Goal: Task Accomplishment & Management: Complete application form

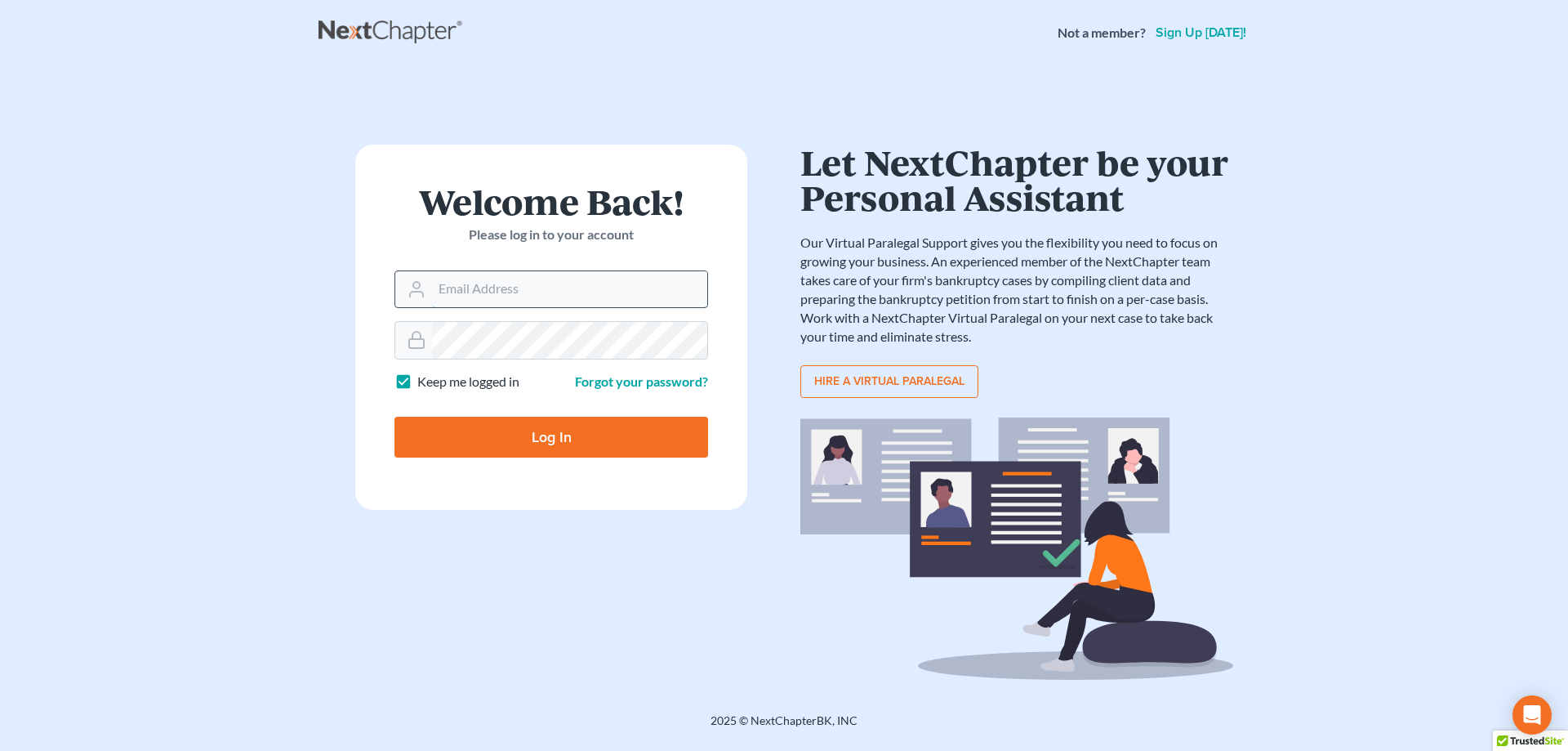
click at [507, 277] on input "Email Address" at bounding box center [569, 289] width 275 height 36
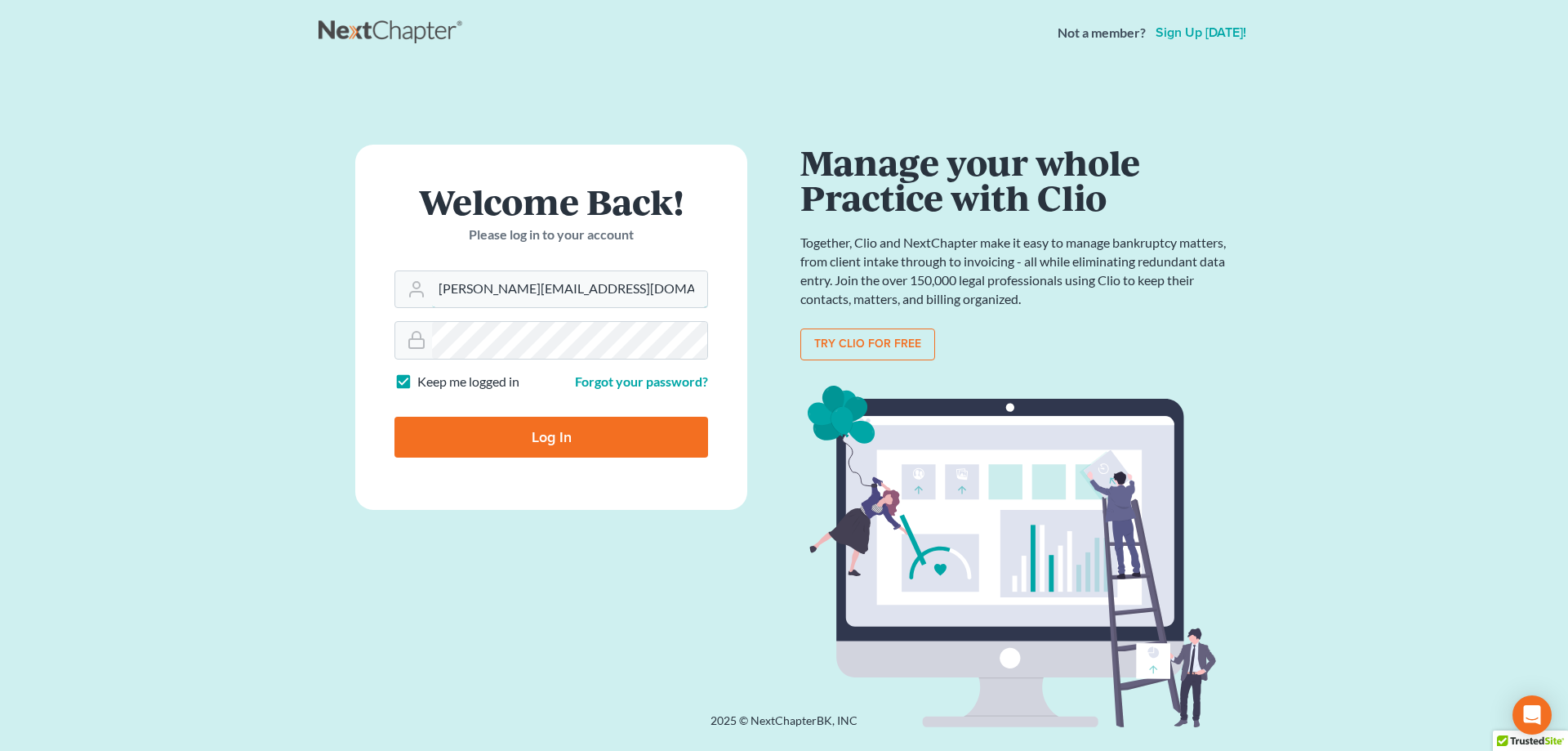
type input "[PERSON_NAME][EMAIL_ADDRESS][DOMAIN_NAME]"
click at [528, 437] on input "Log In" at bounding box center [551, 437] width 313 height 41
type input "Thinking..."
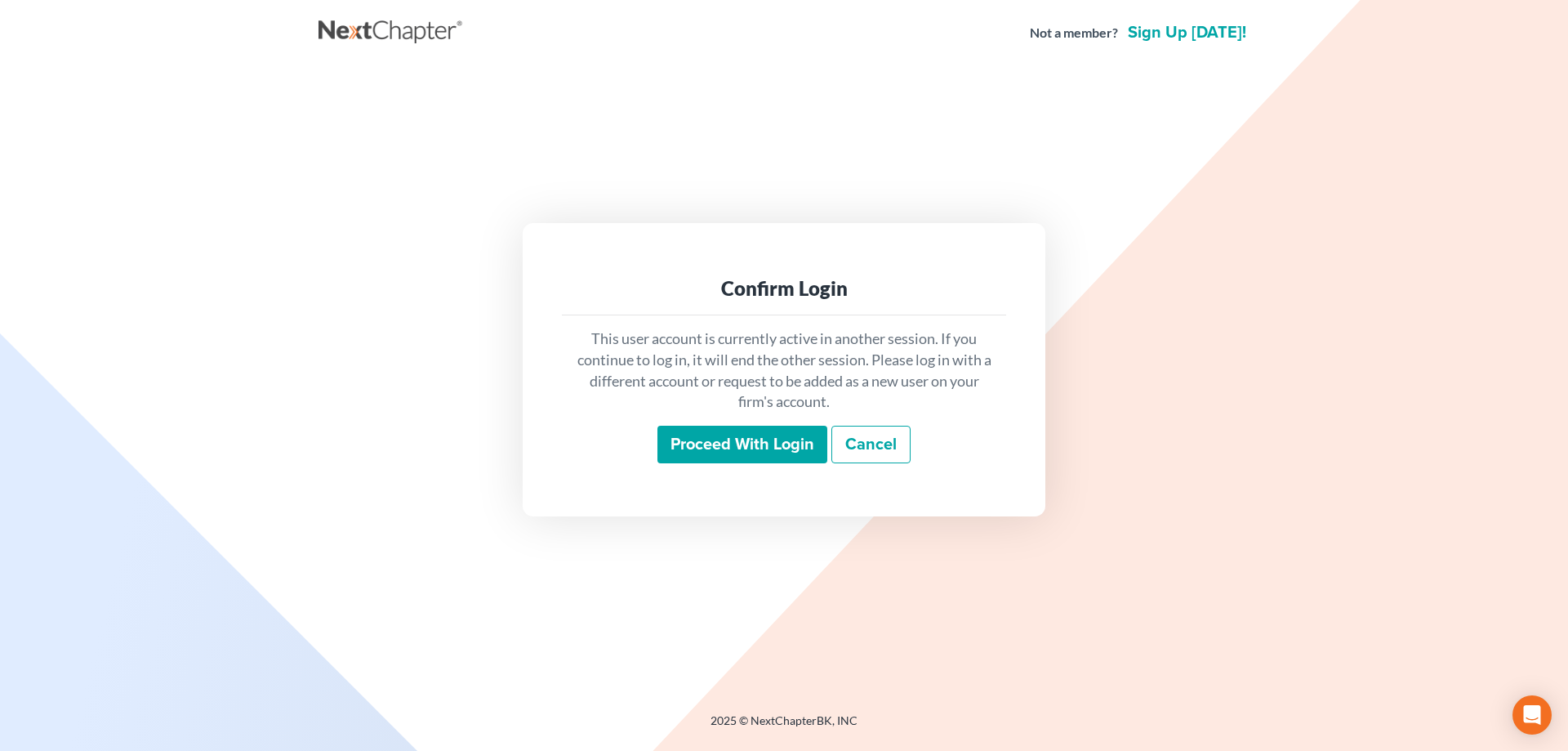
click at [764, 453] on input "Proceed with login" at bounding box center [742, 444] width 170 height 38
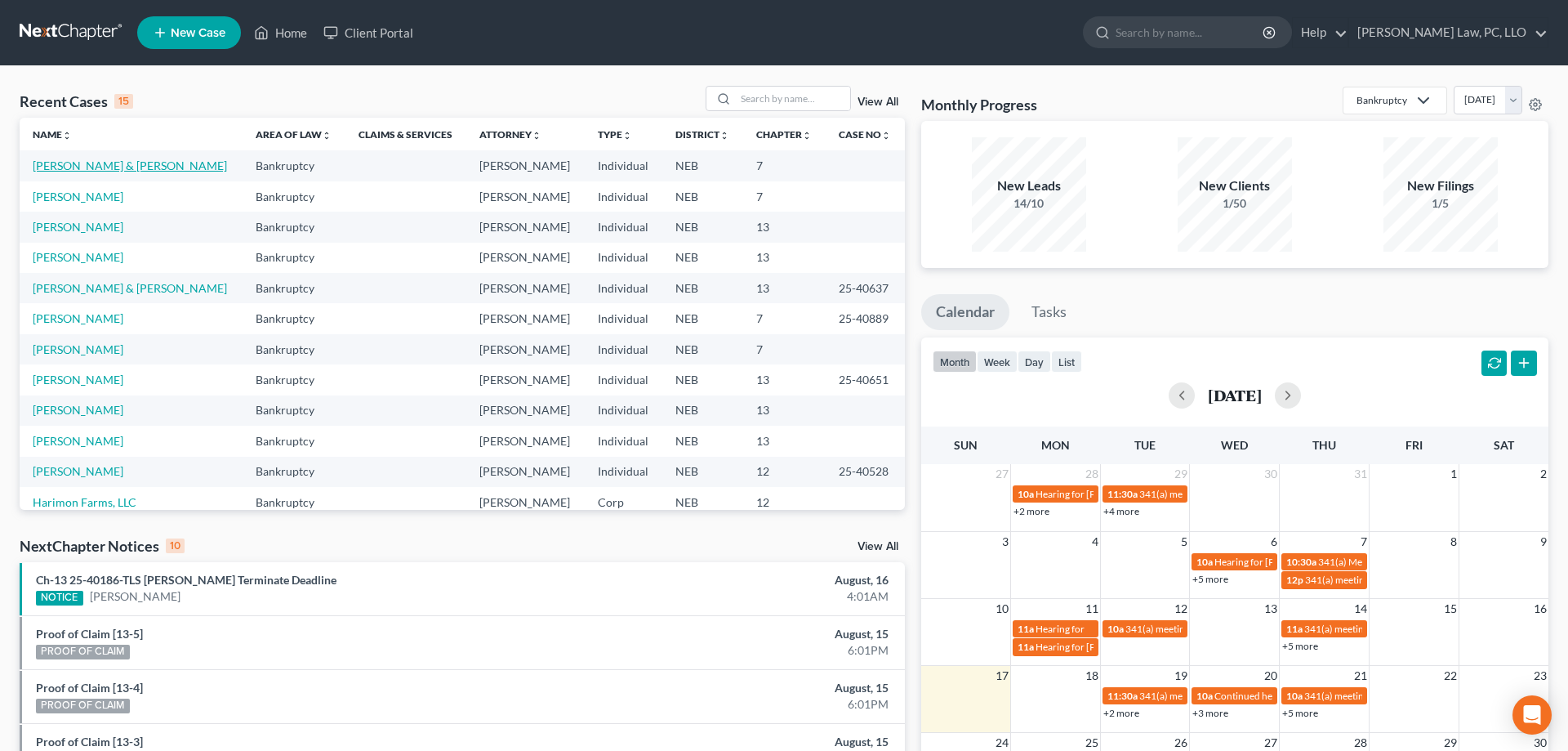
click at [123, 163] on link "[PERSON_NAME] & [PERSON_NAME]" at bounding box center [130, 165] width 194 height 14
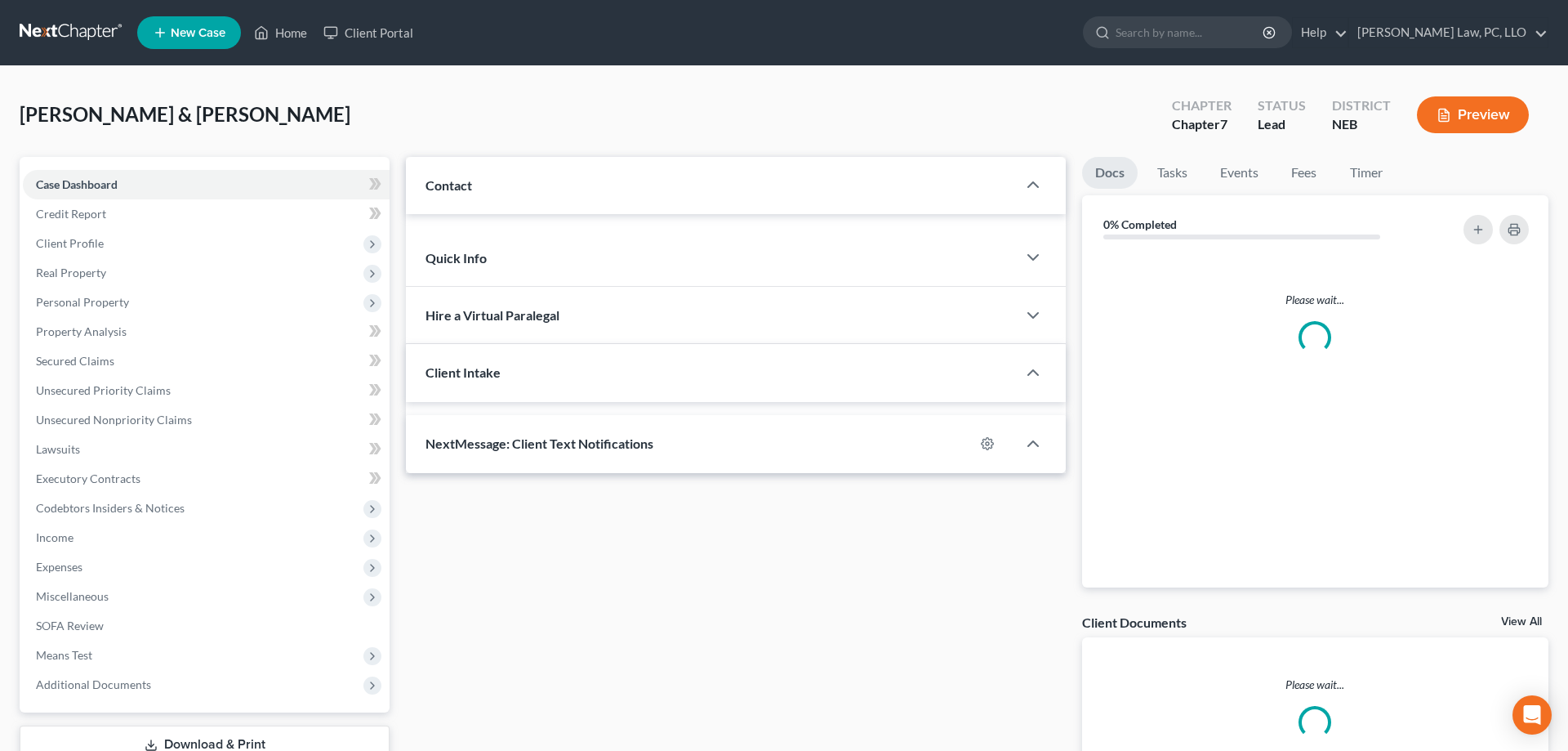
click at [122, 165] on div "Case Dashboard Payments Invoices Payments Payments Credit Report Client Profile…" at bounding box center [204, 435] width 369 height 556
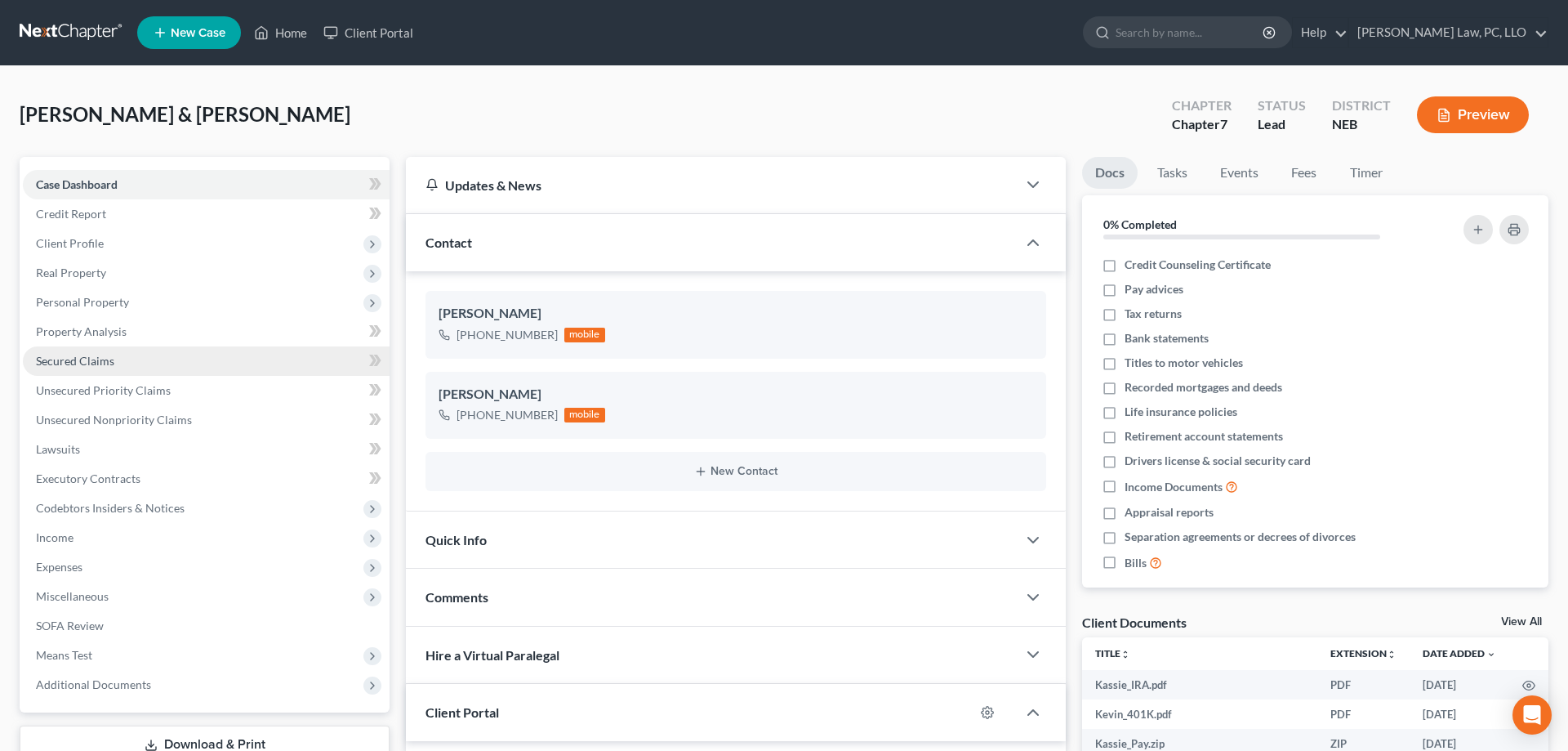
scroll to position [220, 0]
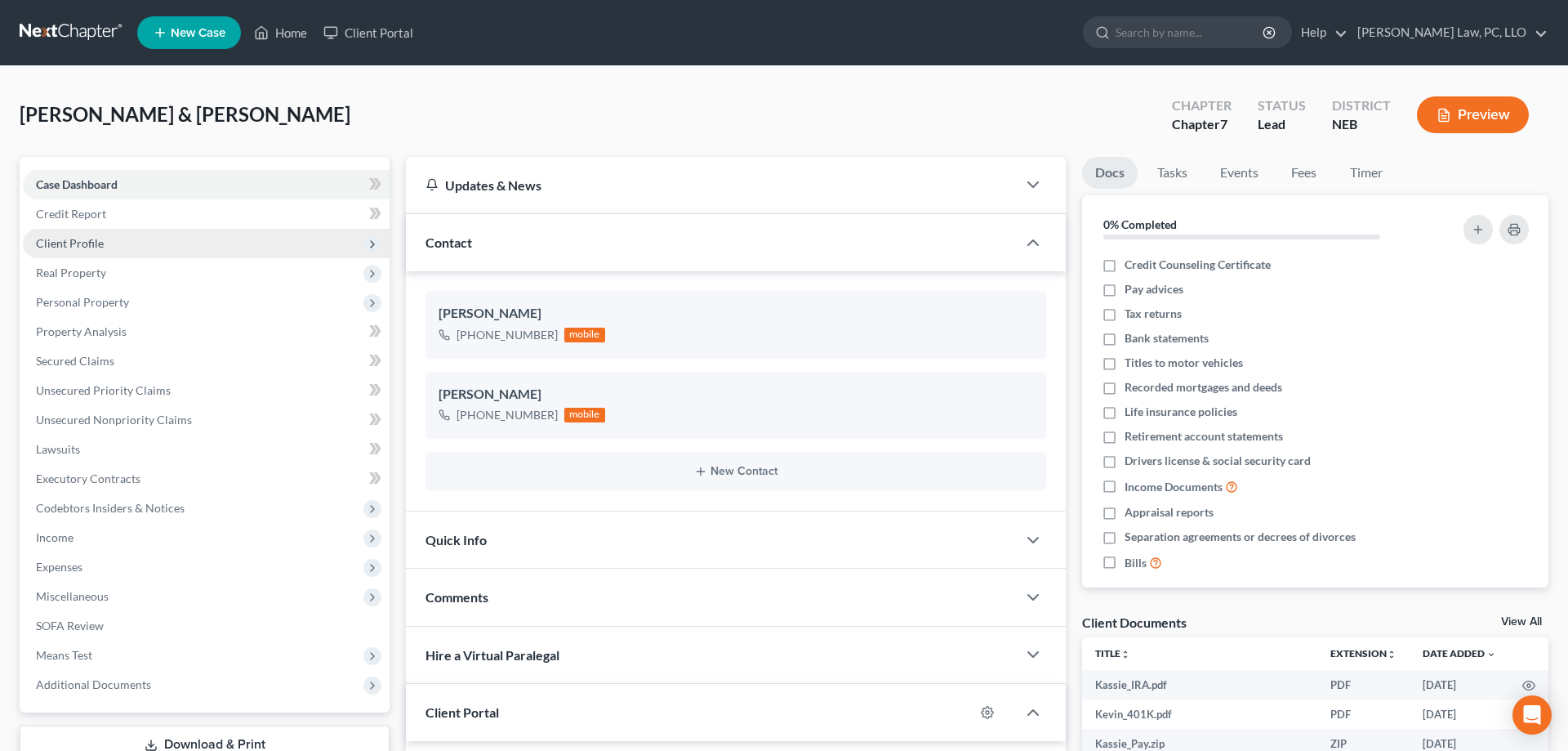
click at [121, 237] on span "Client Profile" at bounding box center [207, 244] width 367 height 29
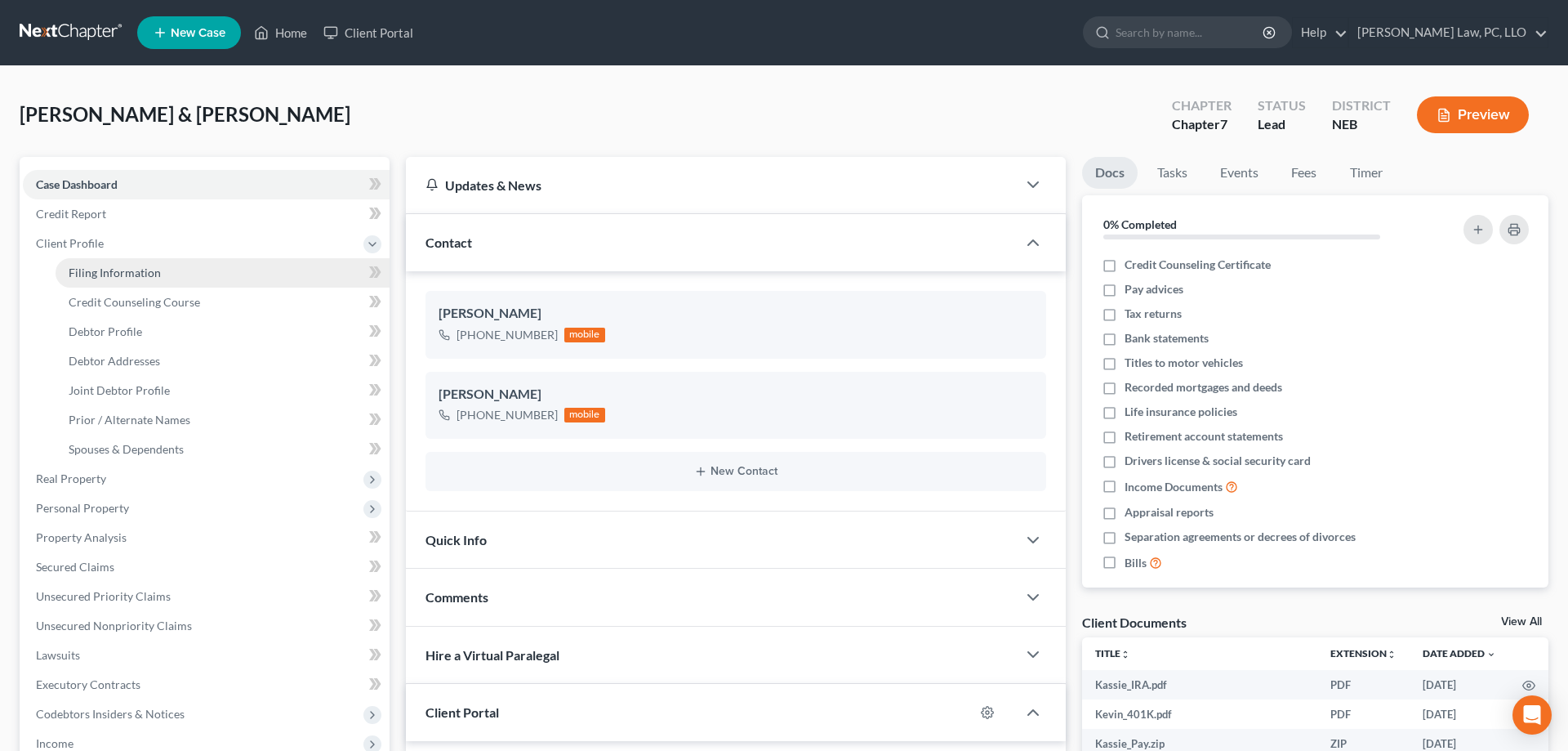
click at [97, 267] on span "Filing Information" at bounding box center [114, 273] width 92 height 14
select select "1"
select select "0"
select select "30"
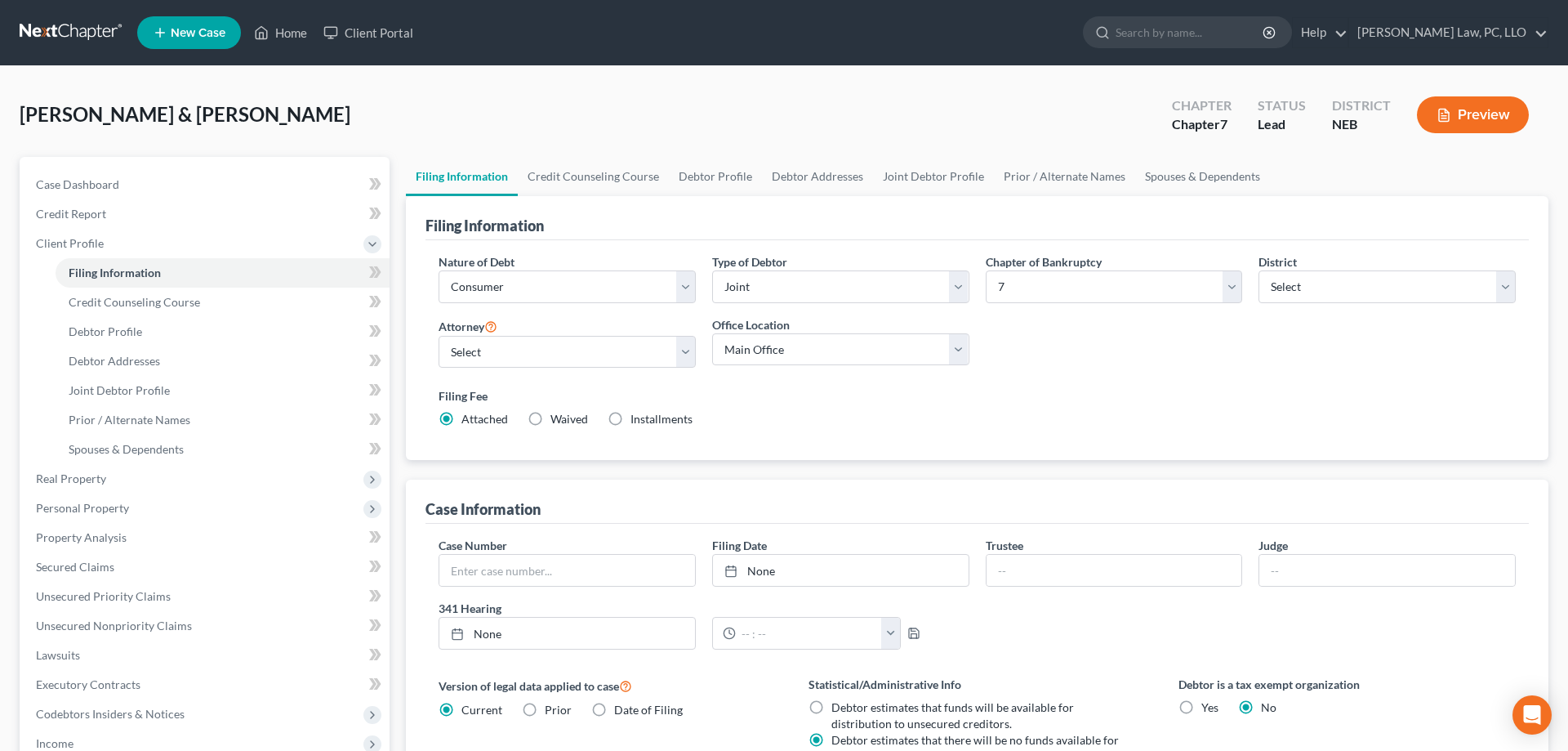
click at [1441, 116] on line "button" at bounding box center [1443, 116] width 5 height 0
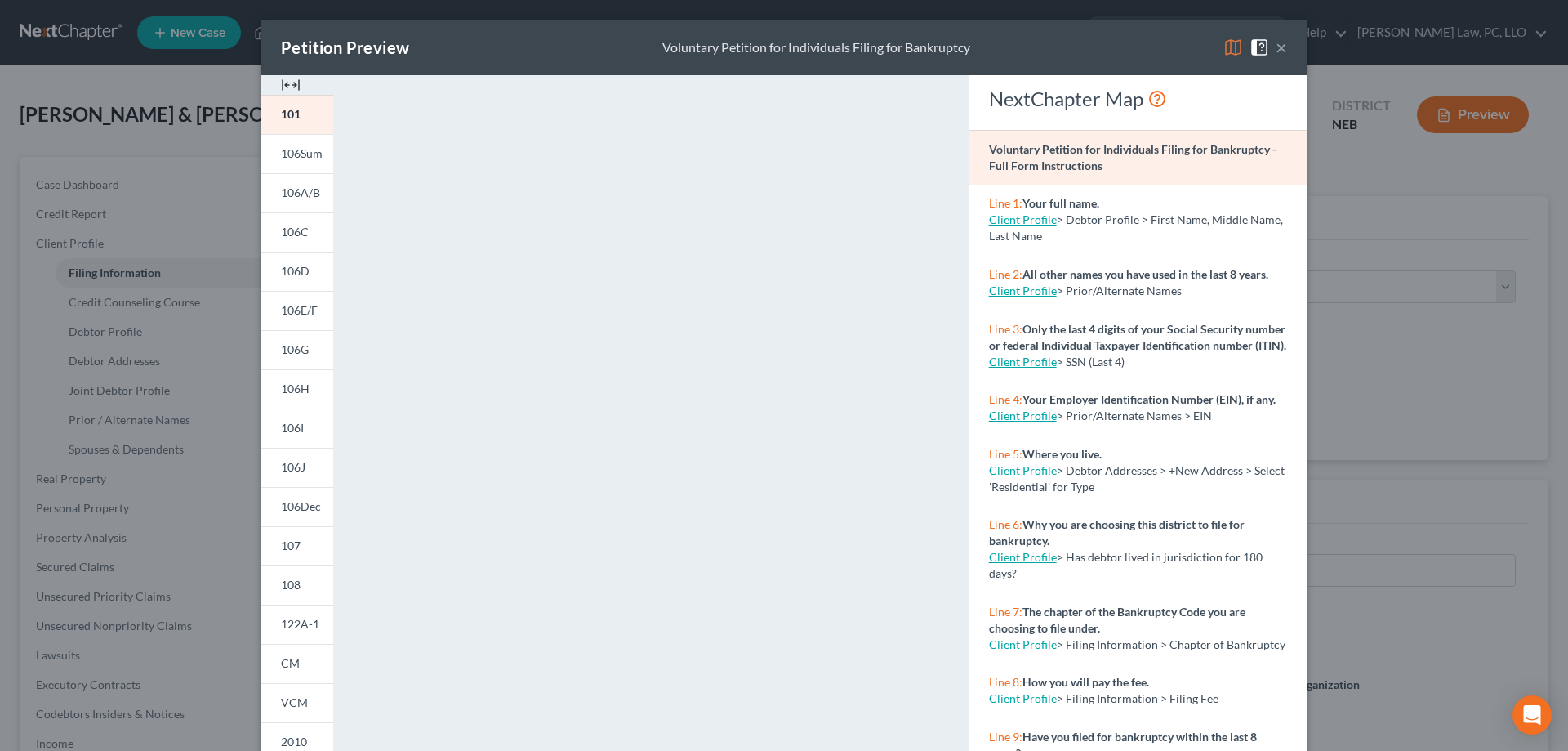
click at [1276, 49] on button "×" at bounding box center [1281, 48] width 12 height 19
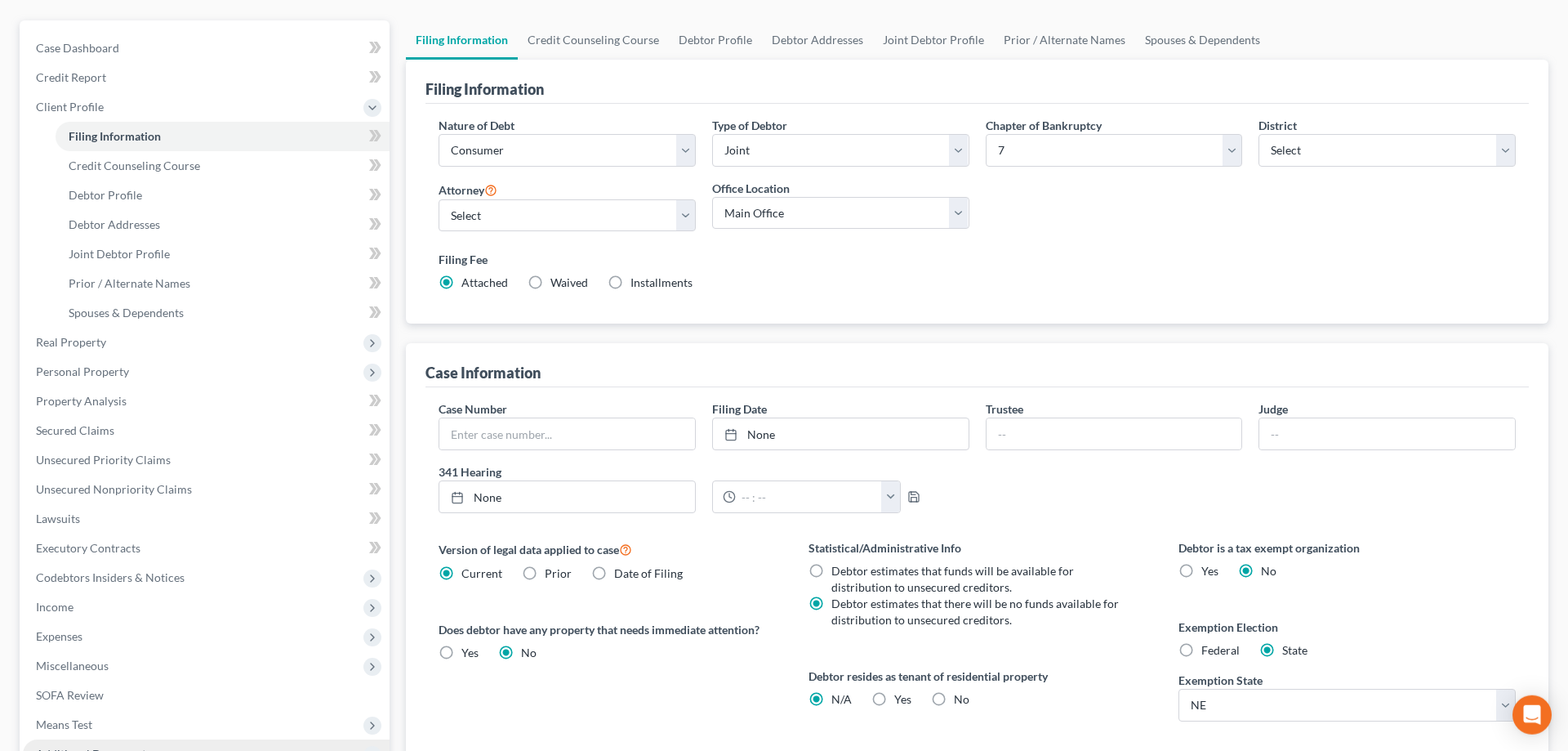
scroll to position [250, 0]
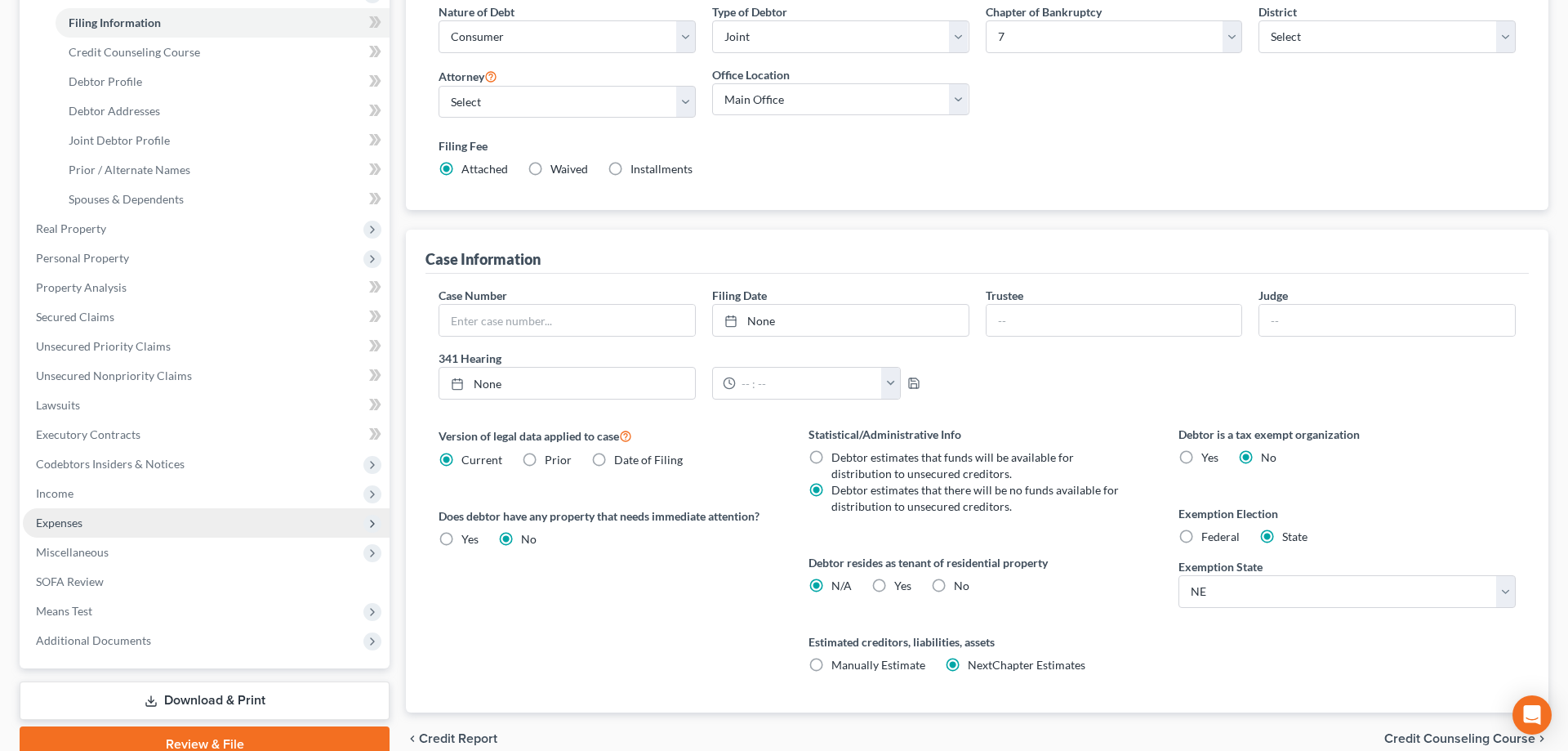
click at [70, 514] on span "Expenses" at bounding box center [207, 523] width 367 height 29
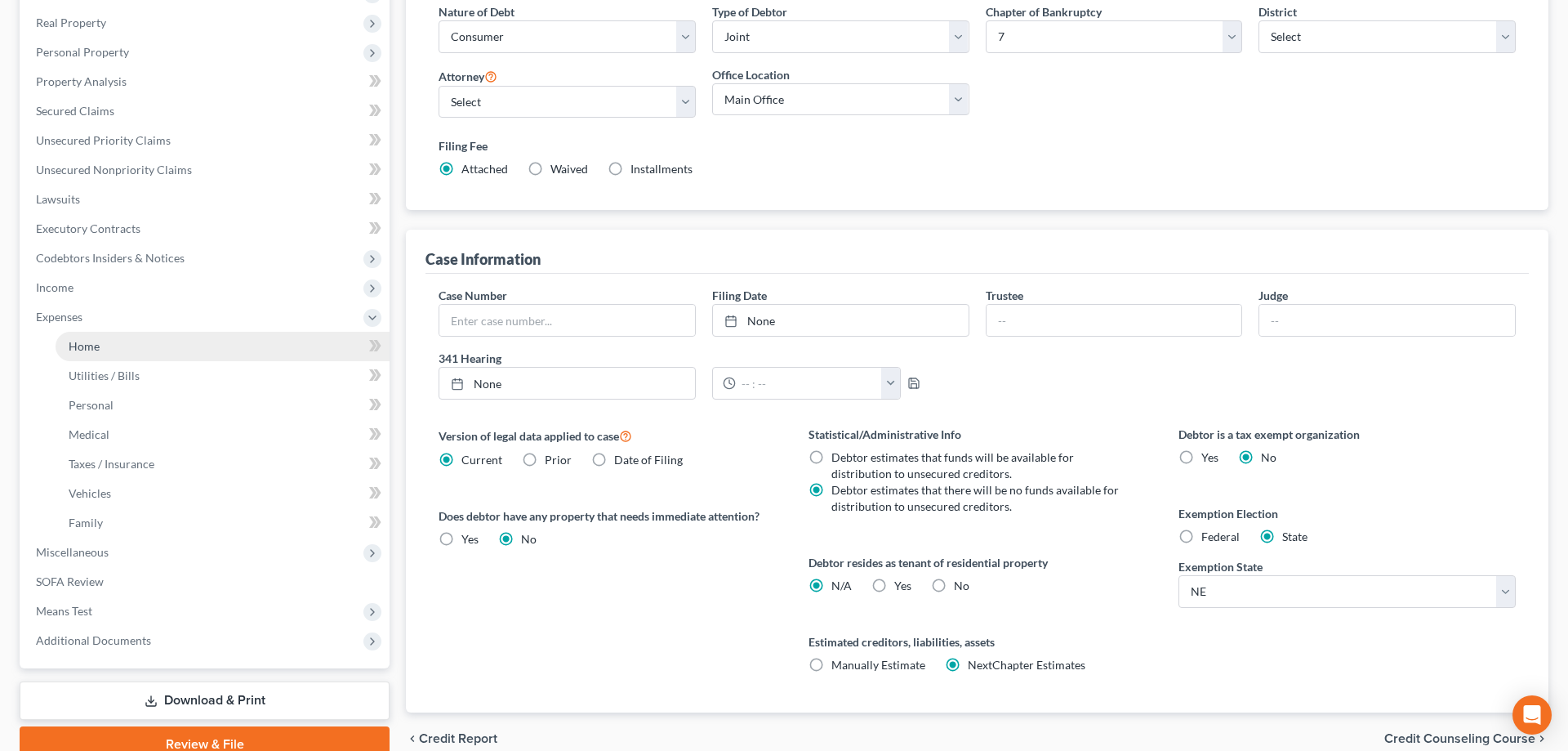
click at [74, 343] on span "Home" at bounding box center [84, 345] width 31 height 14
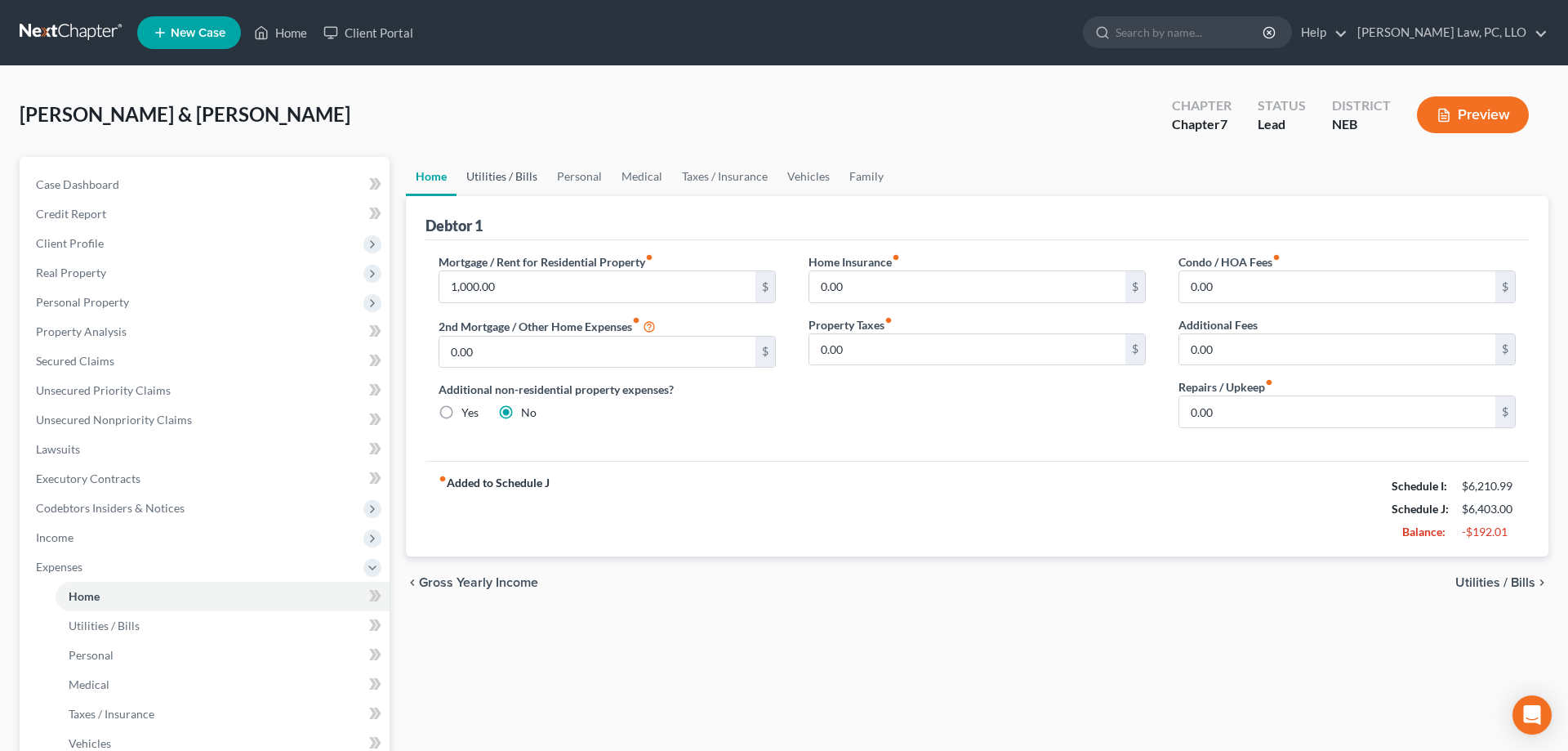
click at [518, 174] on link "Utilities / Bills" at bounding box center [501, 177] width 90 height 39
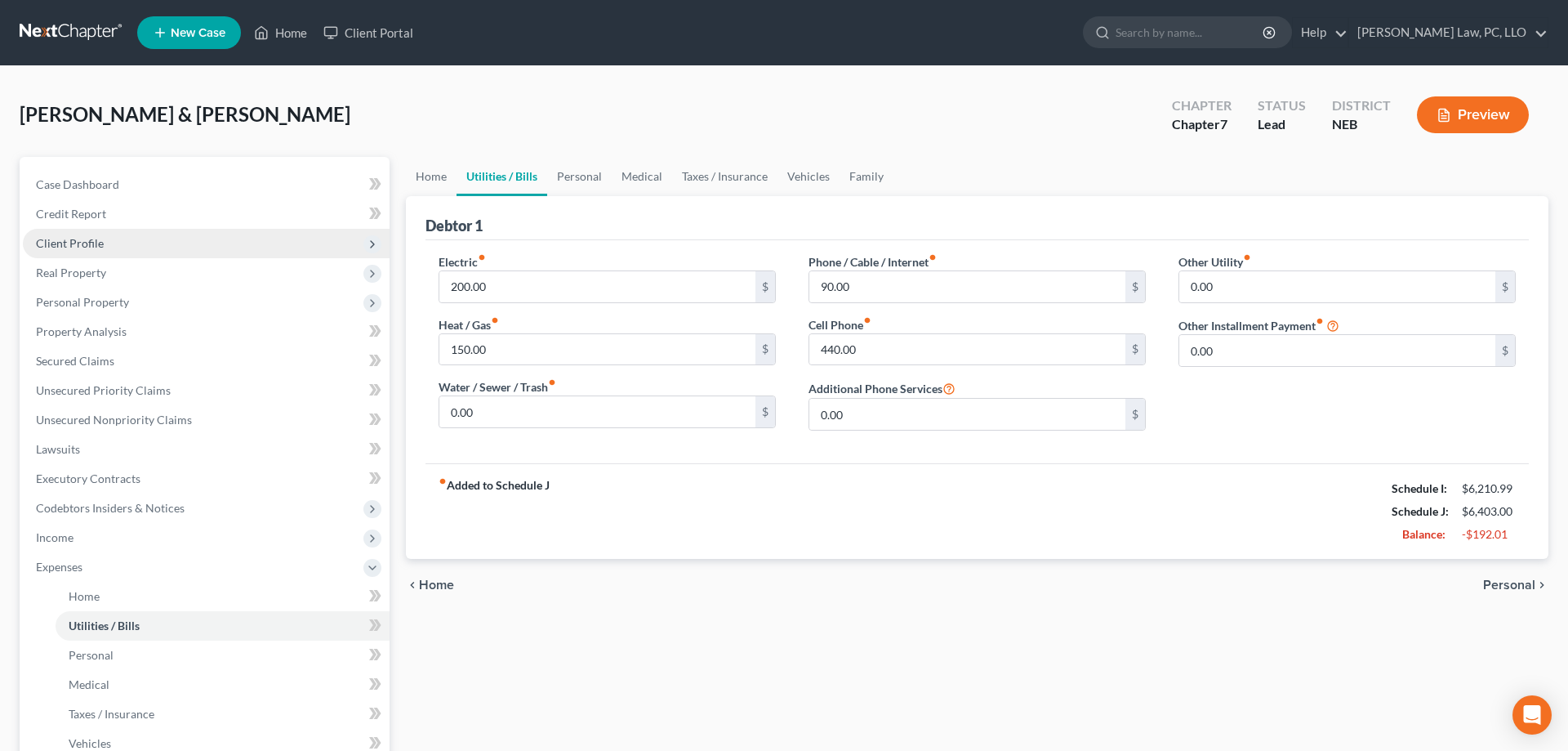
click at [95, 235] on span "Client Profile" at bounding box center [207, 244] width 367 height 29
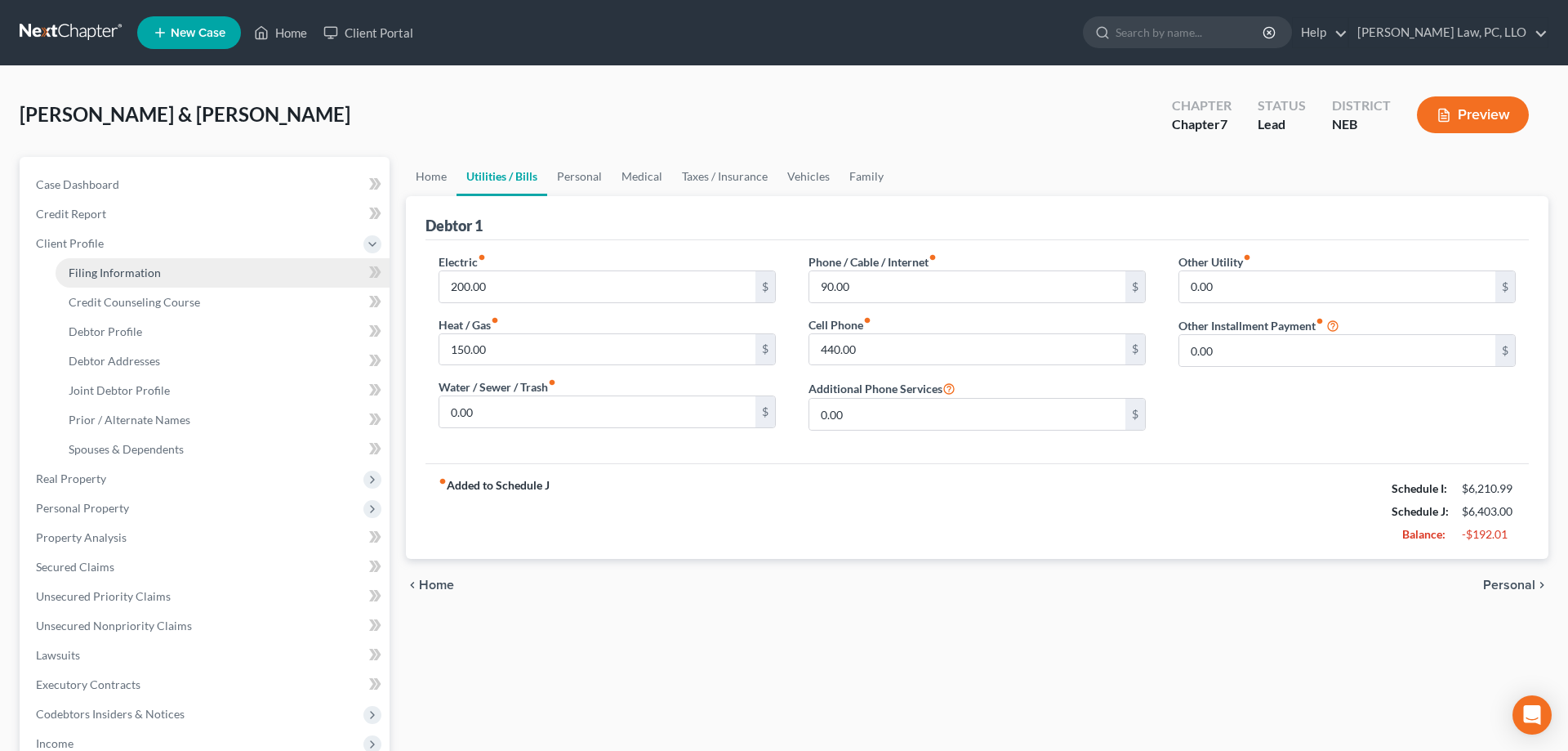
click at [149, 274] on span "Filing Information" at bounding box center [114, 273] width 92 height 14
select select "1"
select select "0"
select select "48"
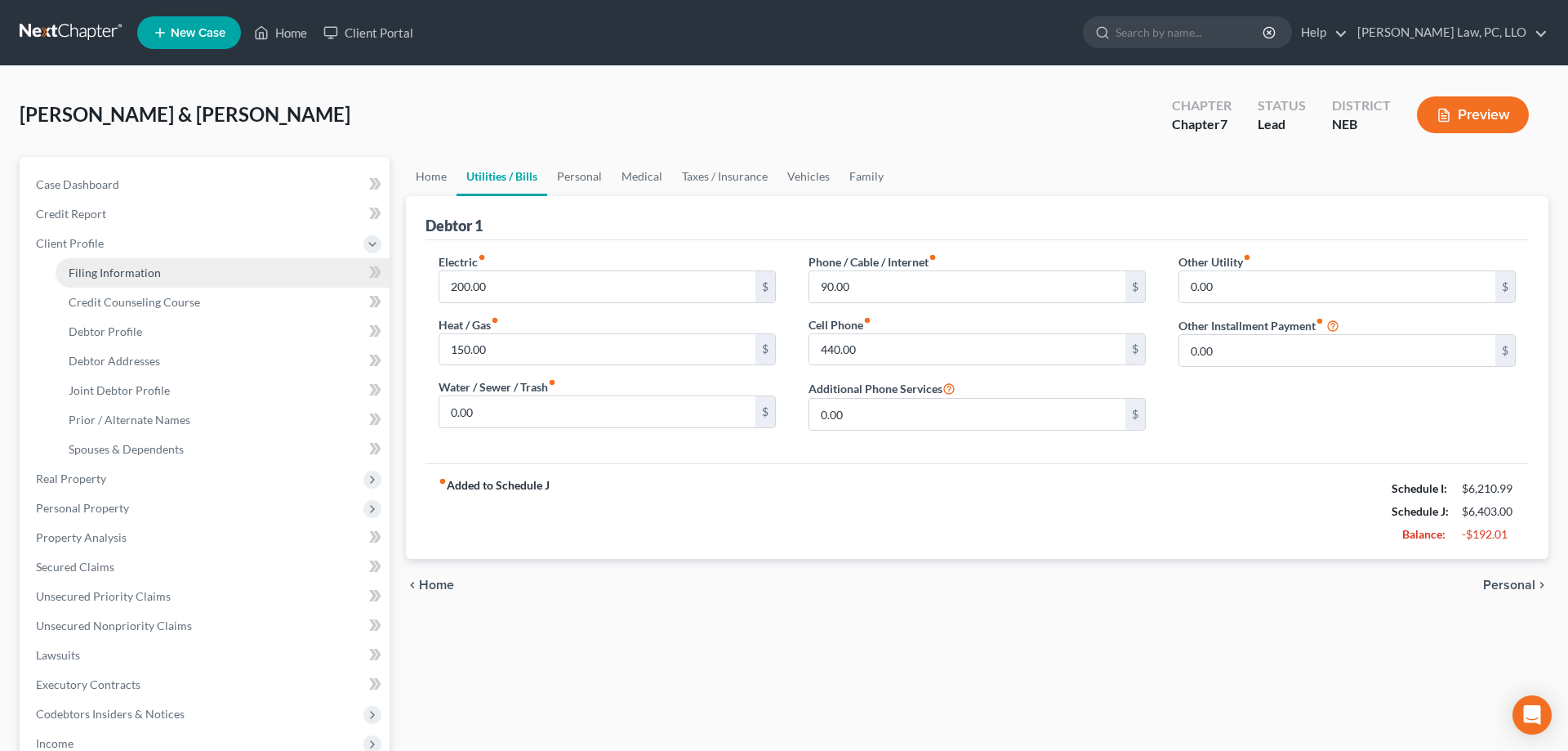
select select "0"
select select "30"
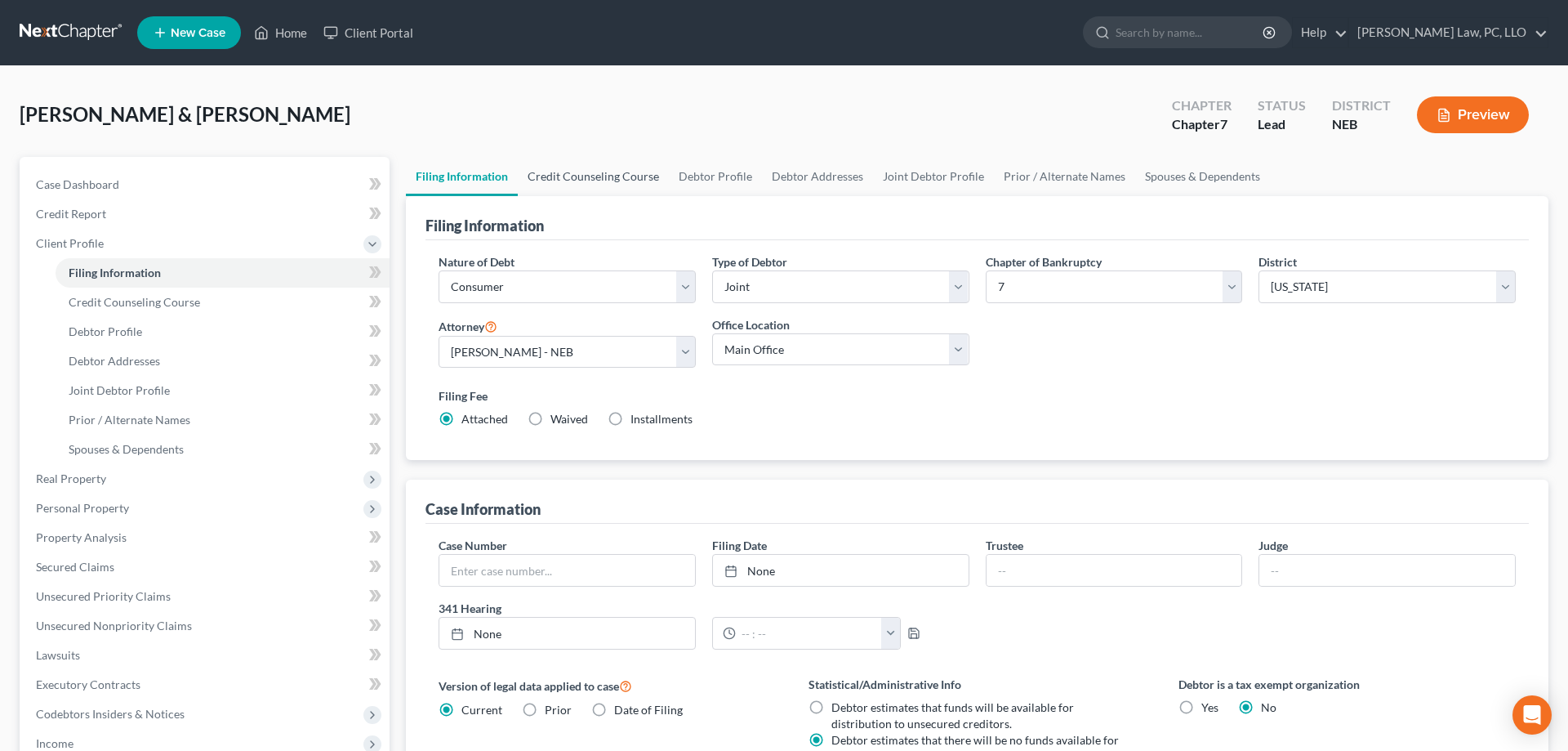
click at [540, 169] on link "Credit Counseling Course" at bounding box center [593, 177] width 151 height 39
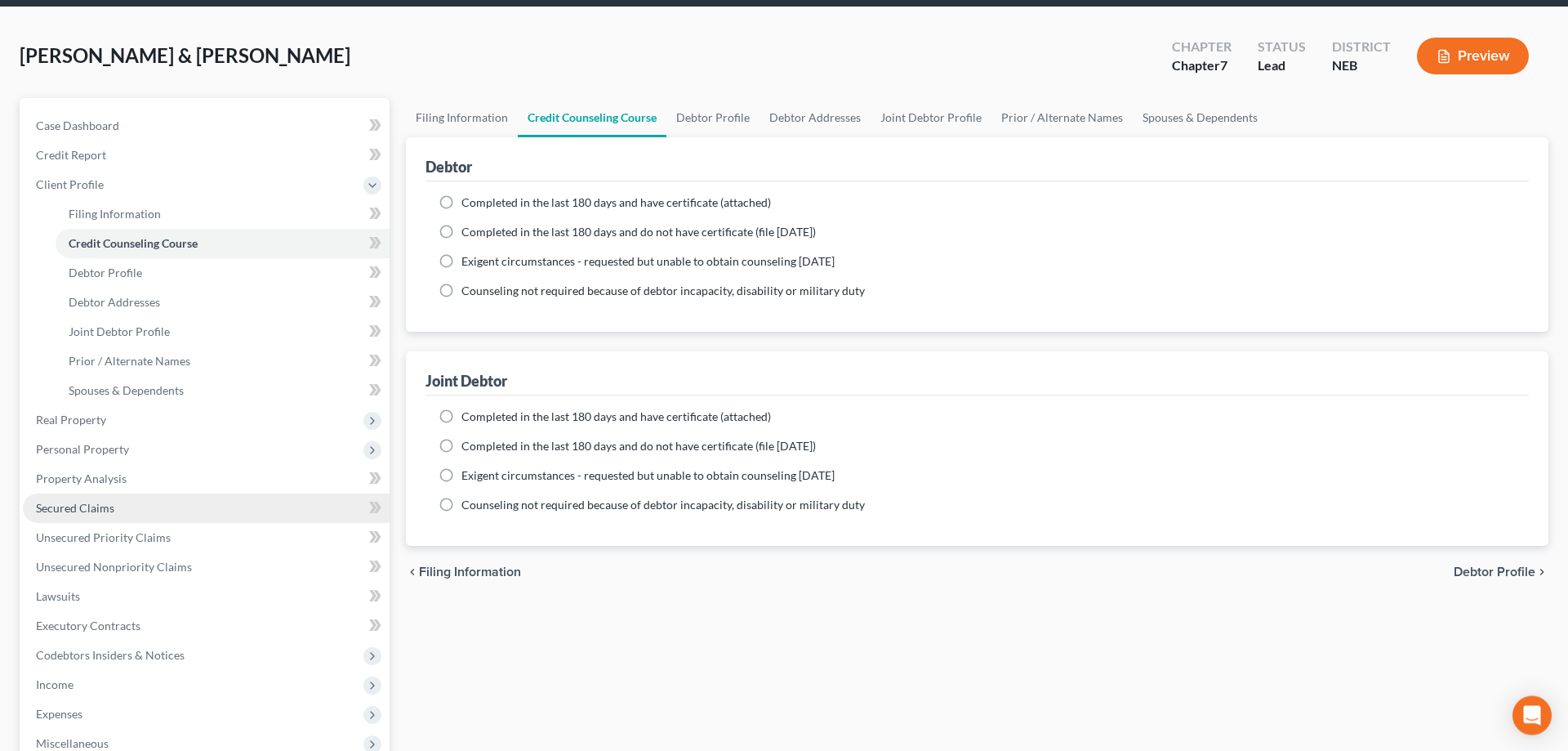
scroll to position [83, 0]
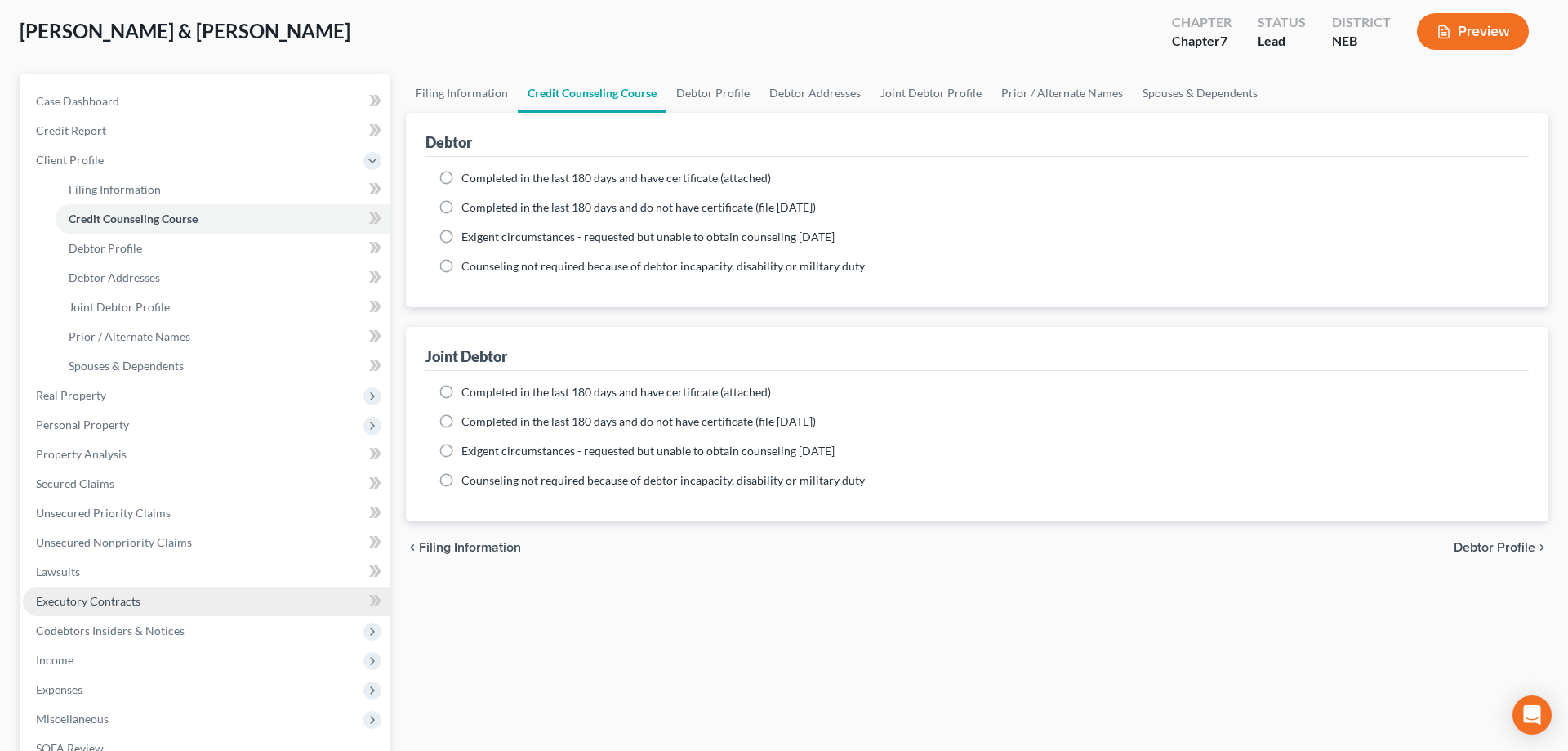
click at [135, 600] on span "Executory Contracts" at bounding box center [88, 601] width 105 height 14
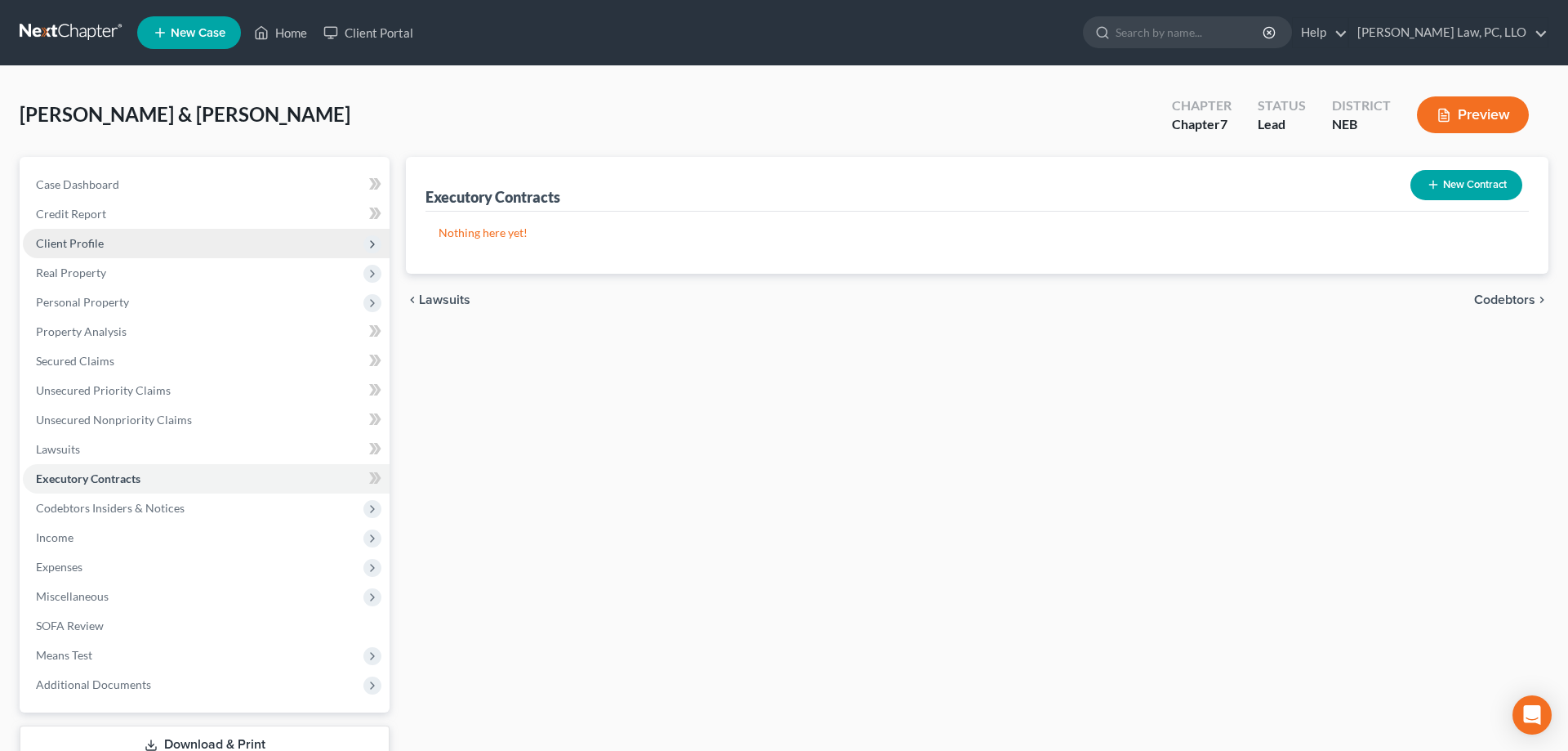
click at [90, 245] on span "Client Profile" at bounding box center [70, 243] width 68 height 14
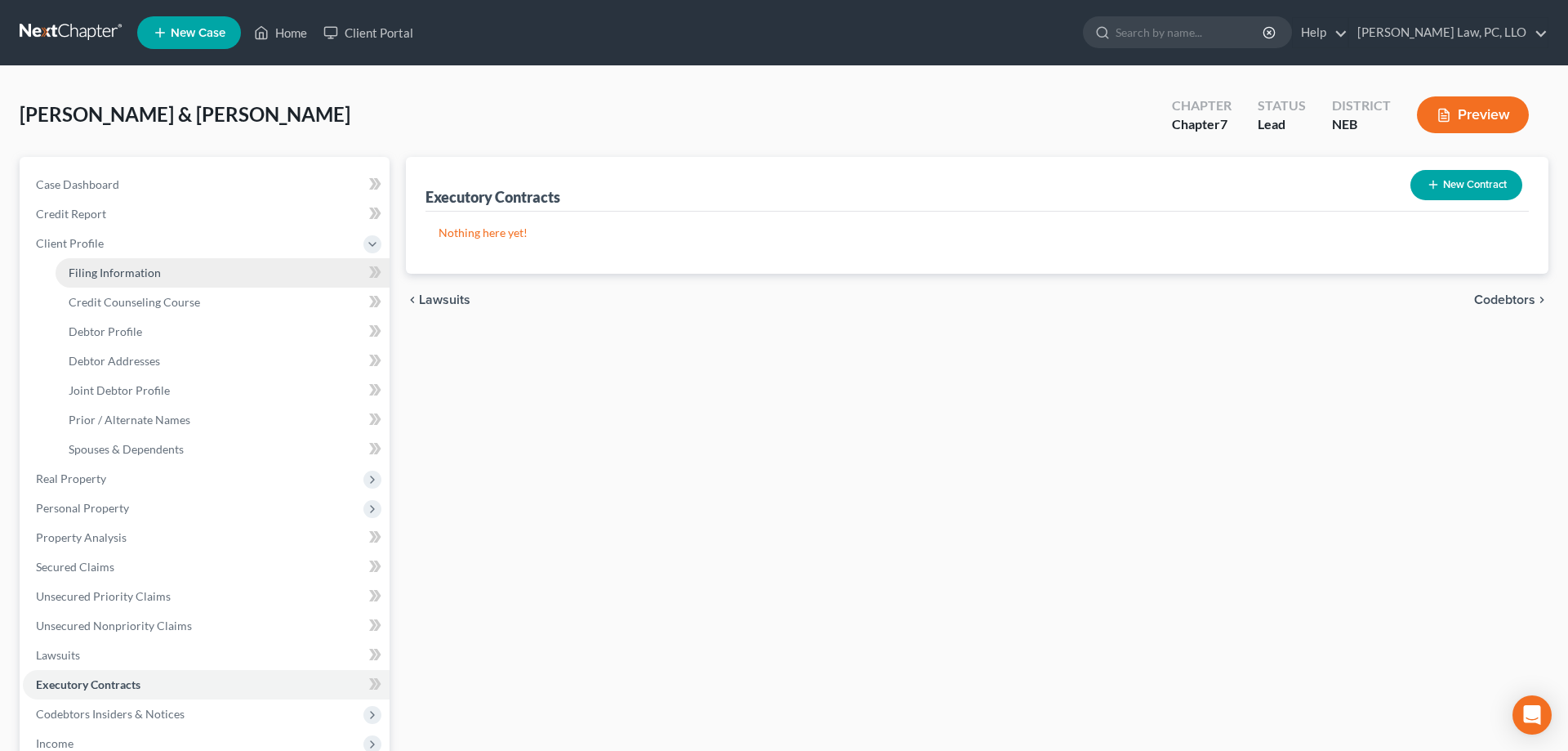
click at [117, 267] on span "Filing Information" at bounding box center [114, 273] width 92 height 14
select select "1"
select select "0"
select select "48"
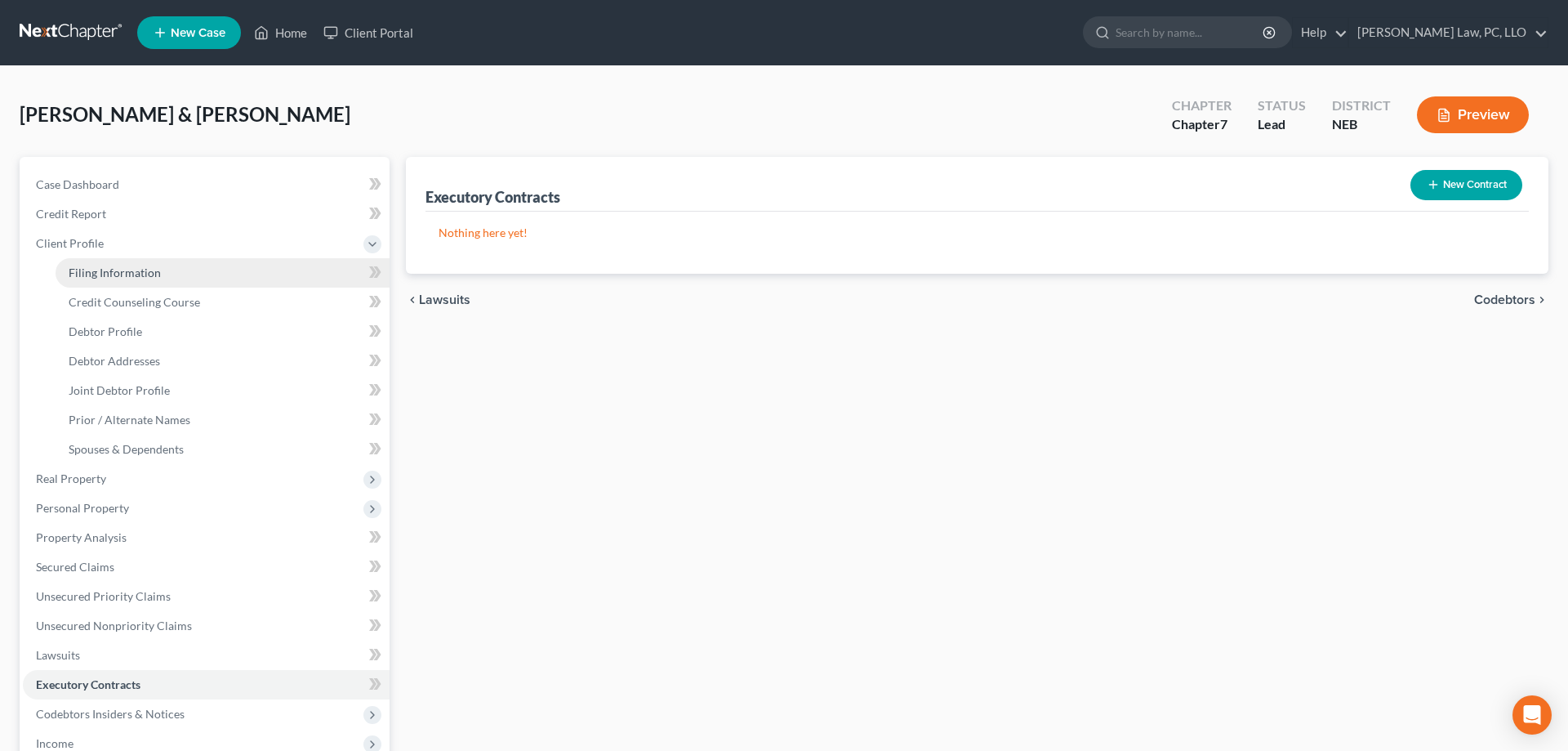
select select "0"
select select "30"
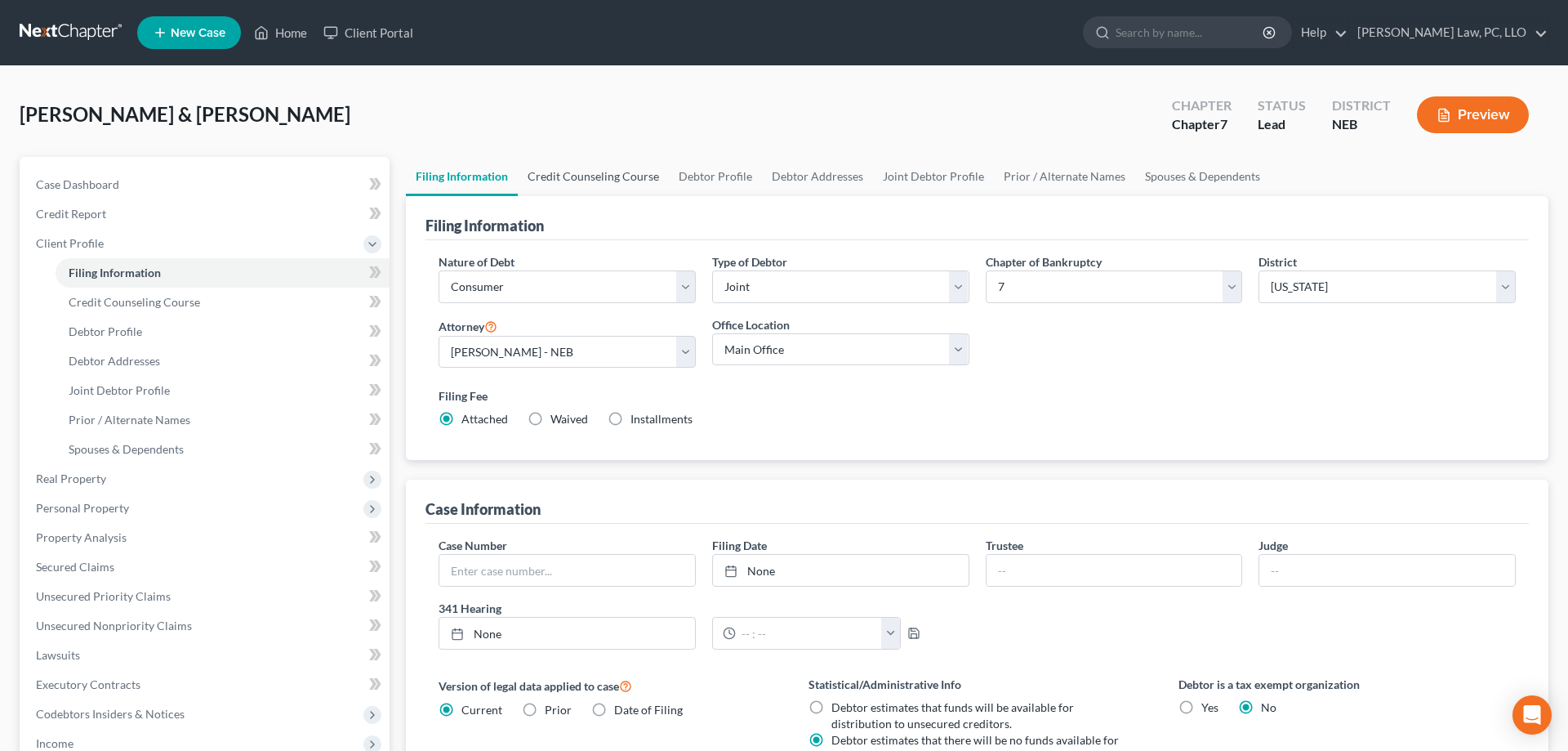
click at [604, 177] on link "Credit Counseling Course" at bounding box center [593, 177] width 151 height 39
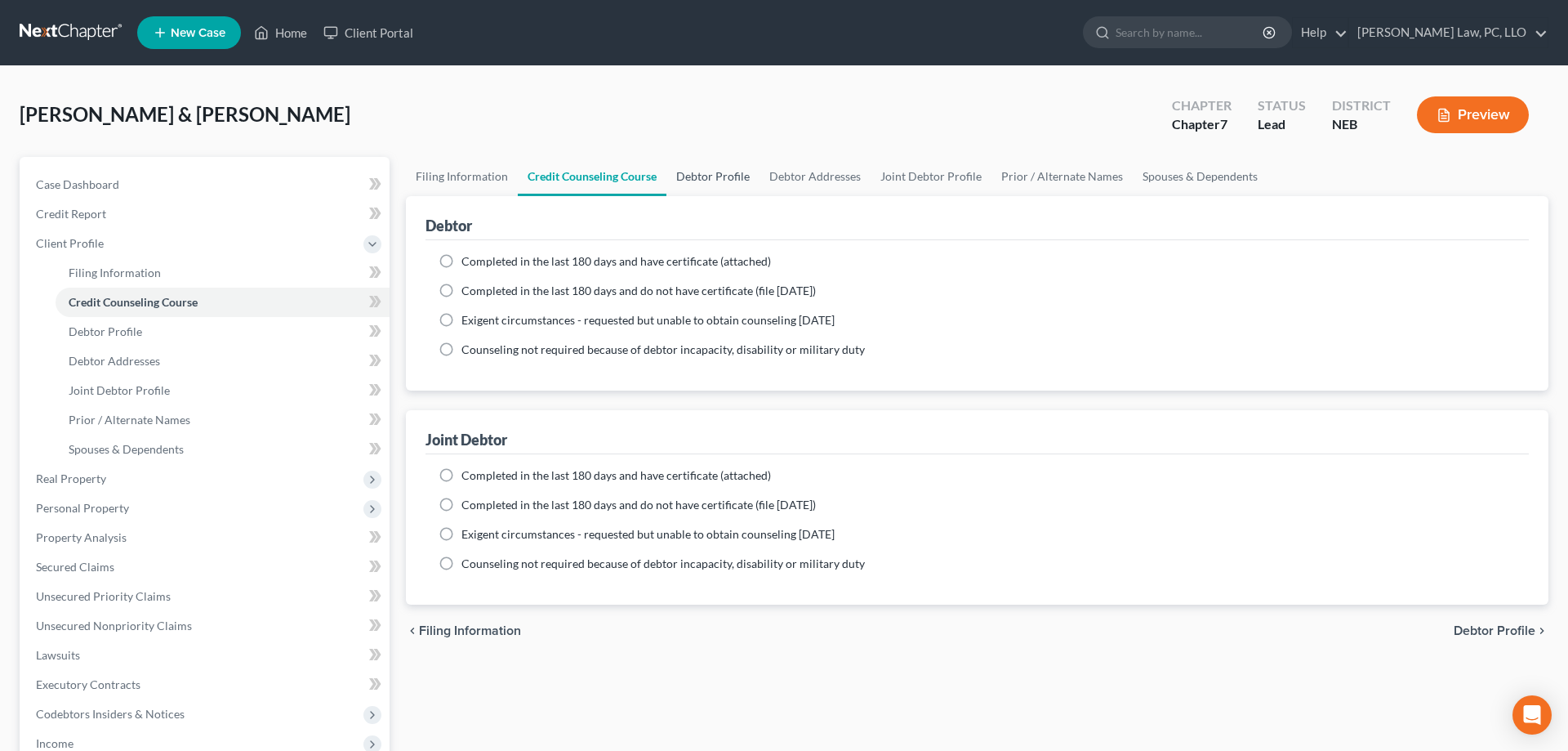
click at [706, 180] on link "Debtor Profile" at bounding box center [713, 177] width 93 height 39
select select "1"
select select "3"
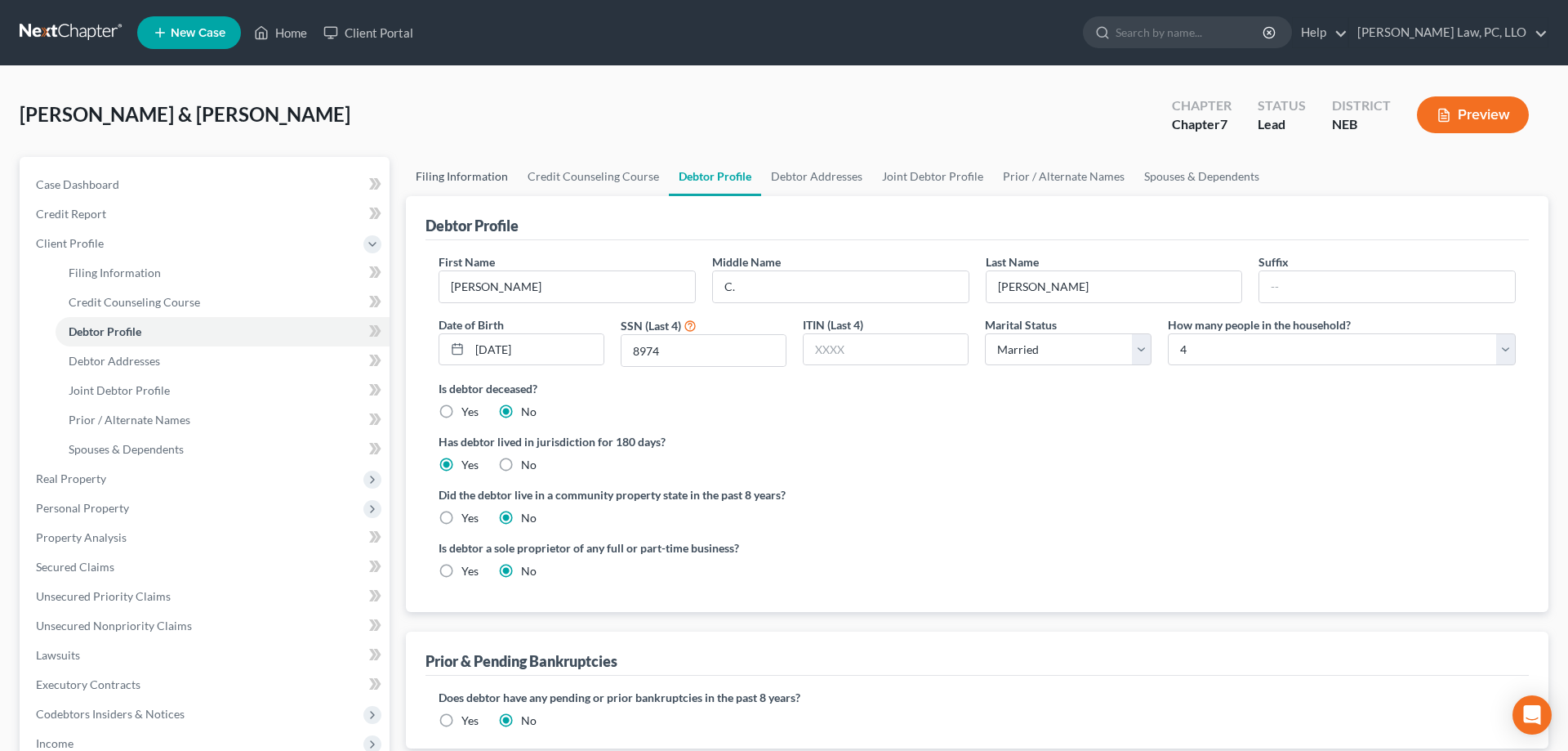
click at [468, 176] on link "Filing Information" at bounding box center [462, 177] width 112 height 39
select select "1"
select select "0"
select select "48"
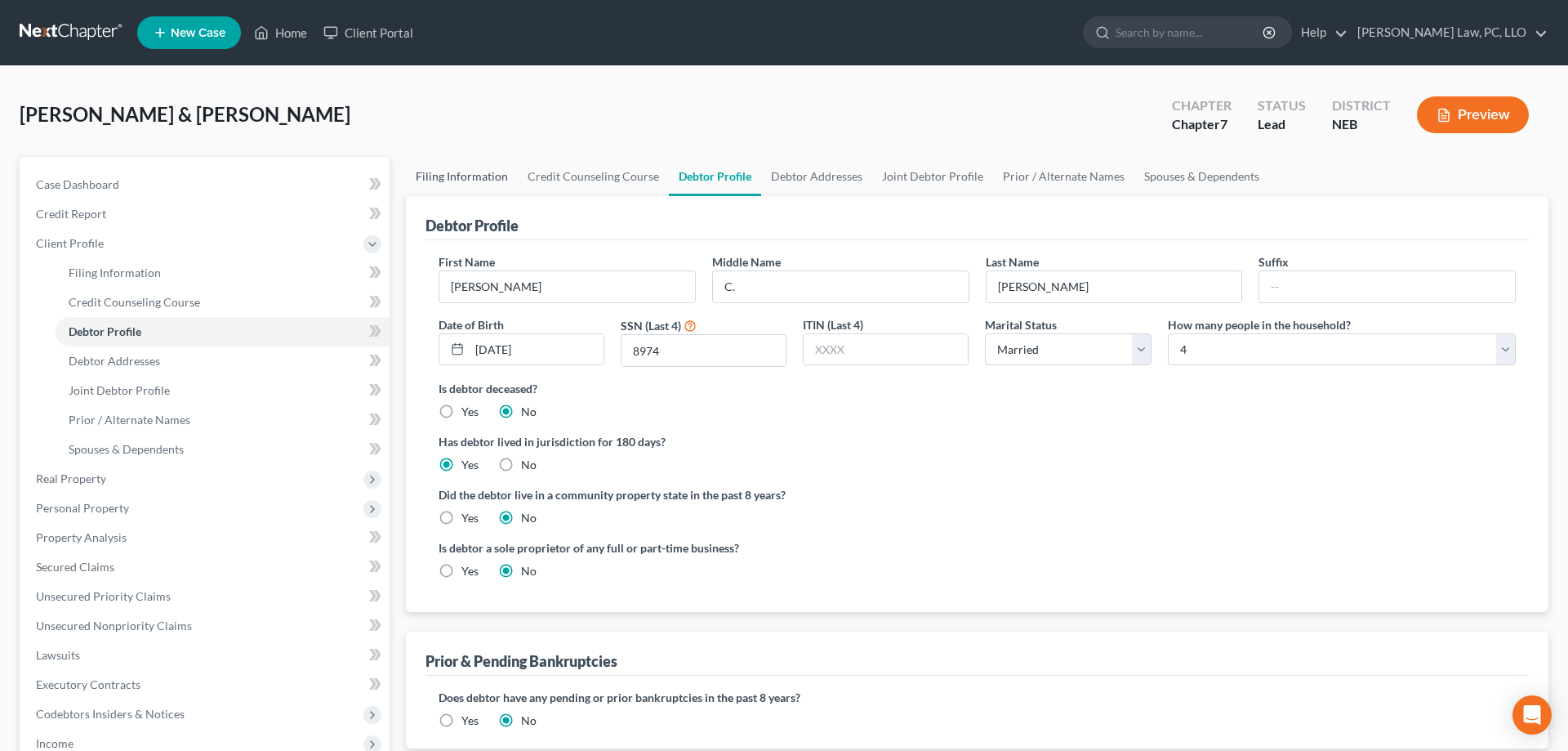
select select "0"
select select "30"
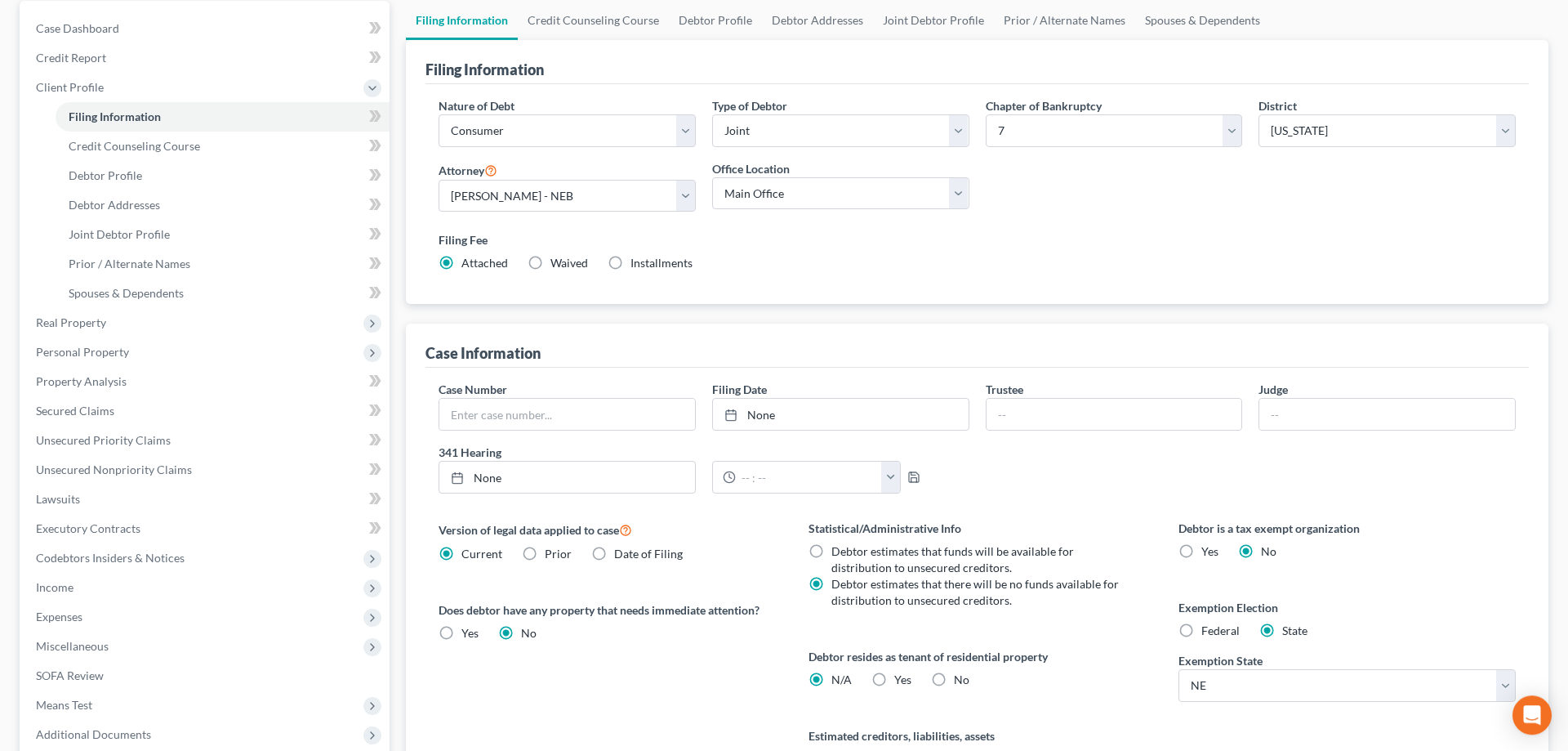
scroll to position [325, 0]
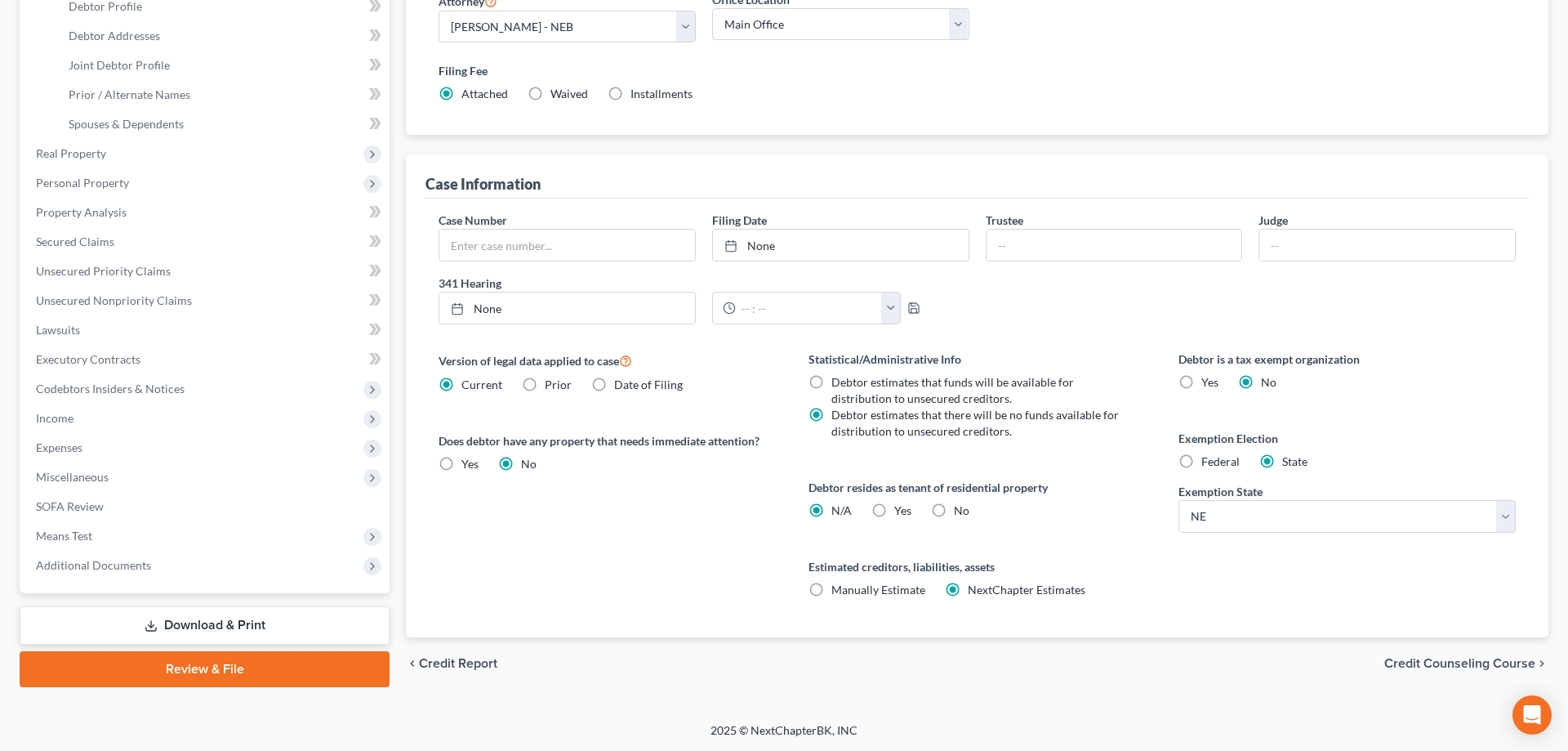
click at [894, 509] on label "Yes Yes" at bounding box center [903, 510] width 17 height 16
click at [901, 509] on input "Yes Yes" at bounding box center [906, 507] width 11 height 11
radio input "true"
radio input "false"
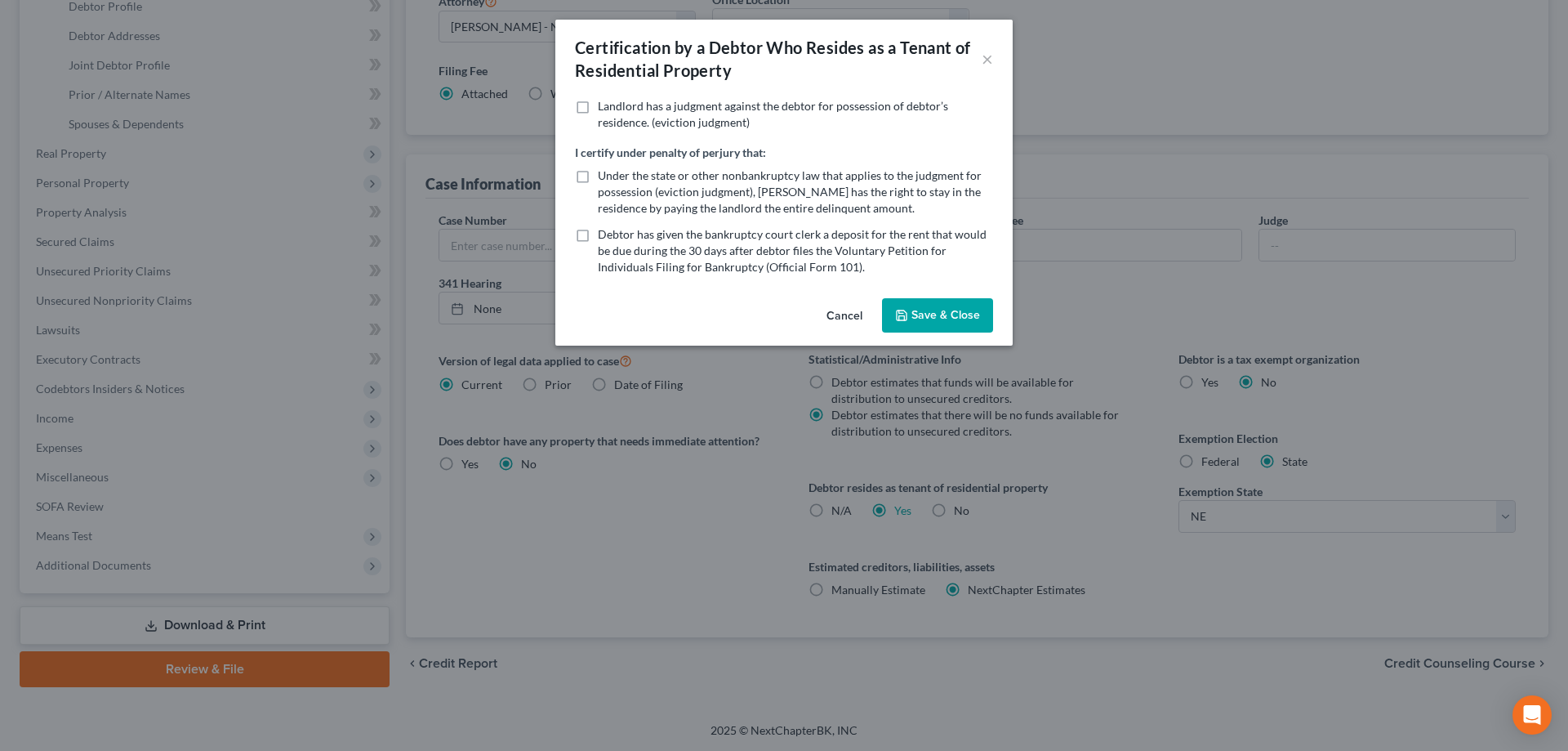
click at [918, 308] on button "Save & Close" at bounding box center [937, 314] width 112 height 34
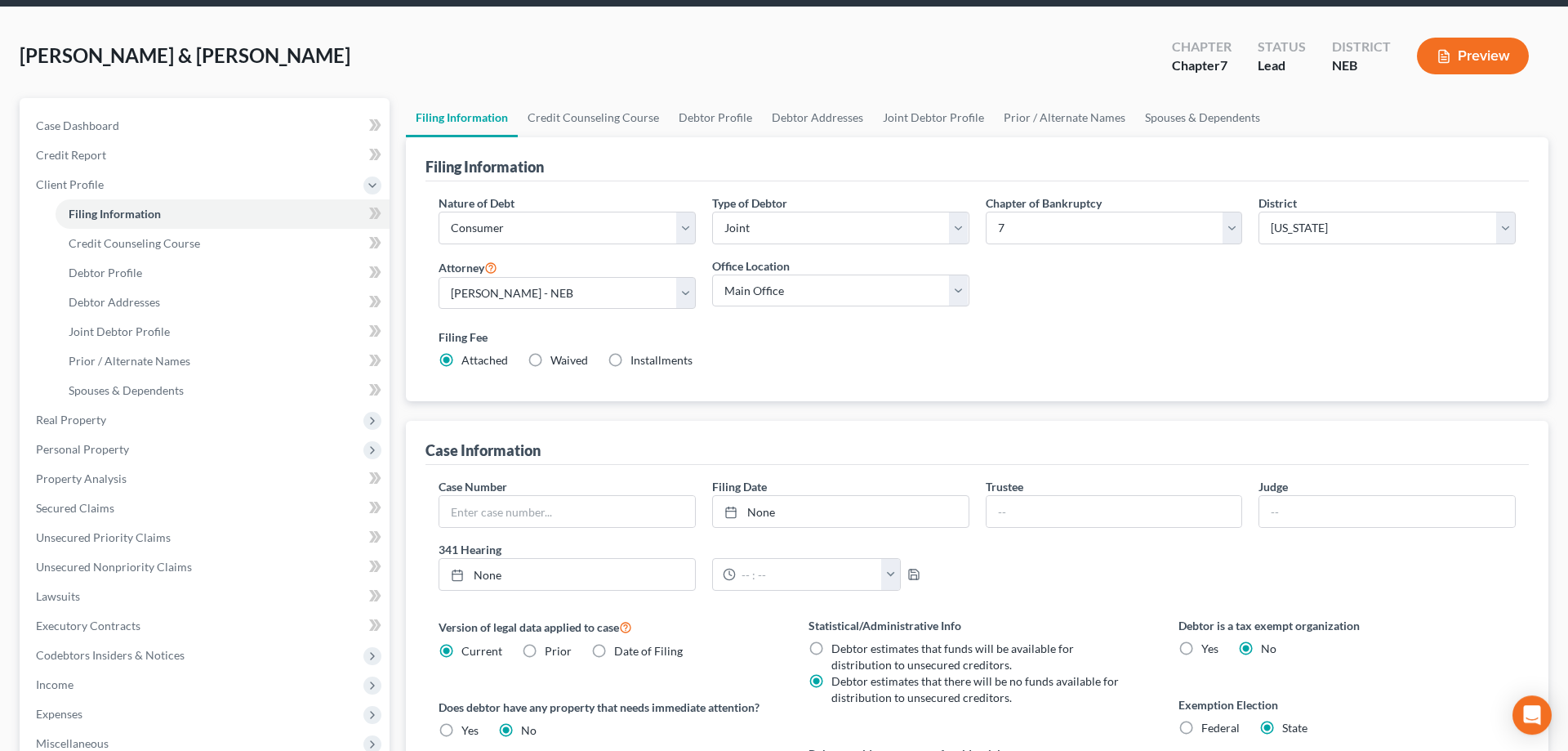
scroll to position [0, 0]
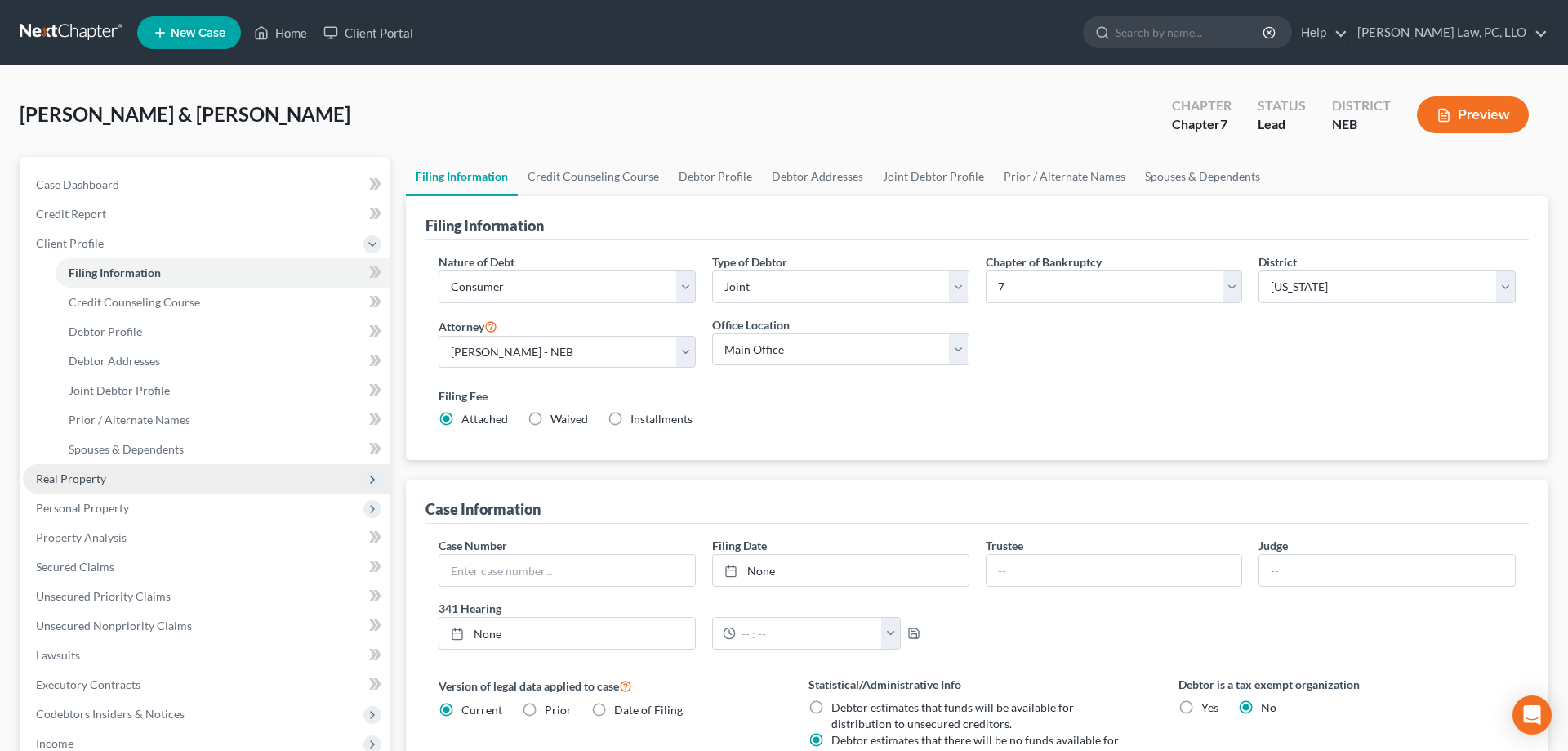
click at [76, 476] on span "Real Property" at bounding box center [71, 478] width 70 height 14
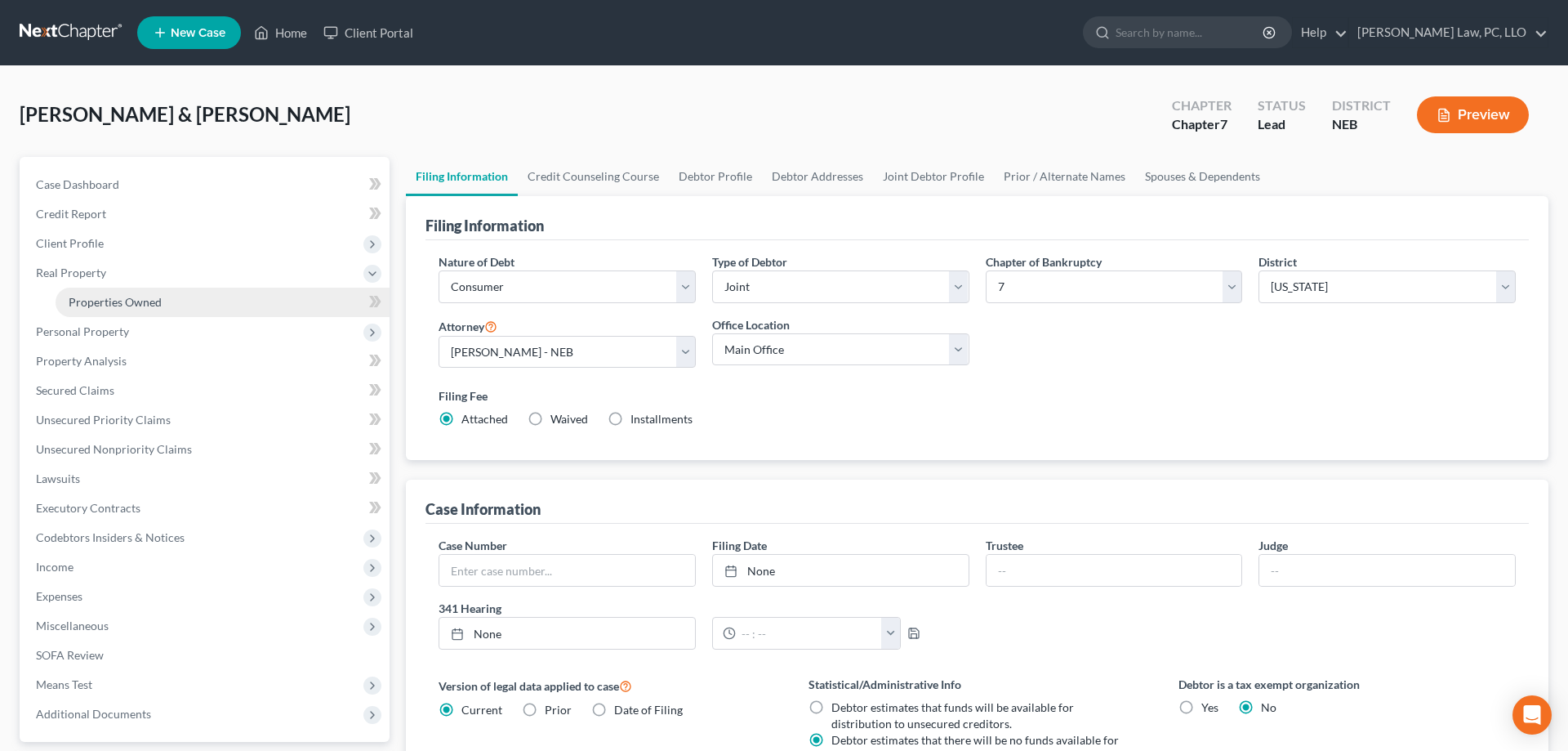
click at [133, 302] on span "Properties Owned" at bounding box center [115, 302] width 93 height 14
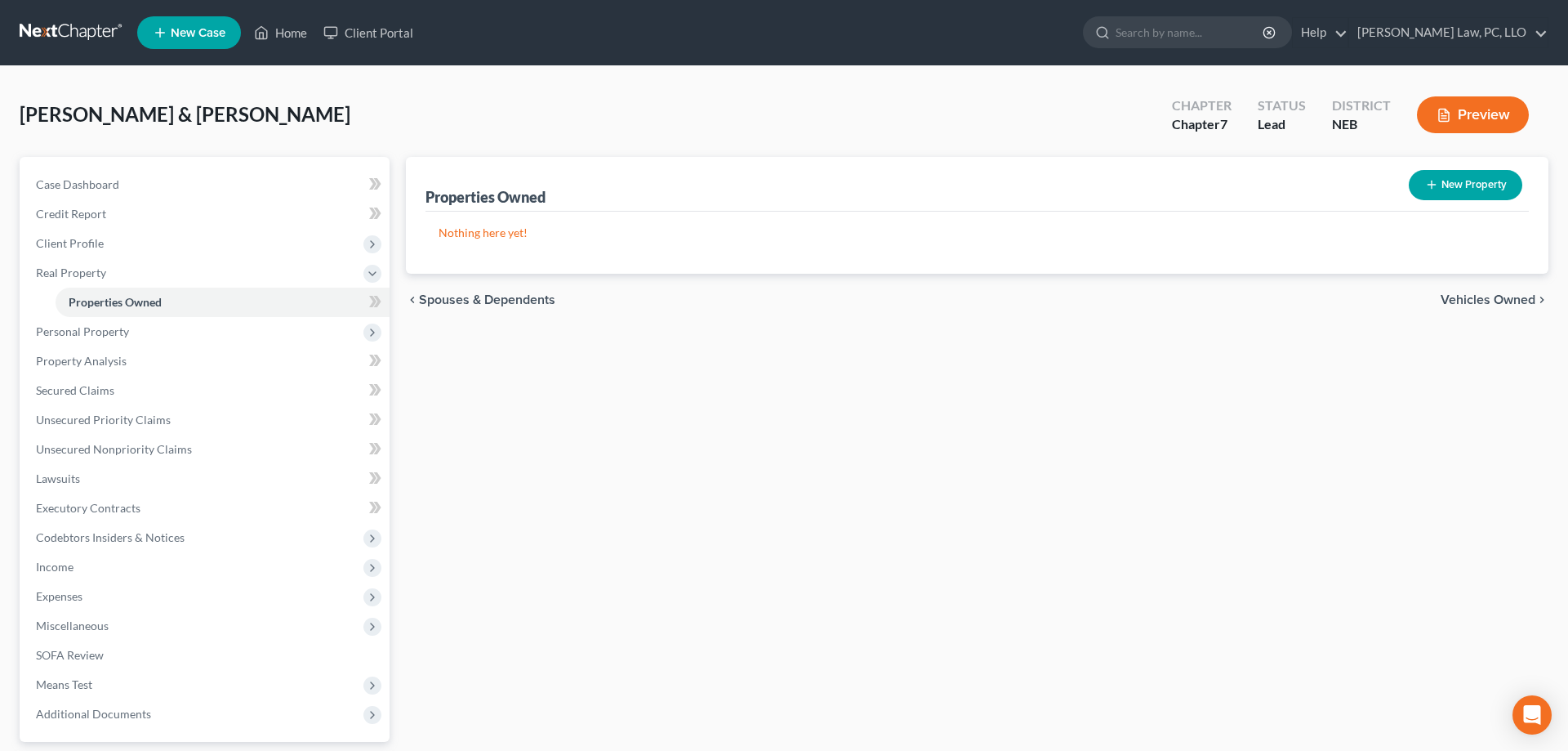
click at [1451, 121] on button "Preview" at bounding box center [1472, 114] width 112 height 37
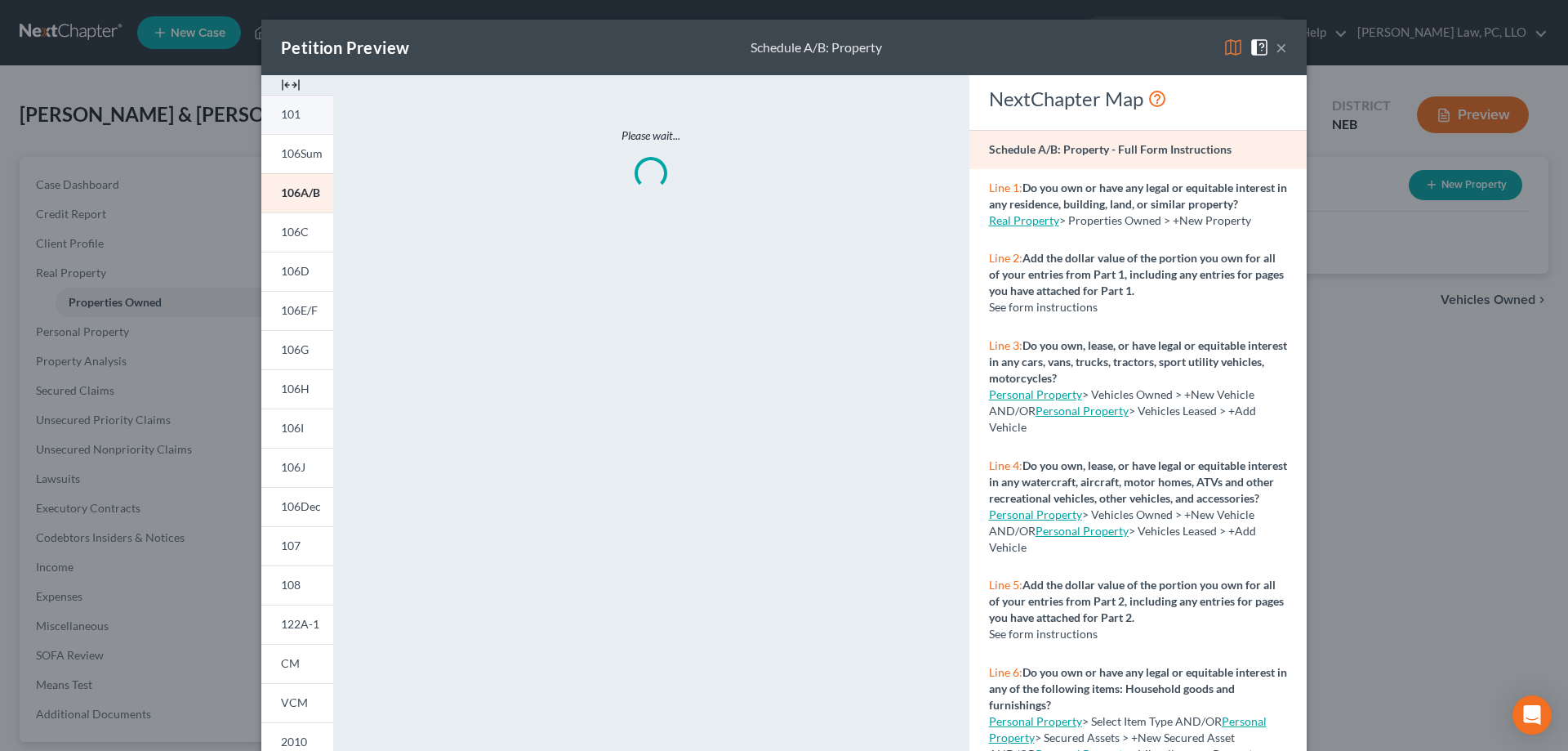
click at [290, 114] on span "101" at bounding box center [291, 114] width 19 height 14
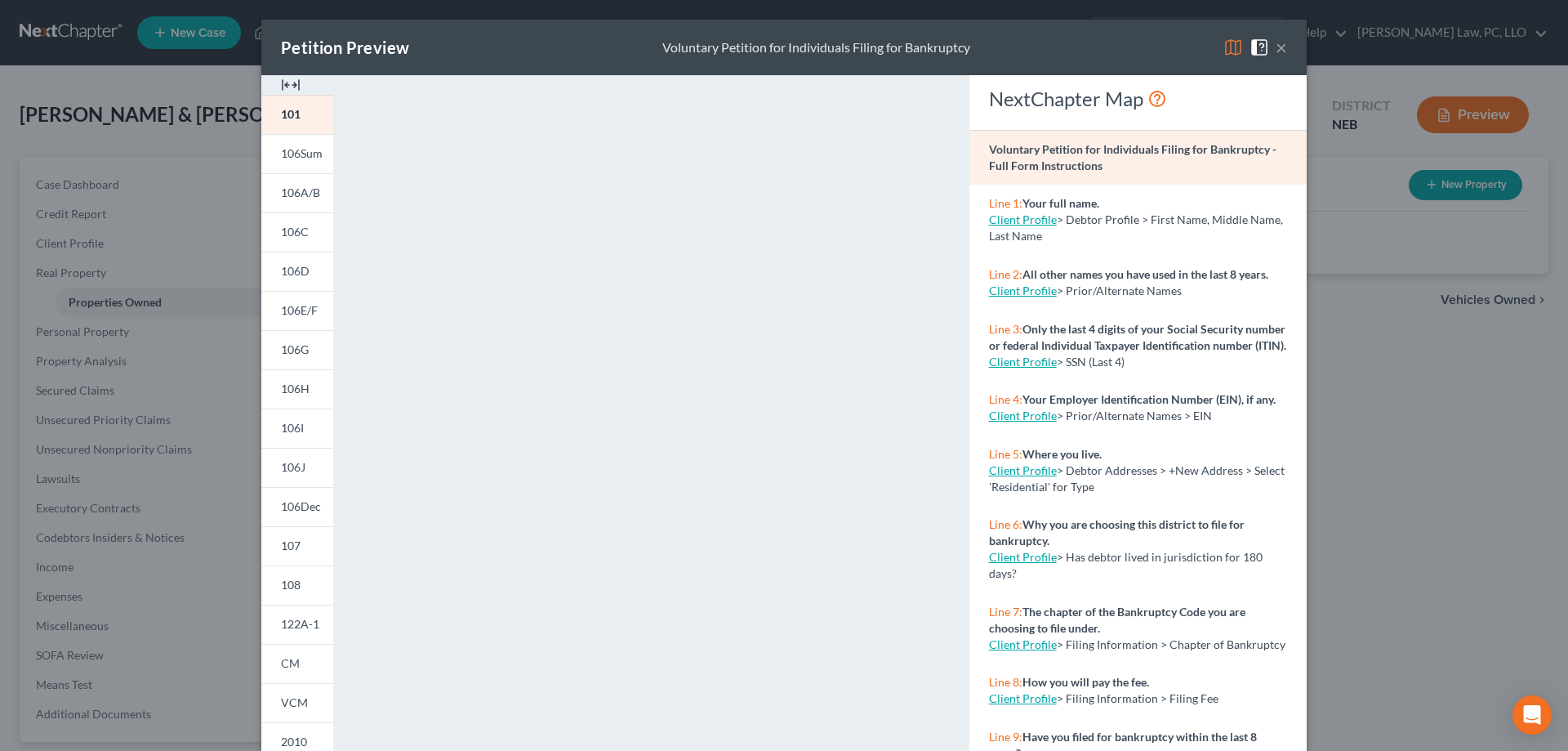
click at [1282, 45] on button "×" at bounding box center [1281, 48] width 12 height 19
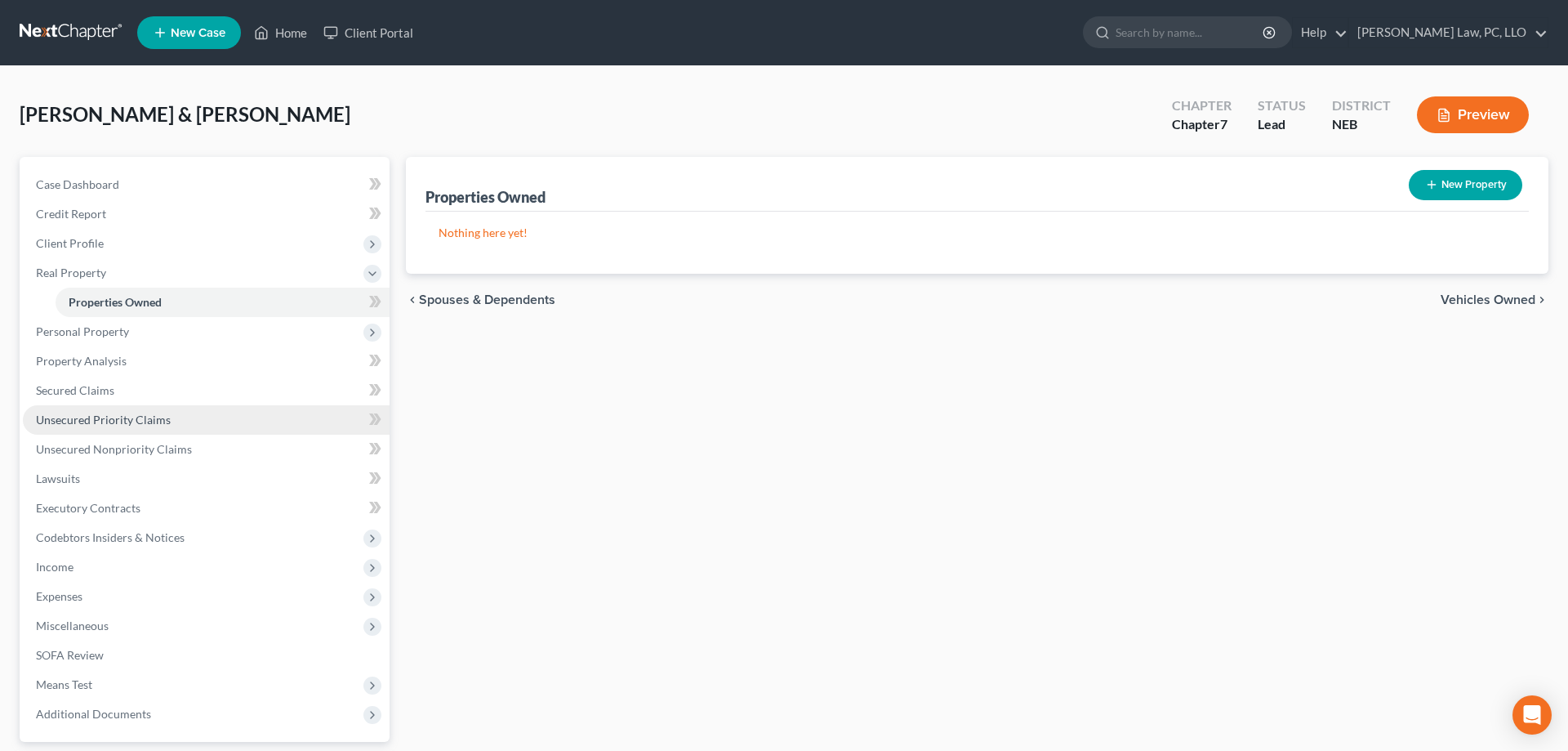
click at [118, 418] on span "Unsecured Priority Claims" at bounding box center [103, 419] width 135 height 14
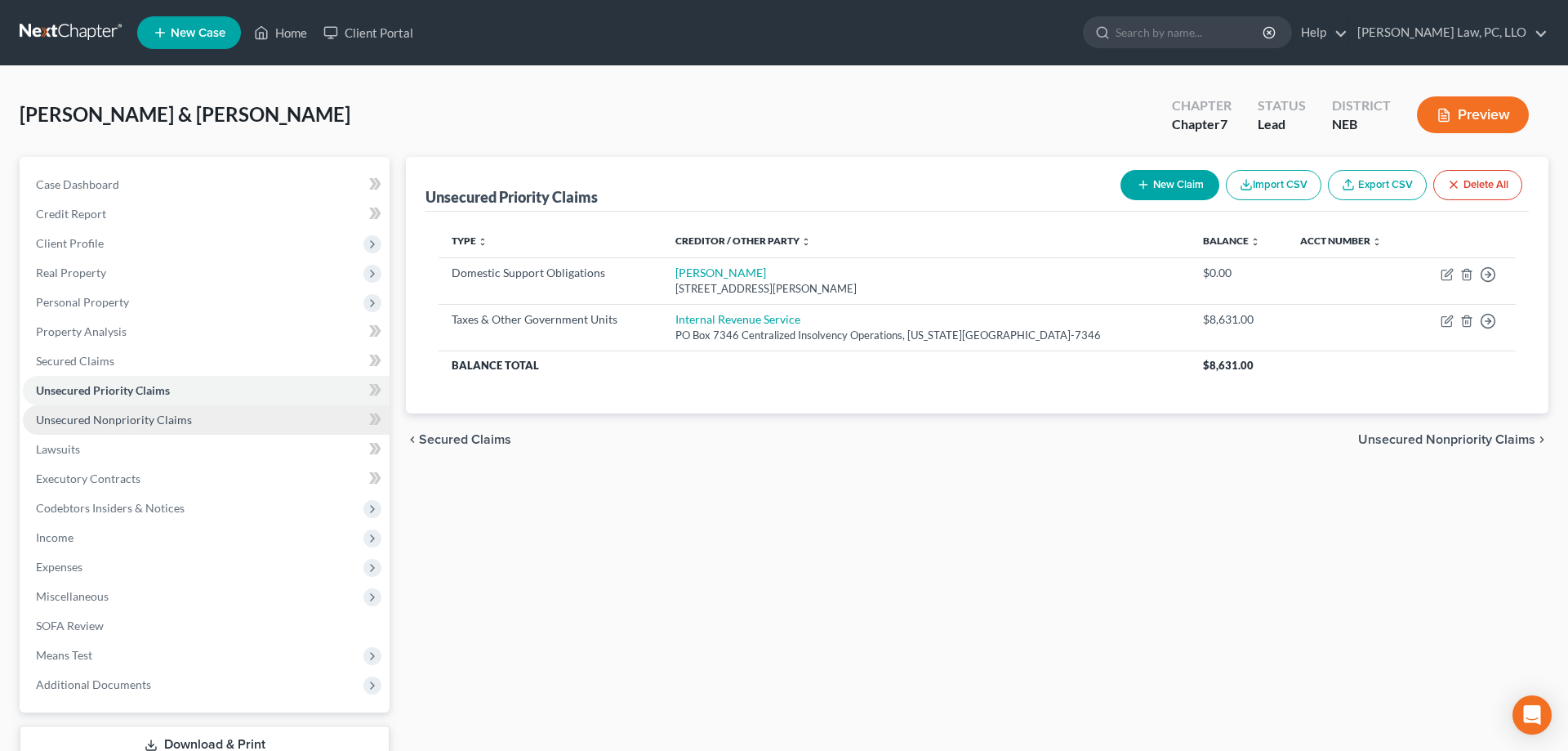
click at [151, 424] on span "Unsecured Nonpriority Claims" at bounding box center [113, 419] width 156 height 14
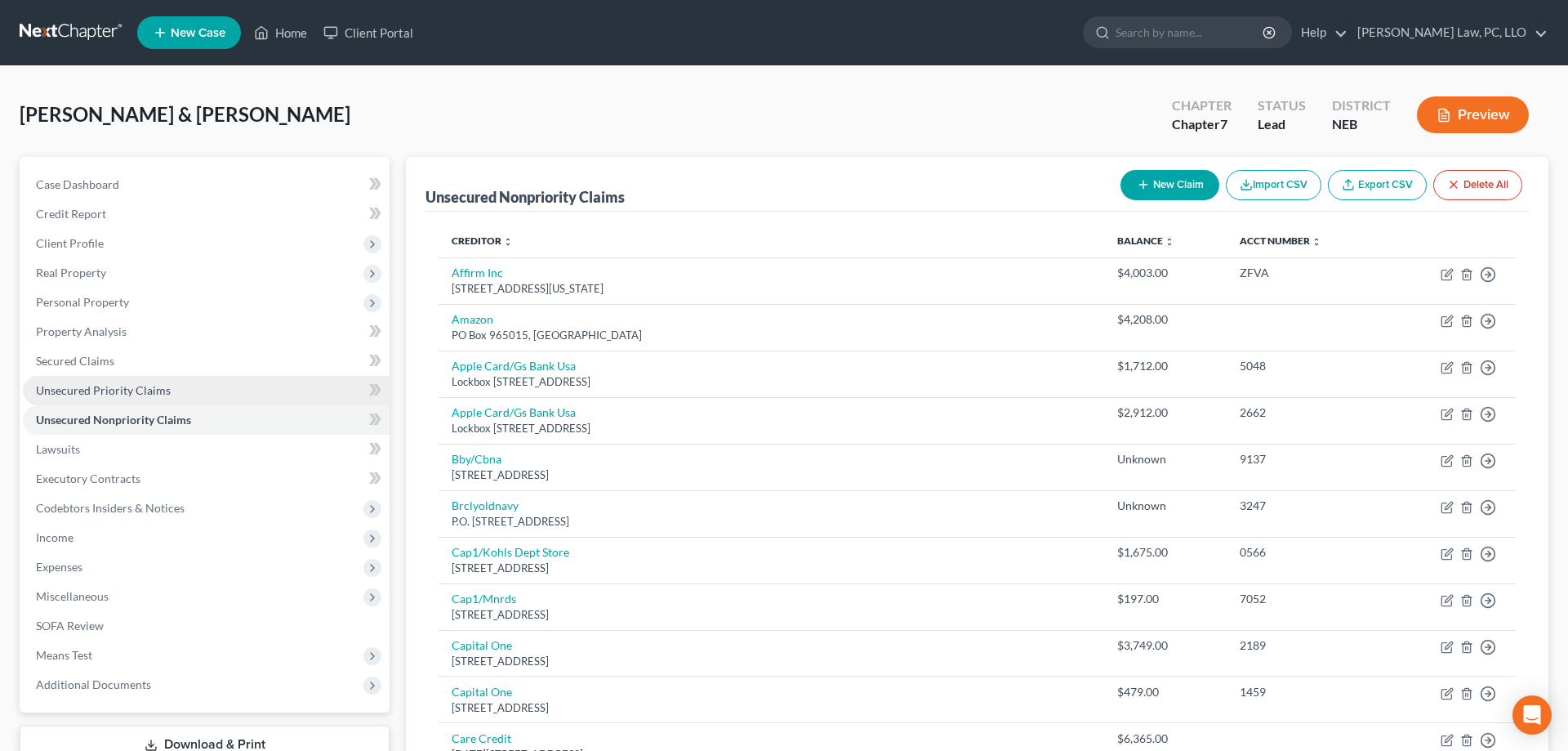
click at [138, 382] on link "Unsecured Priority Claims" at bounding box center [207, 390] width 367 height 29
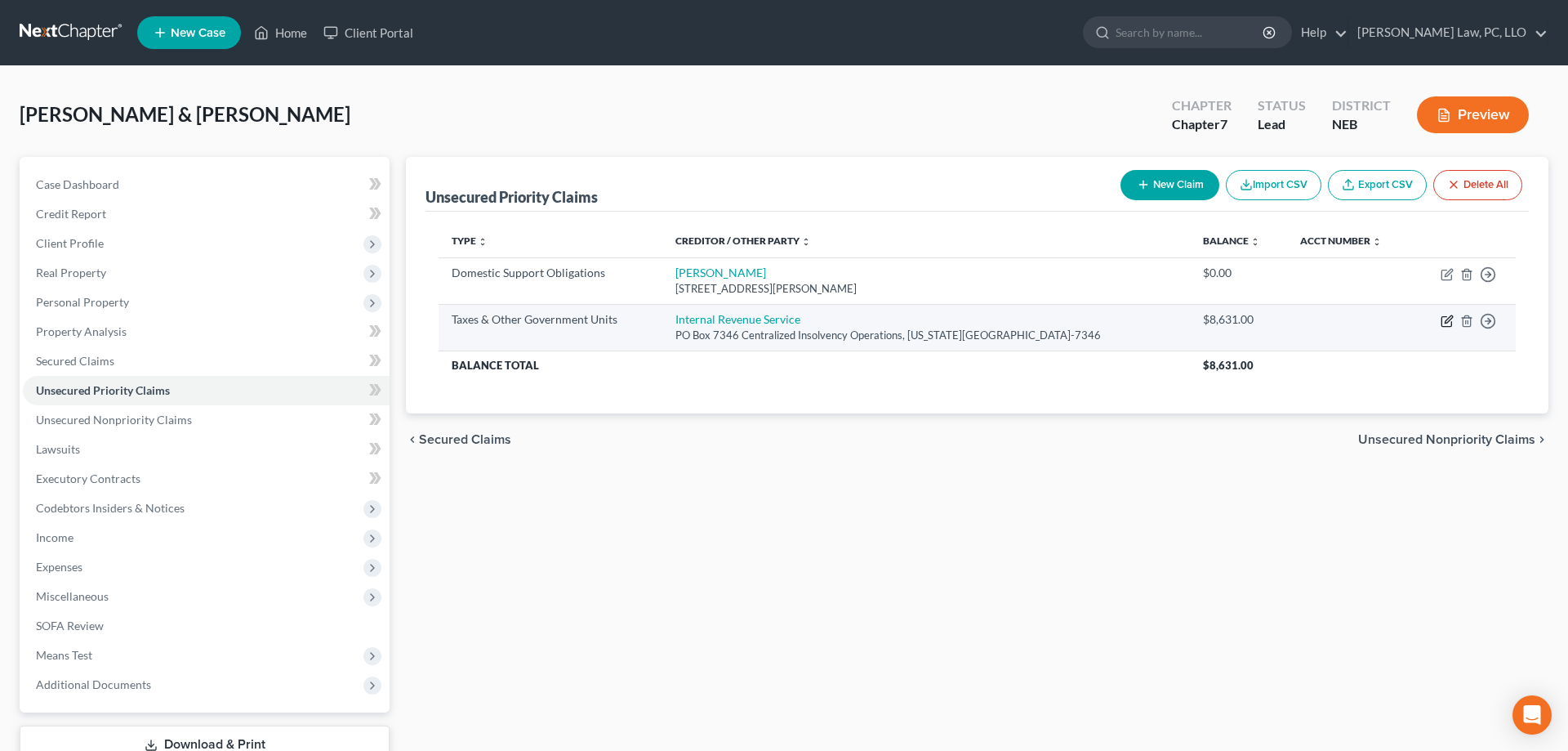
click at [1444, 320] on icon "button" at bounding box center [1446, 320] width 13 height 13
select select "0"
select select "39"
select select "2"
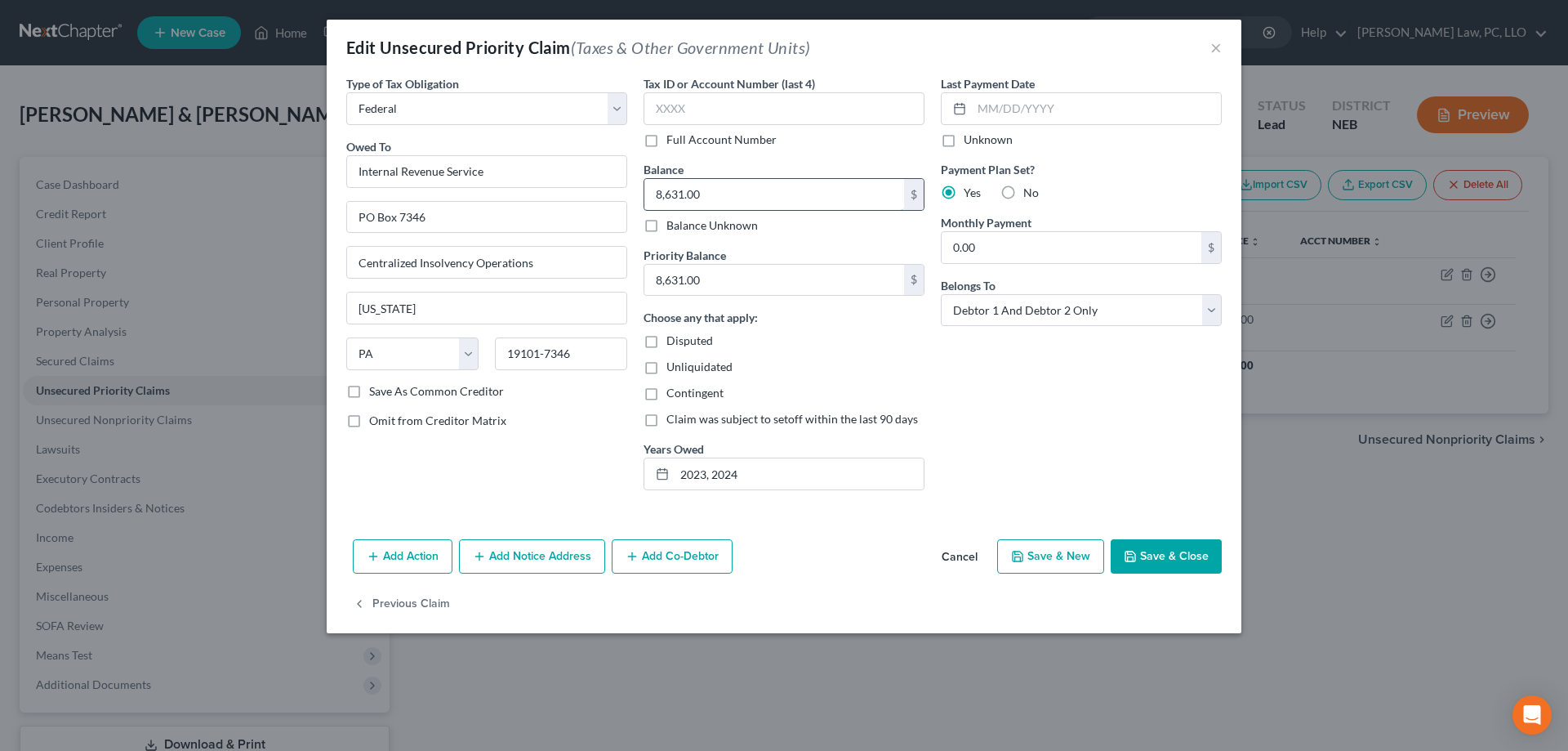
drag, startPoint x: 725, startPoint y: 189, endPoint x: 768, endPoint y: 204, distance: 45.5
click at [768, 204] on input "8,631.00" at bounding box center [774, 194] width 260 height 31
type input "32,000.00"
click at [750, 283] on input "8,631.00" at bounding box center [774, 280] width 260 height 31
type input "32,000.00"
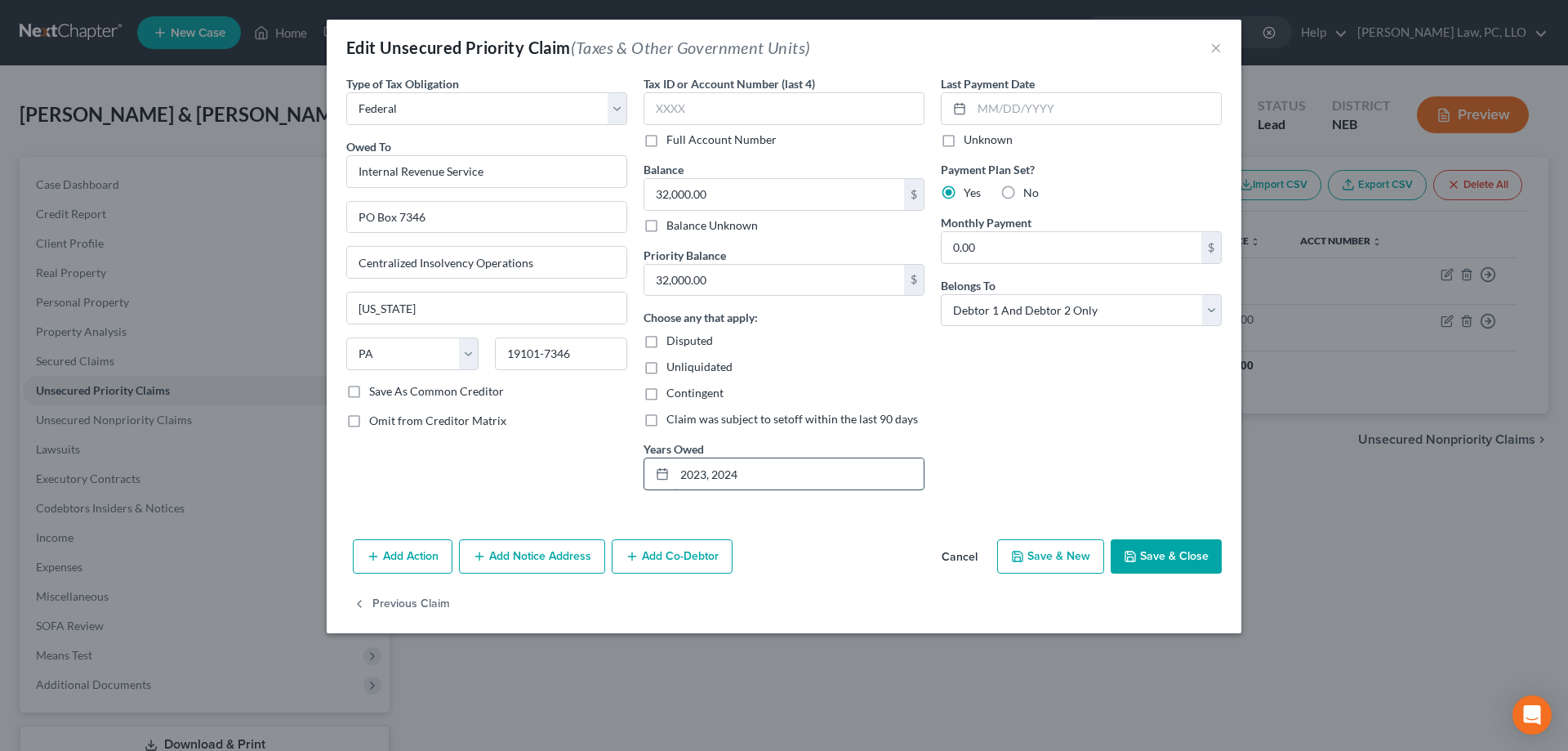
drag, startPoint x: 775, startPoint y: 476, endPoint x: 664, endPoint y: 476, distance: 111.0
click at [675, 476] on input "2023, 2024" at bounding box center [799, 473] width 249 height 31
type input "21-24; unfiled returns/assessed in last 2 yrs"
click at [1174, 559] on button "Save & Close" at bounding box center [1166, 556] width 112 height 34
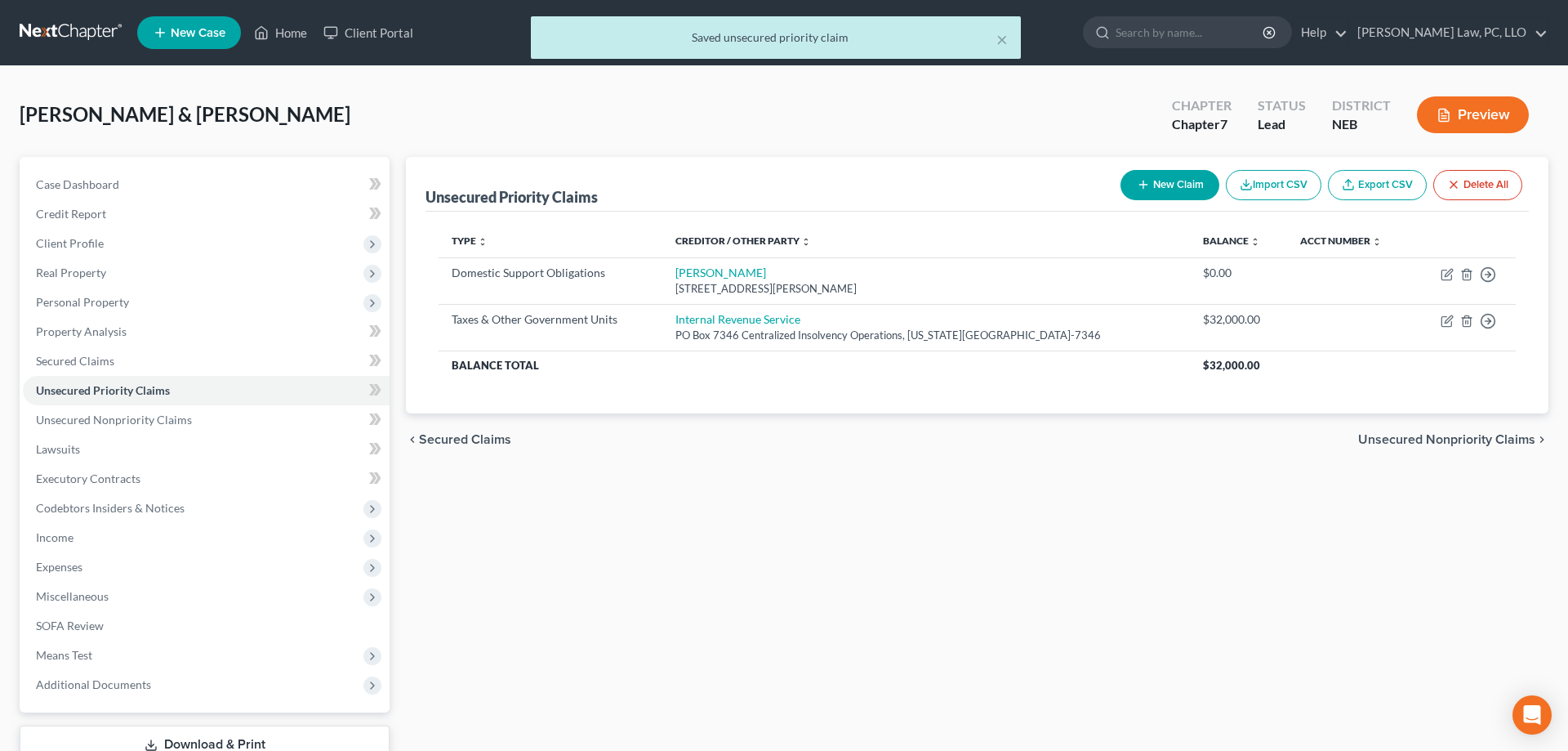
click at [1176, 184] on button "New Claim" at bounding box center [1169, 184] width 99 height 30
select select "2"
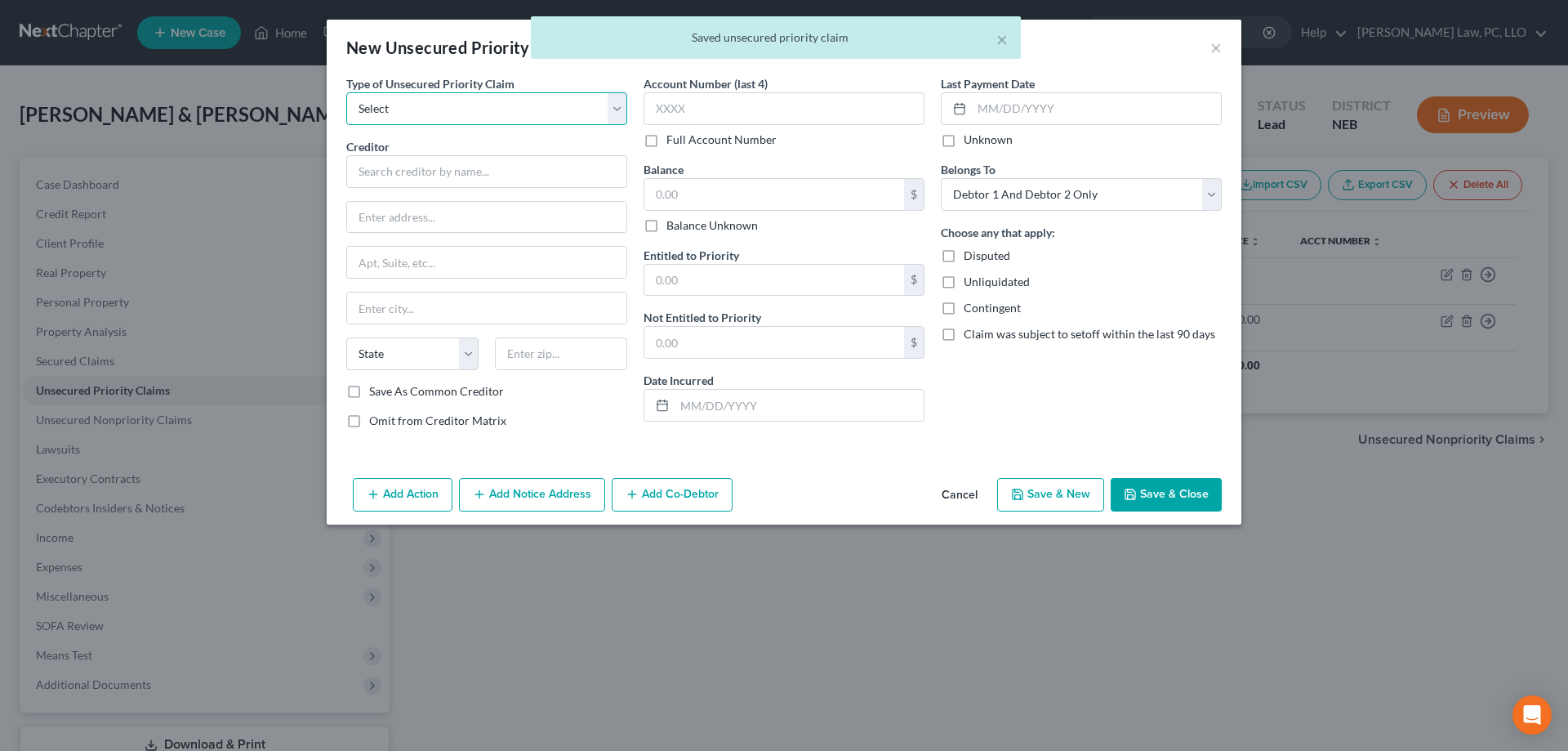
click at [346, 92] on select "Select Taxes & Other Government Units Domestic Support Obligations Extensions o…" at bounding box center [487, 109] width 281 height 33
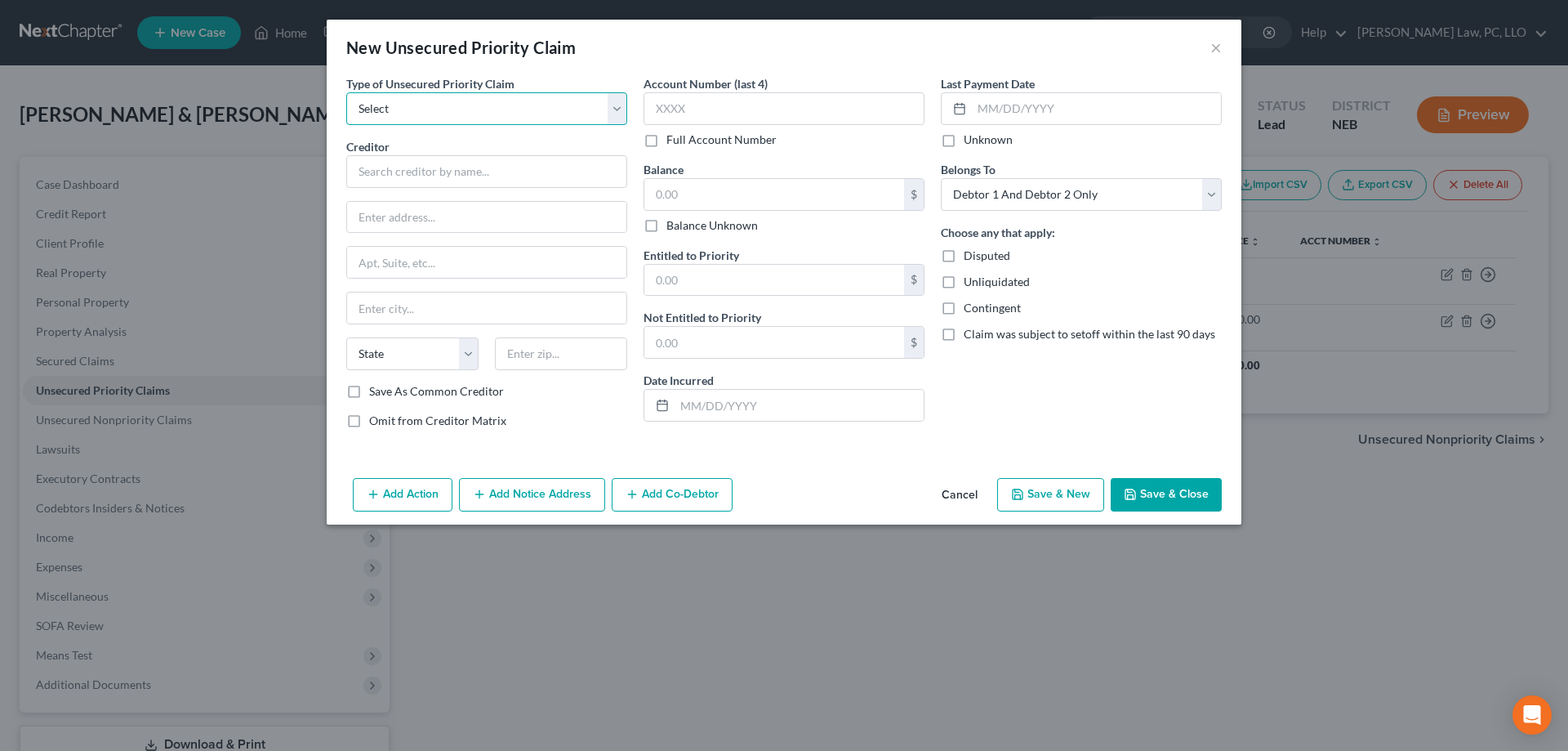
select select "0"
click option "Taxes & Other Government Units" at bounding box center [0, 0] width 0 height 0
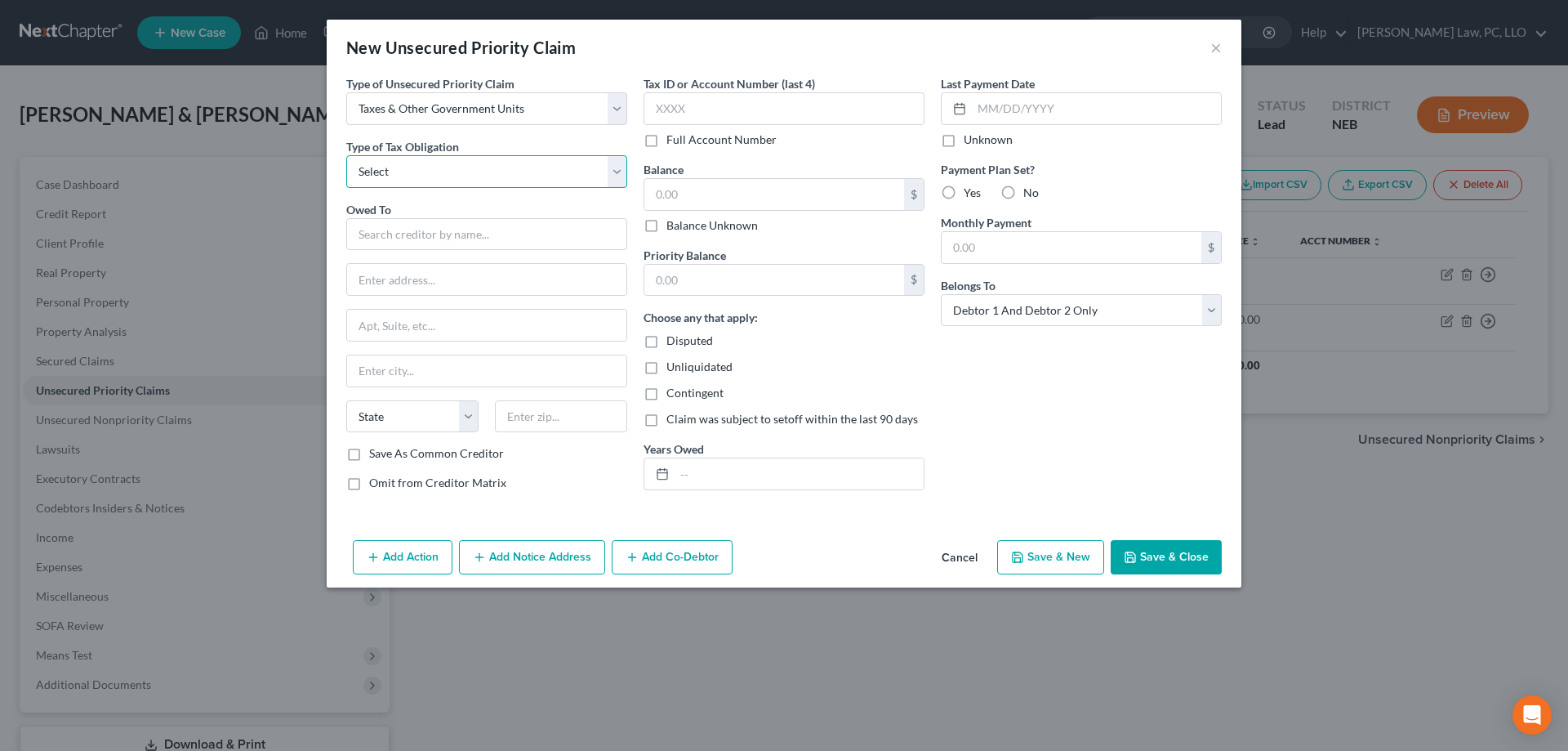
click at [346, 155] on select "Select Federal City State Franchise Tax Board Other" at bounding box center [487, 172] width 281 height 33
select select "2"
click option "State" at bounding box center [0, 0] width 0 height 0
click at [477, 246] on input "text" at bounding box center [487, 235] width 281 height 33
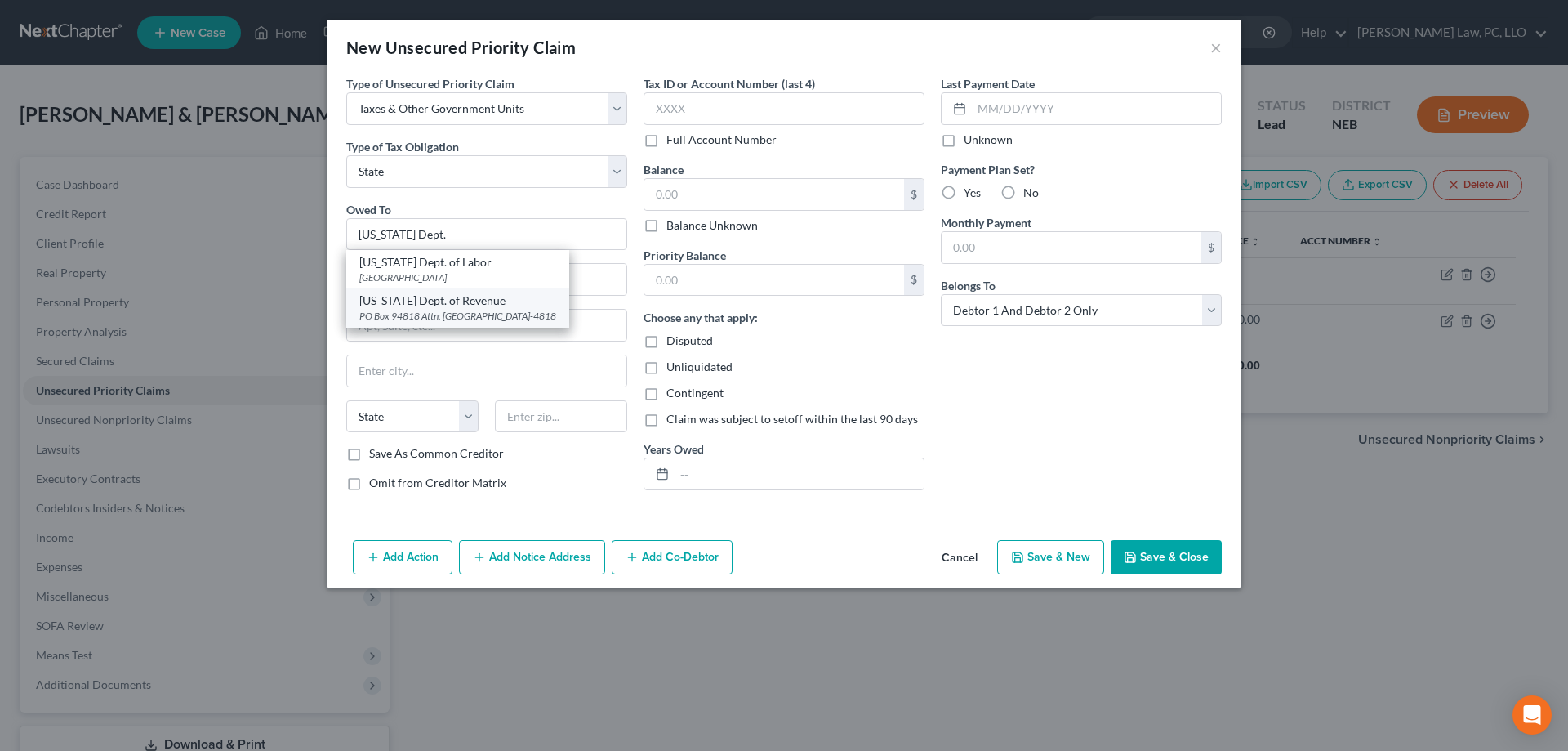
click at [556, 313] on div "PO Box 94818 Attn: [GEOGRAPHIC_DATA]-4818" at bounding box center [458, 315] width 197 height 14
type input "[US_STATE] Dept. of Revenue"
type input "PO Box 94818"
type input "Attn: Bankruptcy Unit"
type input "Lincoln"
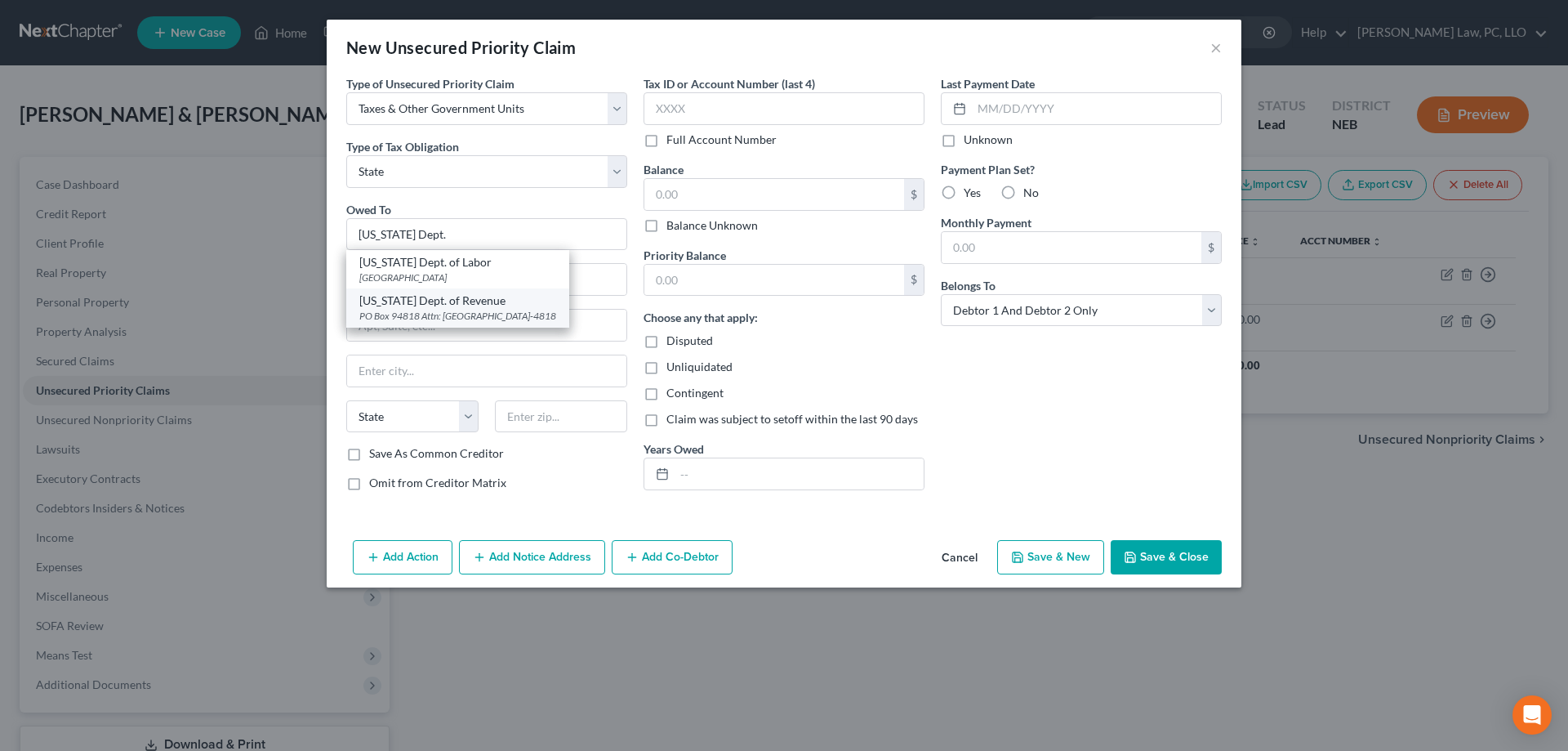
select select "30"
type input "68509-4818"
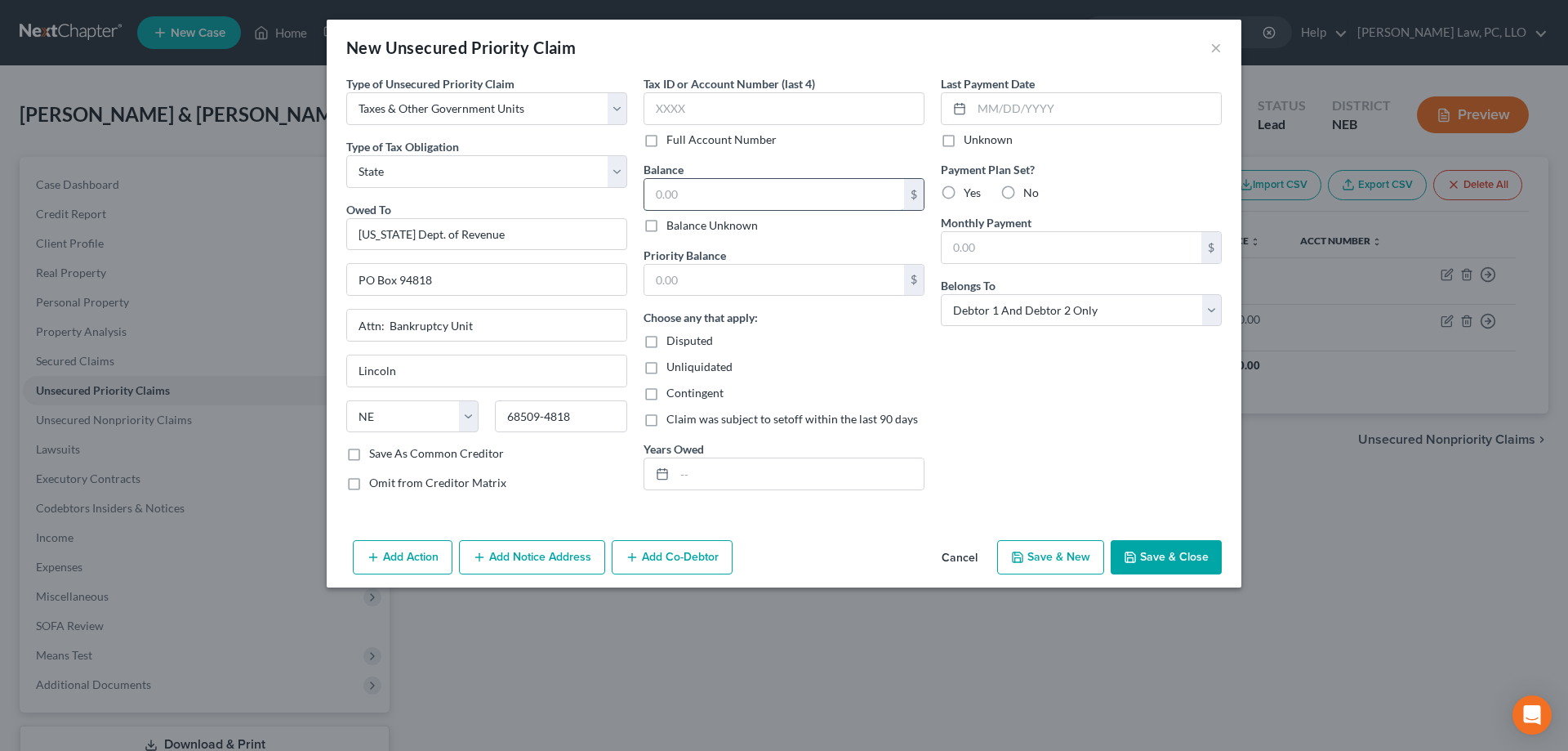
click at [752, 194] on input "text" at bounding box center [774, 194] width 260 height 31
type input "1,200.00"
drag, startPoint x: 837, startPoint y: 283, endPoint x: 819, endPoint y: 324, distance: 44.8
click at [830, 296] on input "text" at bounding box center [774, 280] width 260 height 31
type input "1,200.00"
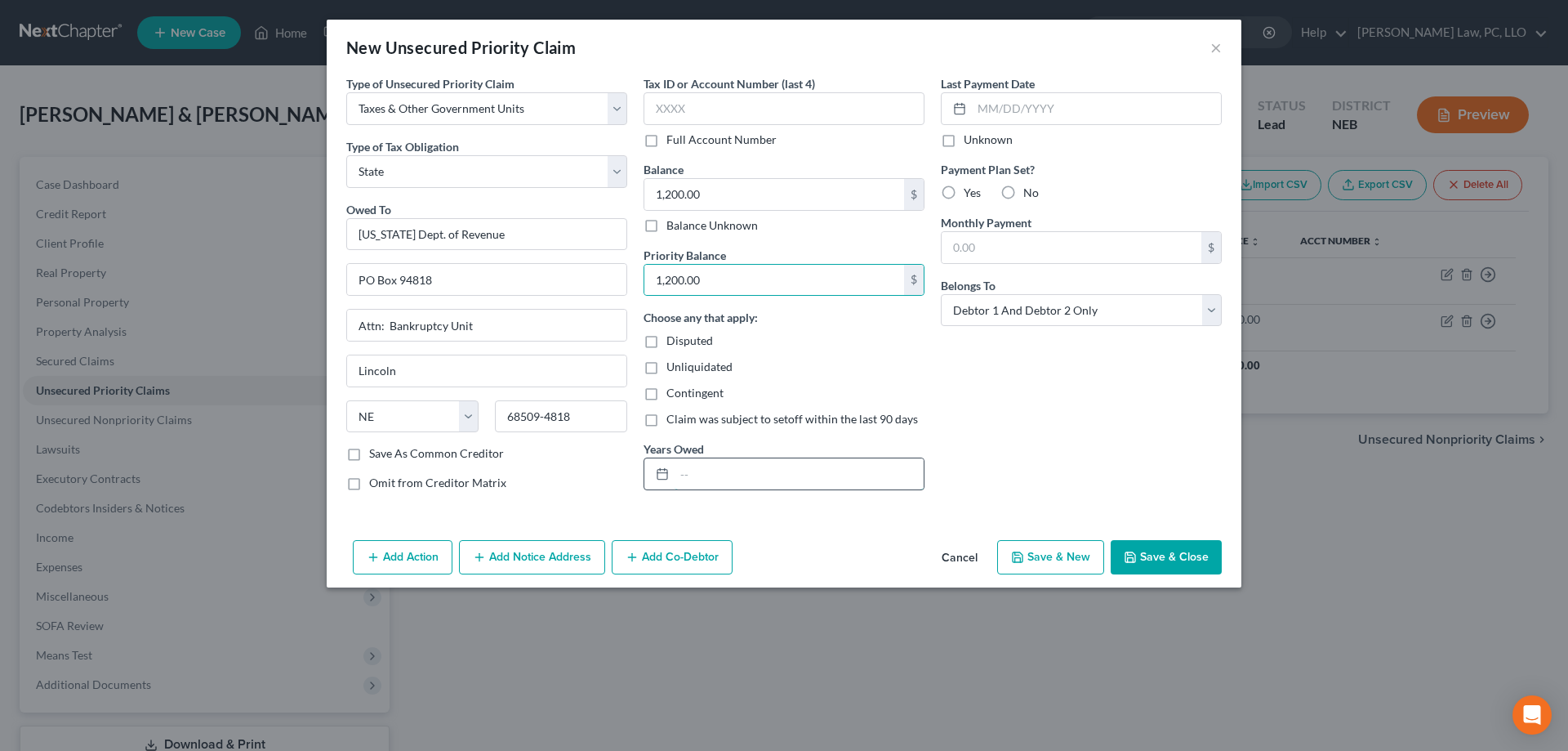
click at [788, 477] on input "text" at bounding box center [799, 473] width 249 height 31
type input "21-24 unfiled/assessed in last 2 yrs"
click at [1199, 552] on button "Save & Close" at bounding box center [1166, 557] width 112 height 34
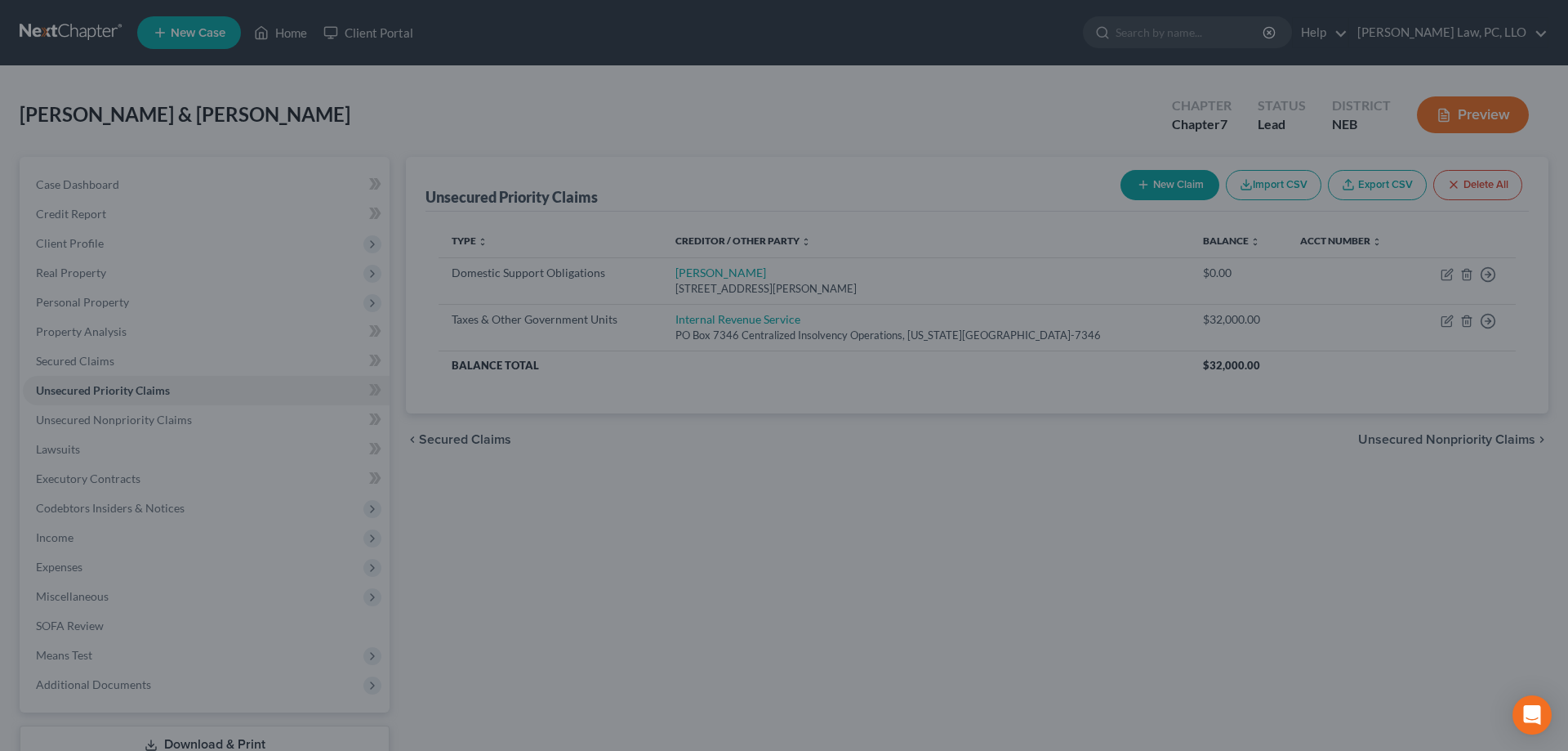
type input "0.00"
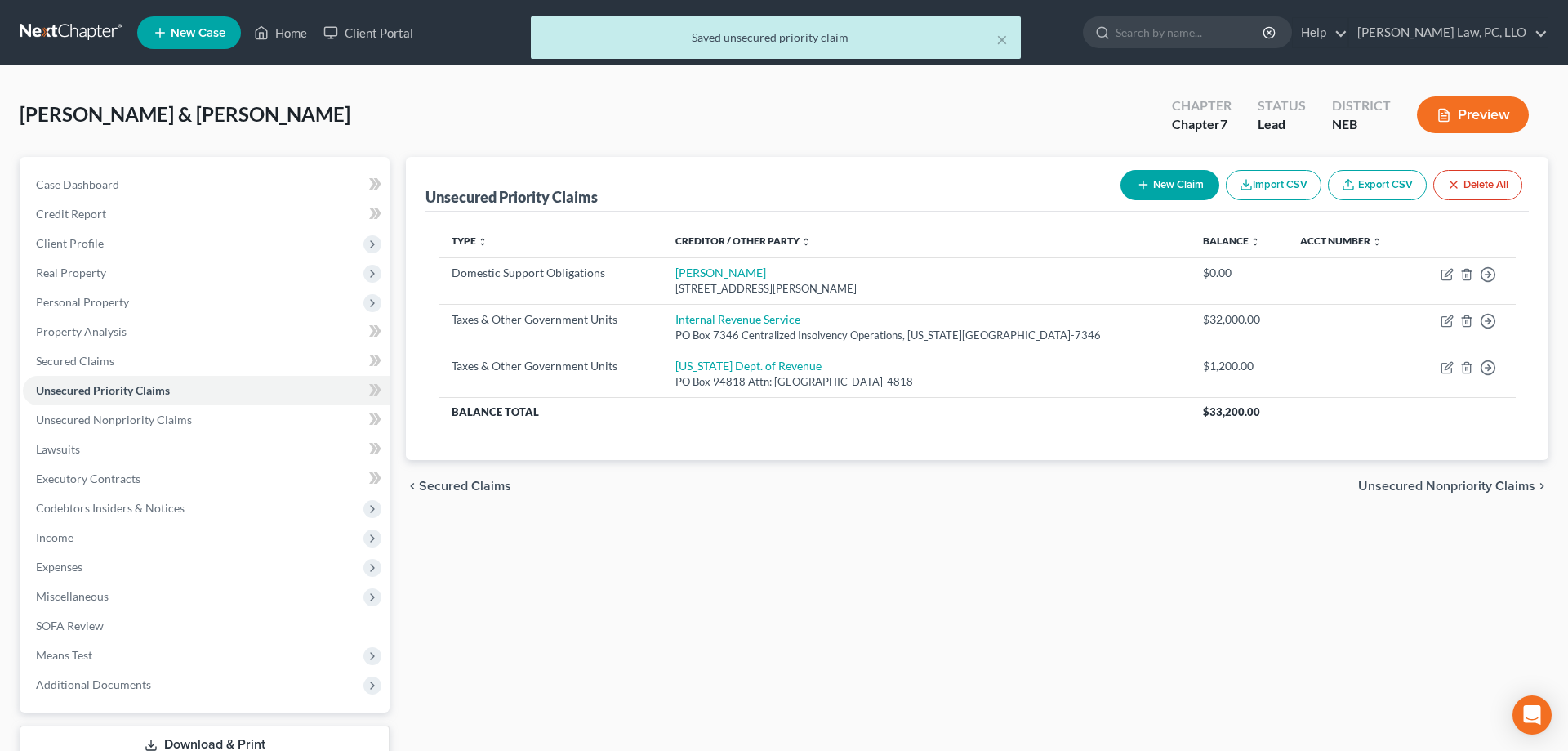
click at [1463, 110] on button "Preview" at bounding box center [1472, 114] width 112 height 37
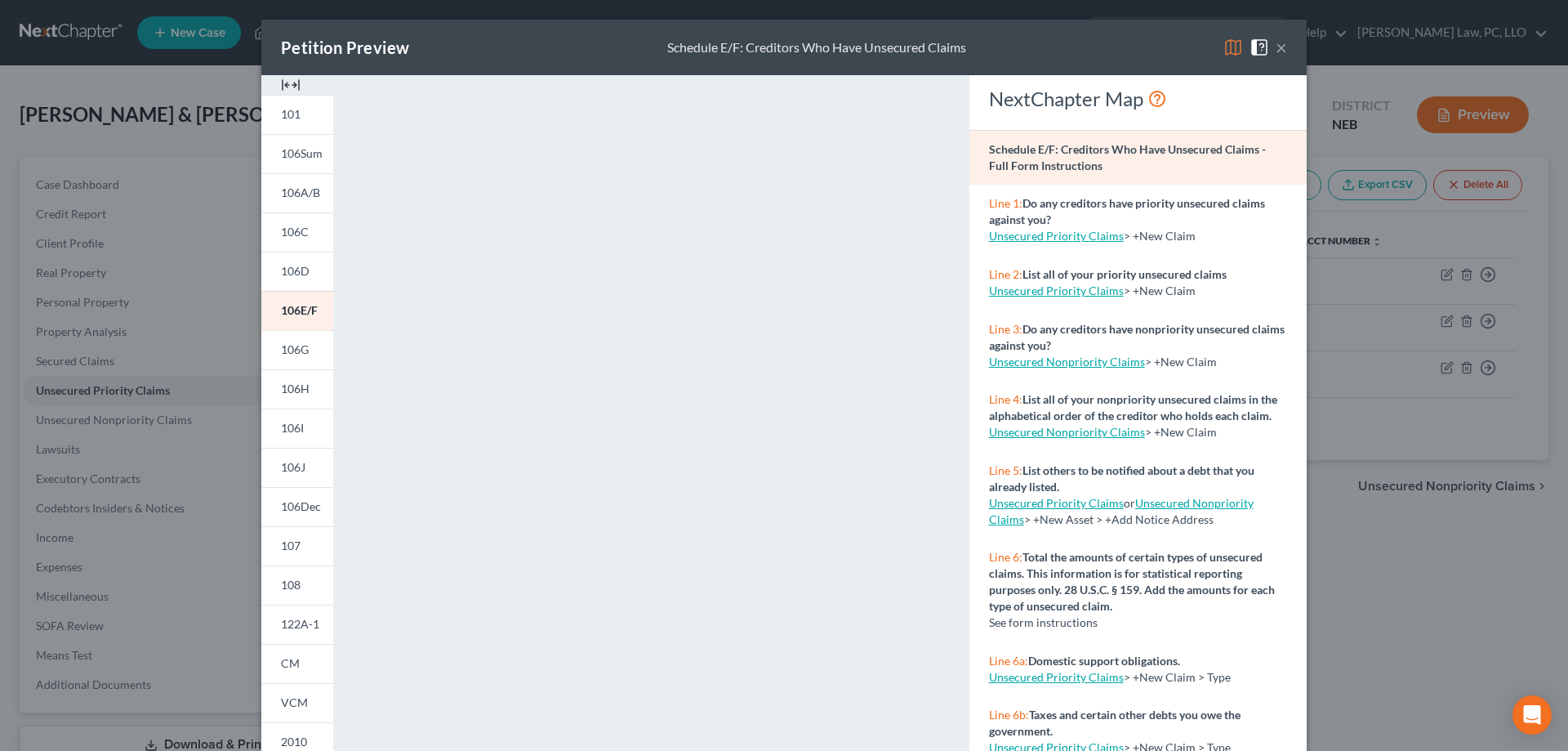
click at [1282, 49] on button "×" at bounding box center [1281, 48] width 12 height 19
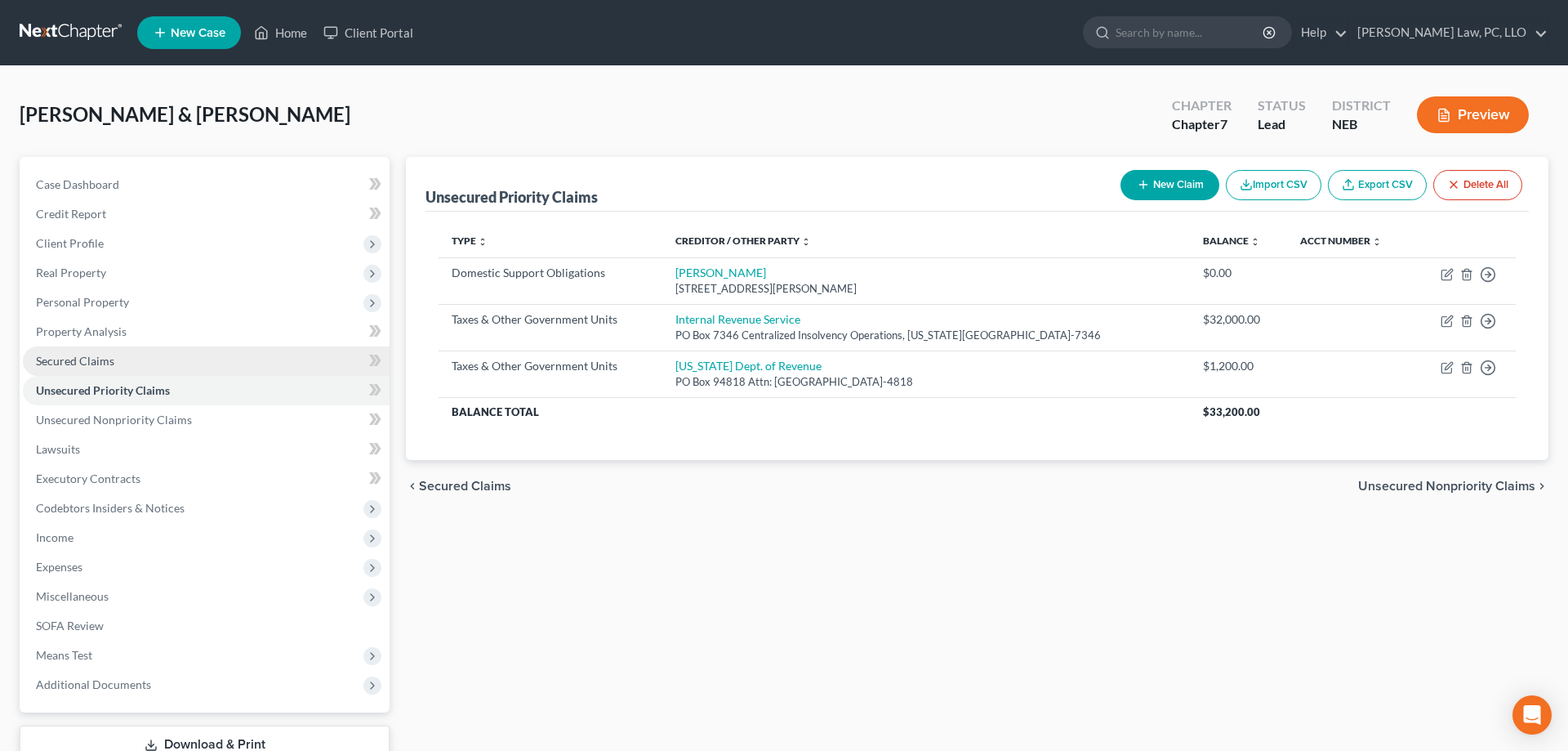
click at [150, 357] on link "Secured Claims" at bounding box center [207, 361] width 367 height 29
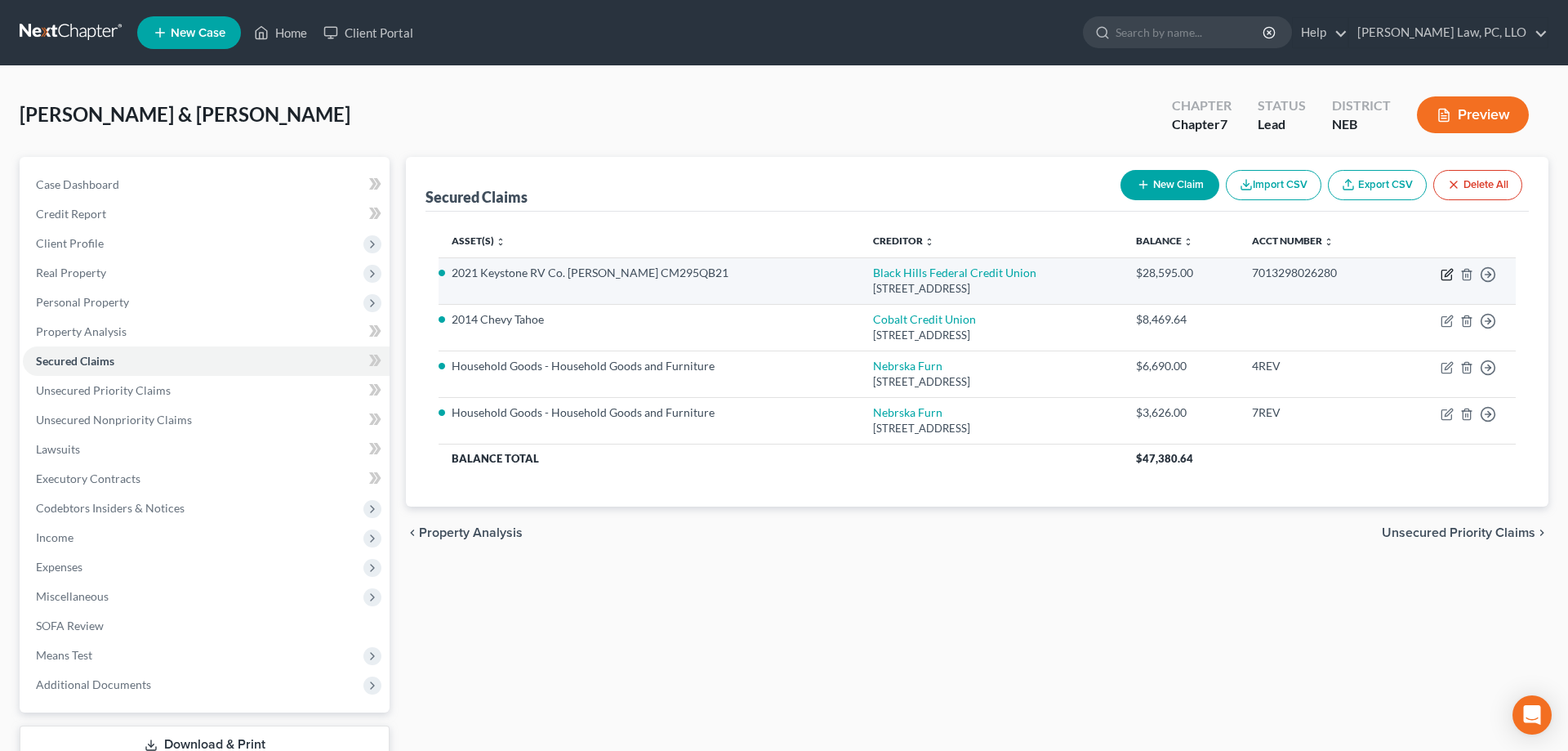
click at [1450, 270] on icon "button" at bounding box center [1446, 274] width 13 height 13
select select "43"
select select "17"
select select "0"
select select "2"
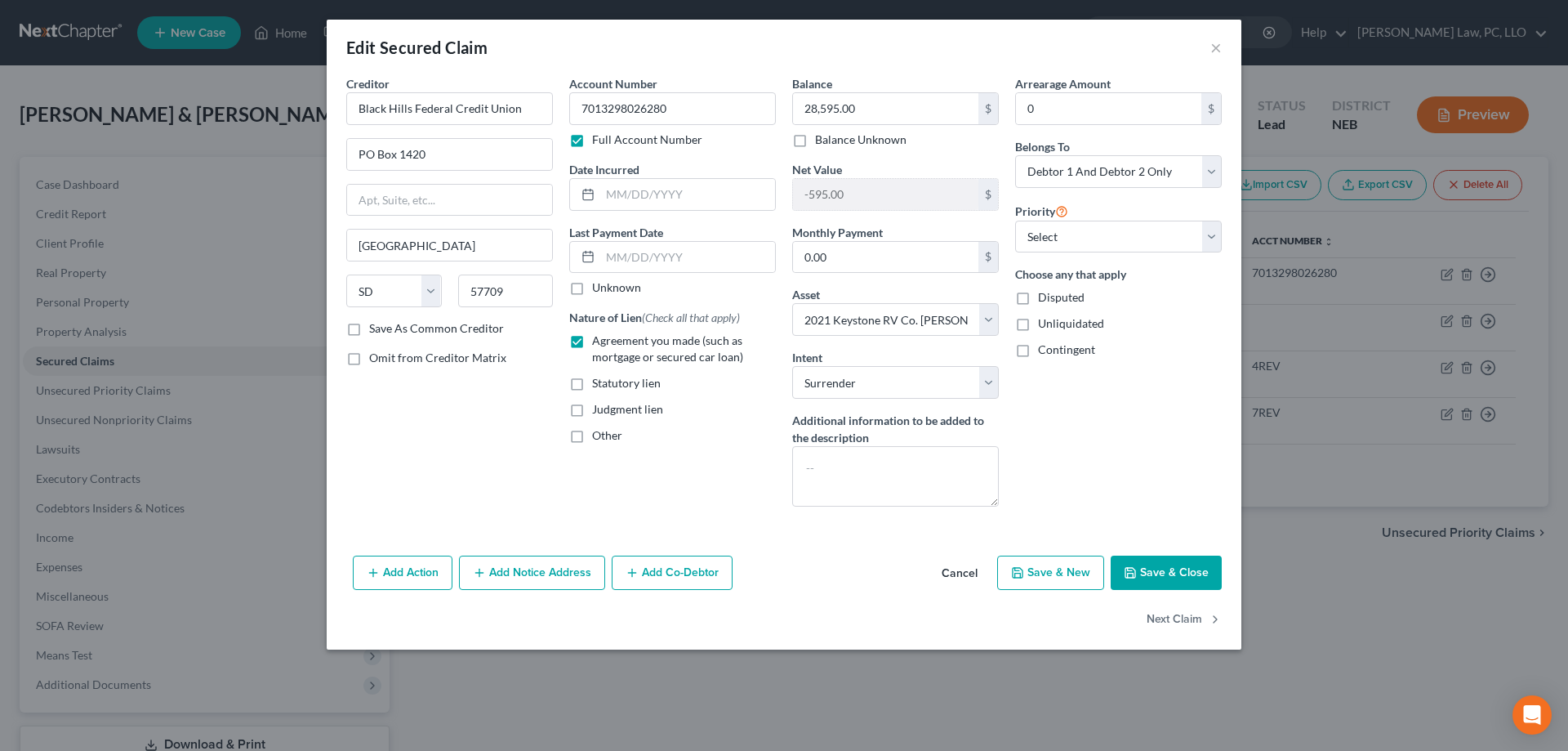
click at [400, 573] on button "Add Action" at bounding box center [402, 572] width 100 height 34
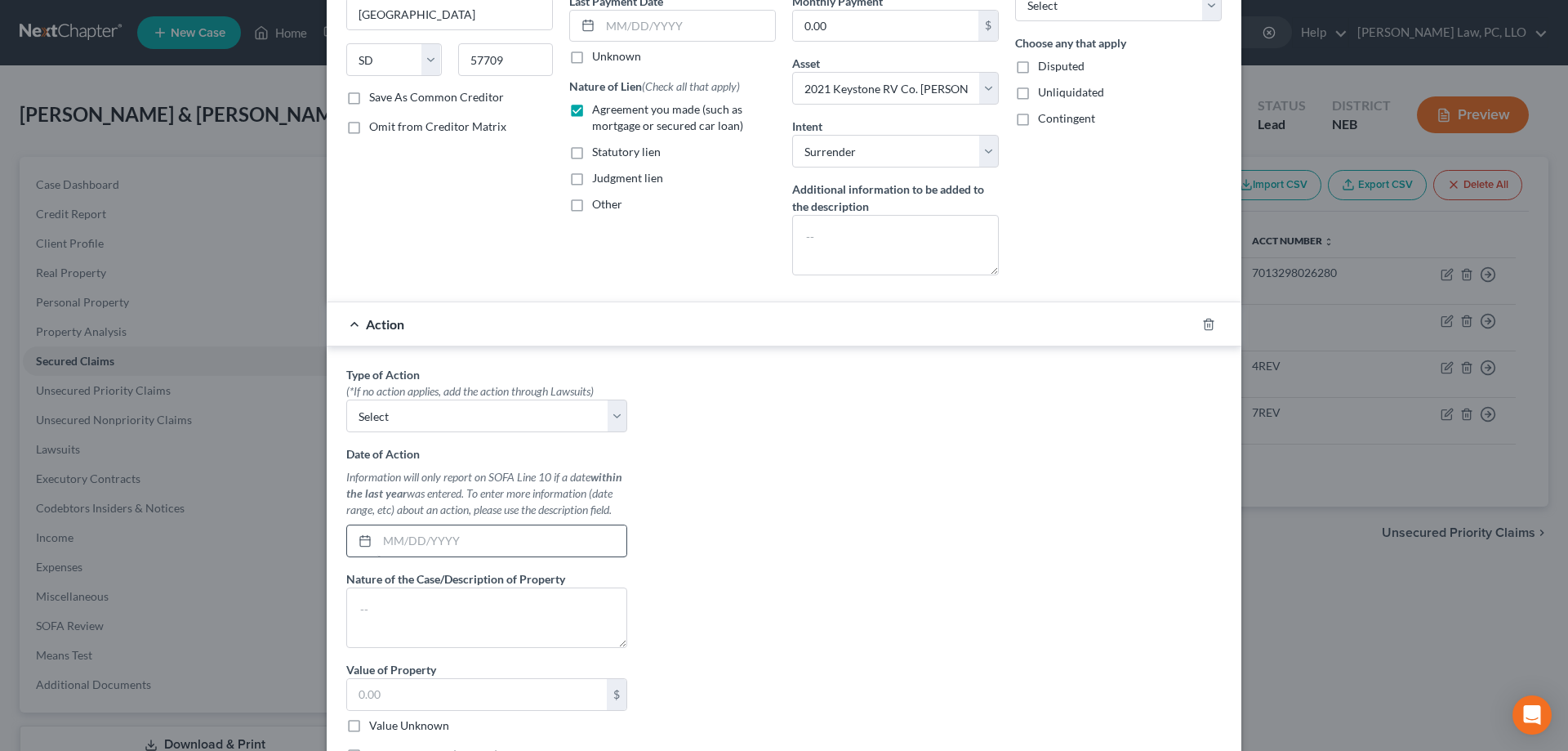
scroll to position [250, 0]
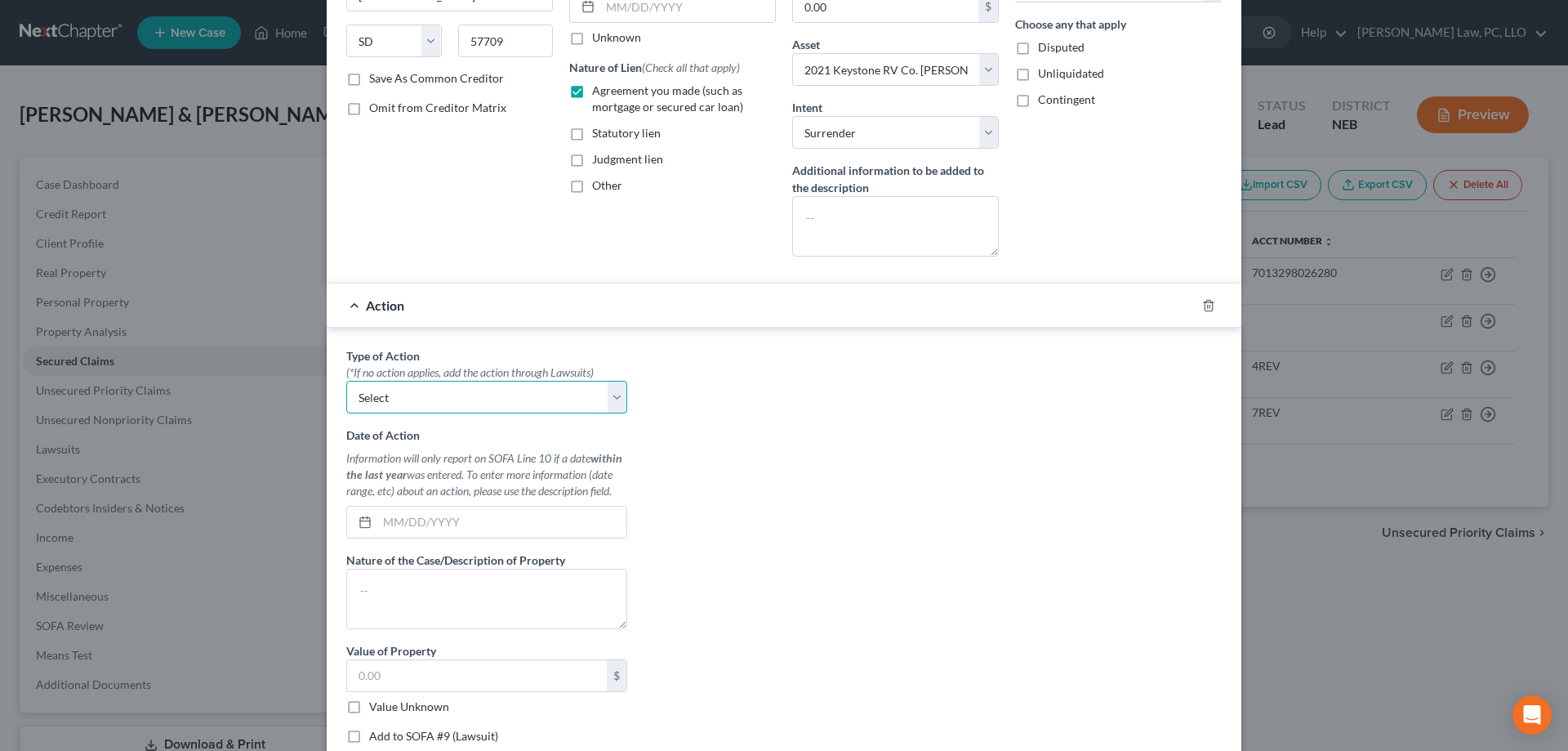
click at [346, 380] on select "Select Repossession Garnishment Foreclosure Personal Injury Attached, Seized, O…" at bounding box center [487, 397] width 281 height 33
select select "0"
click option "Repossession" at bounding box center [0, 0] width 0 height 0
click at [410, 522] on input "text" at bounding box center [501, 522] width 249 height 31
type input "[DATE]"
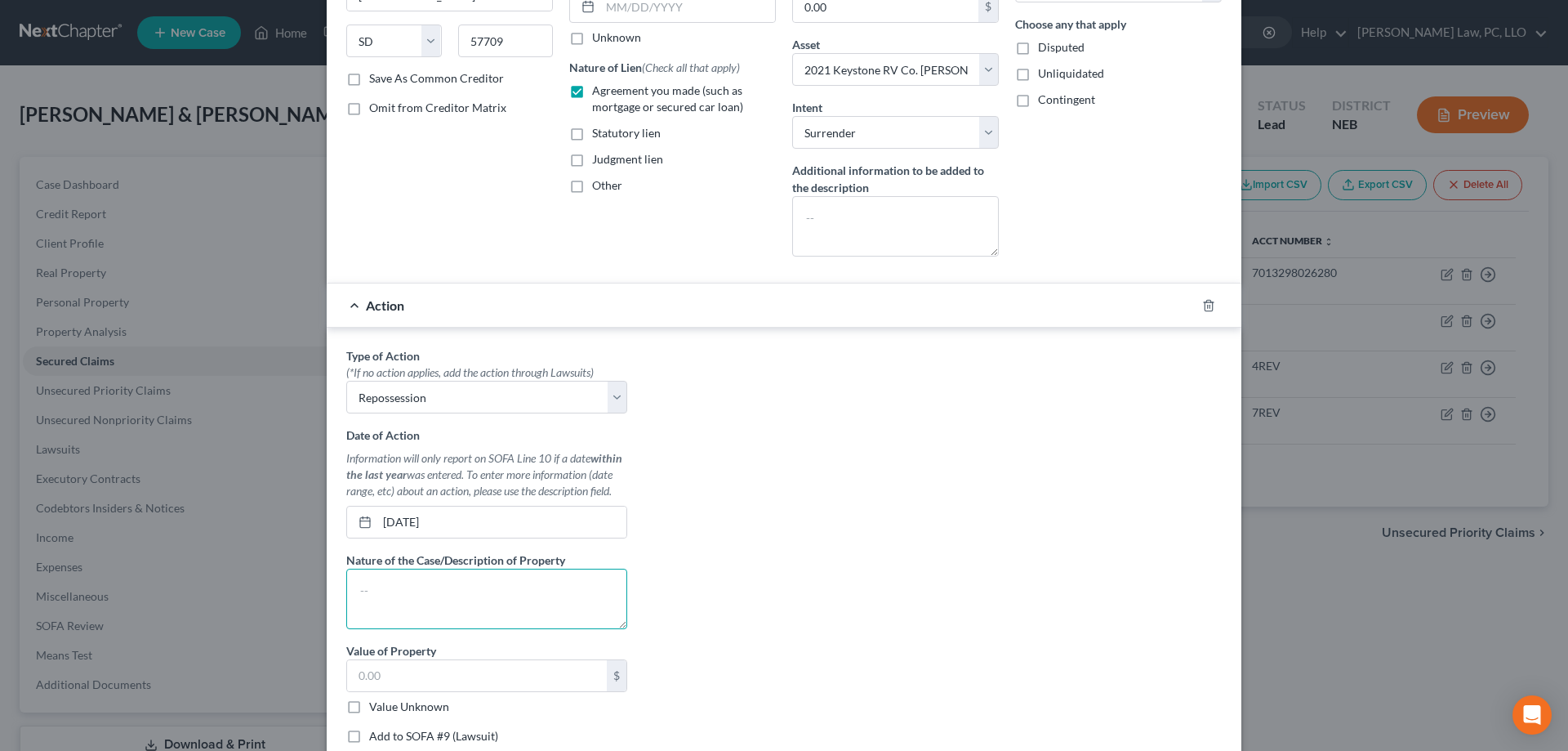
click at [432, 593] on textarea at bounding box center [487, 599] width 281 height 60
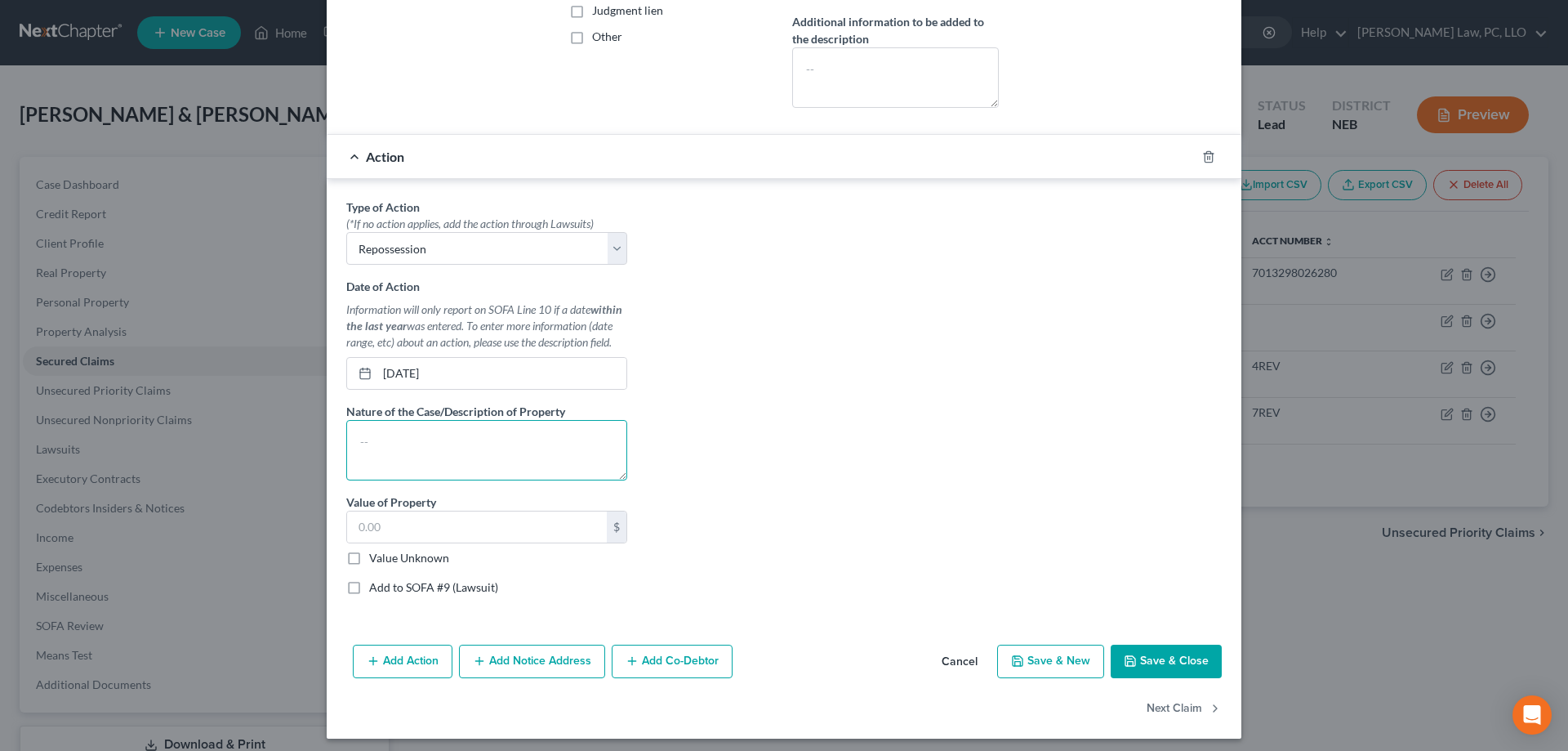
scroll to position [407, 0]
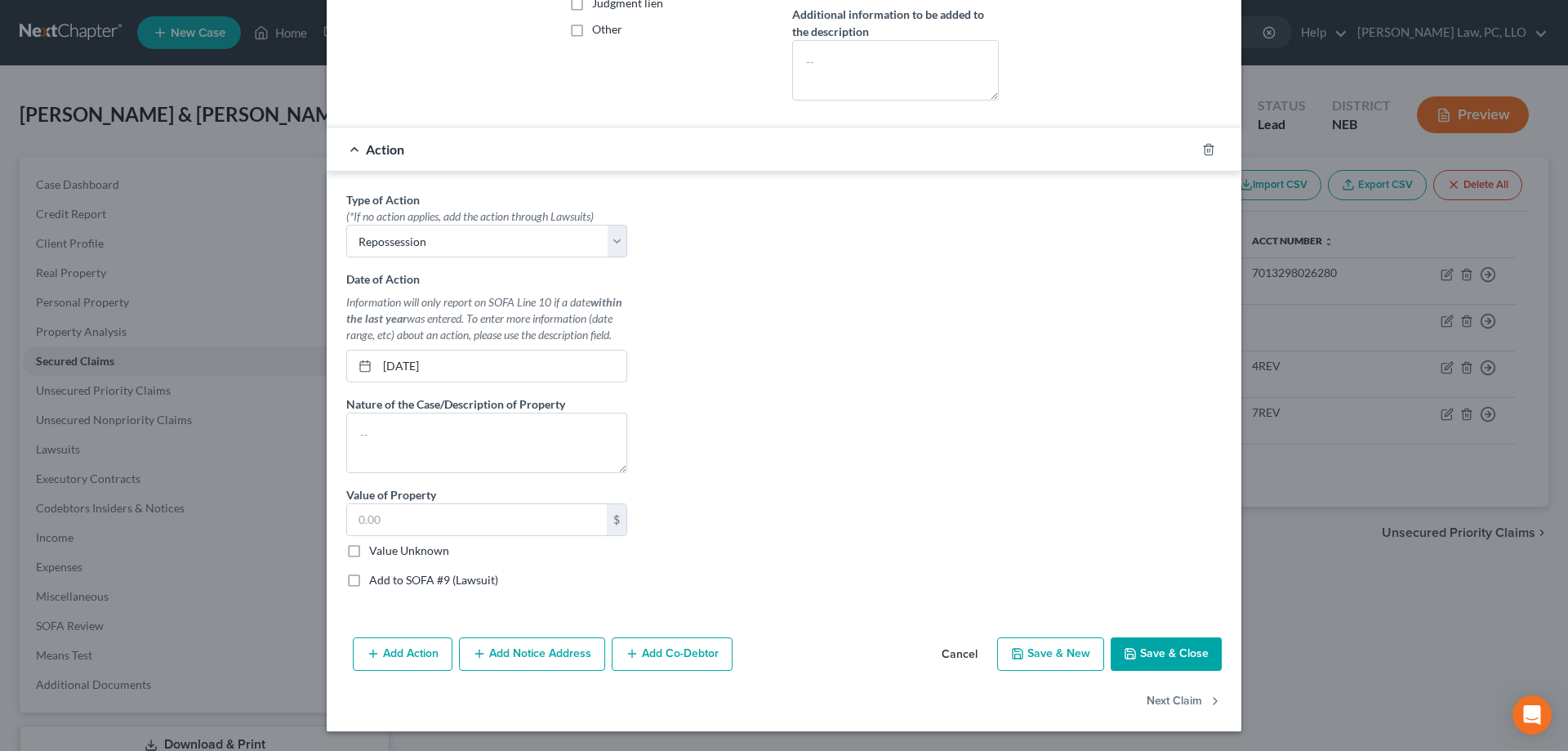
click at [1157, 641] on button "Save & Close" at bounding box center [1166, 654] width 112 height 34
select select
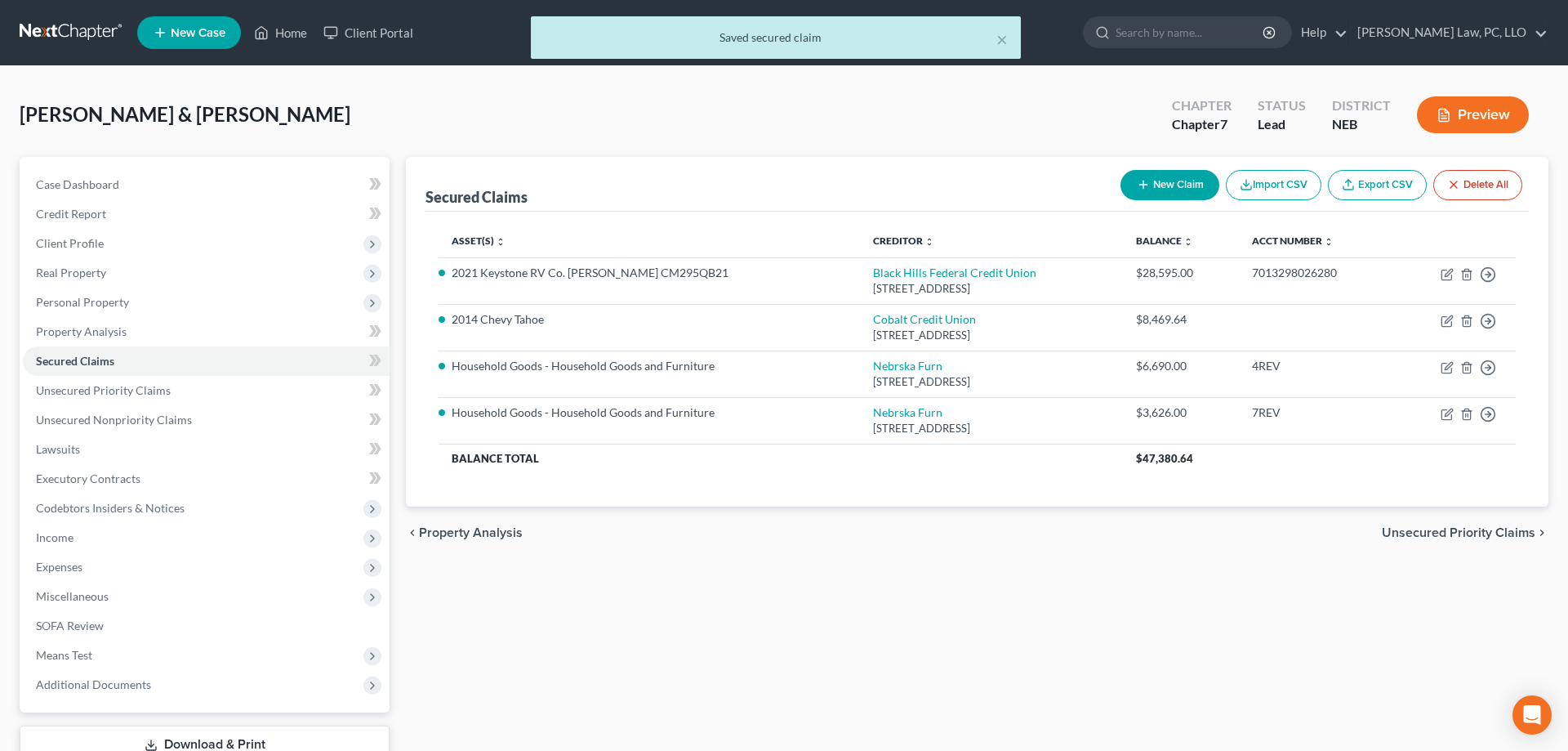
click at [1446, 132] on button "Preview" at bounding box center [1472, 114] width 112 height 37
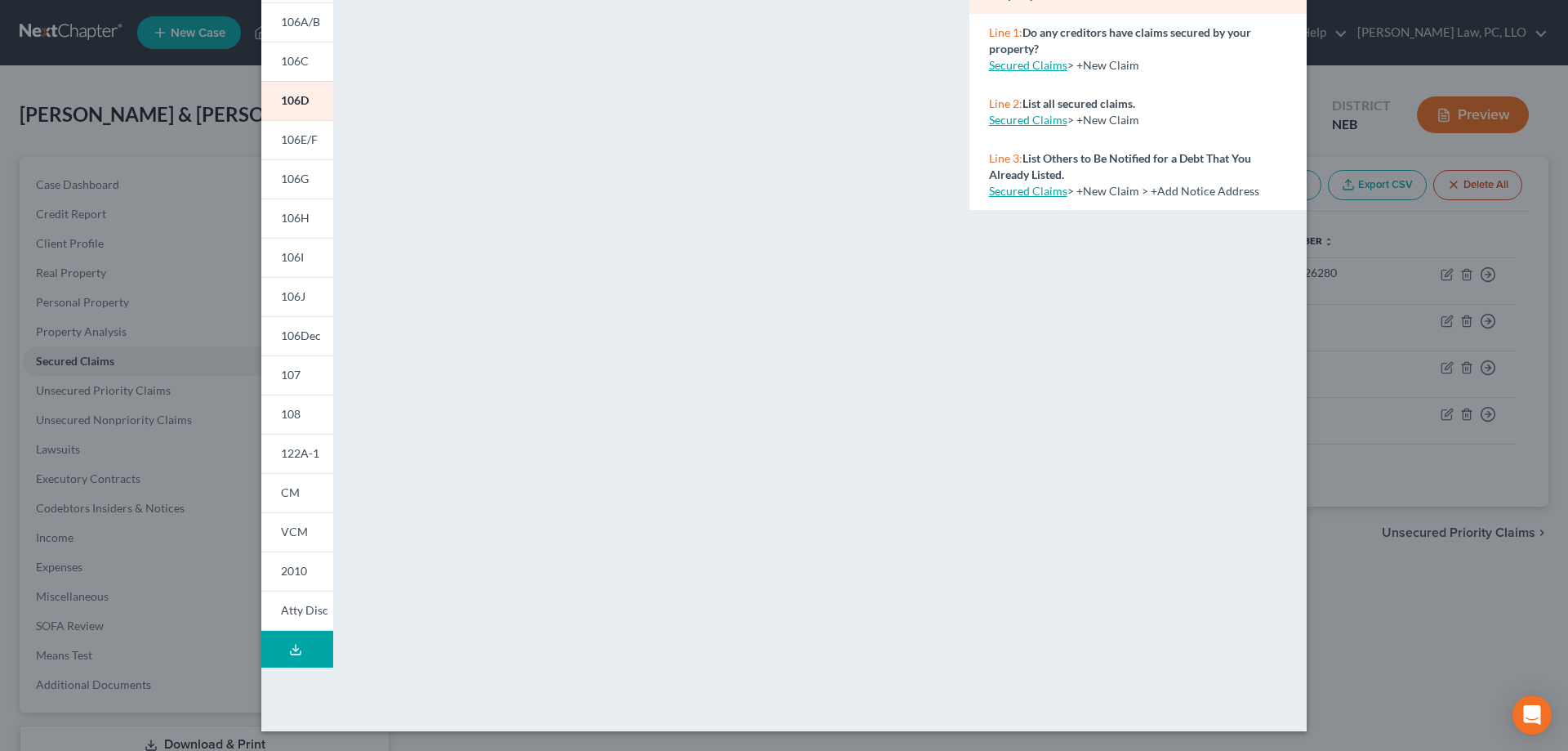
scroll to position [0, 0]
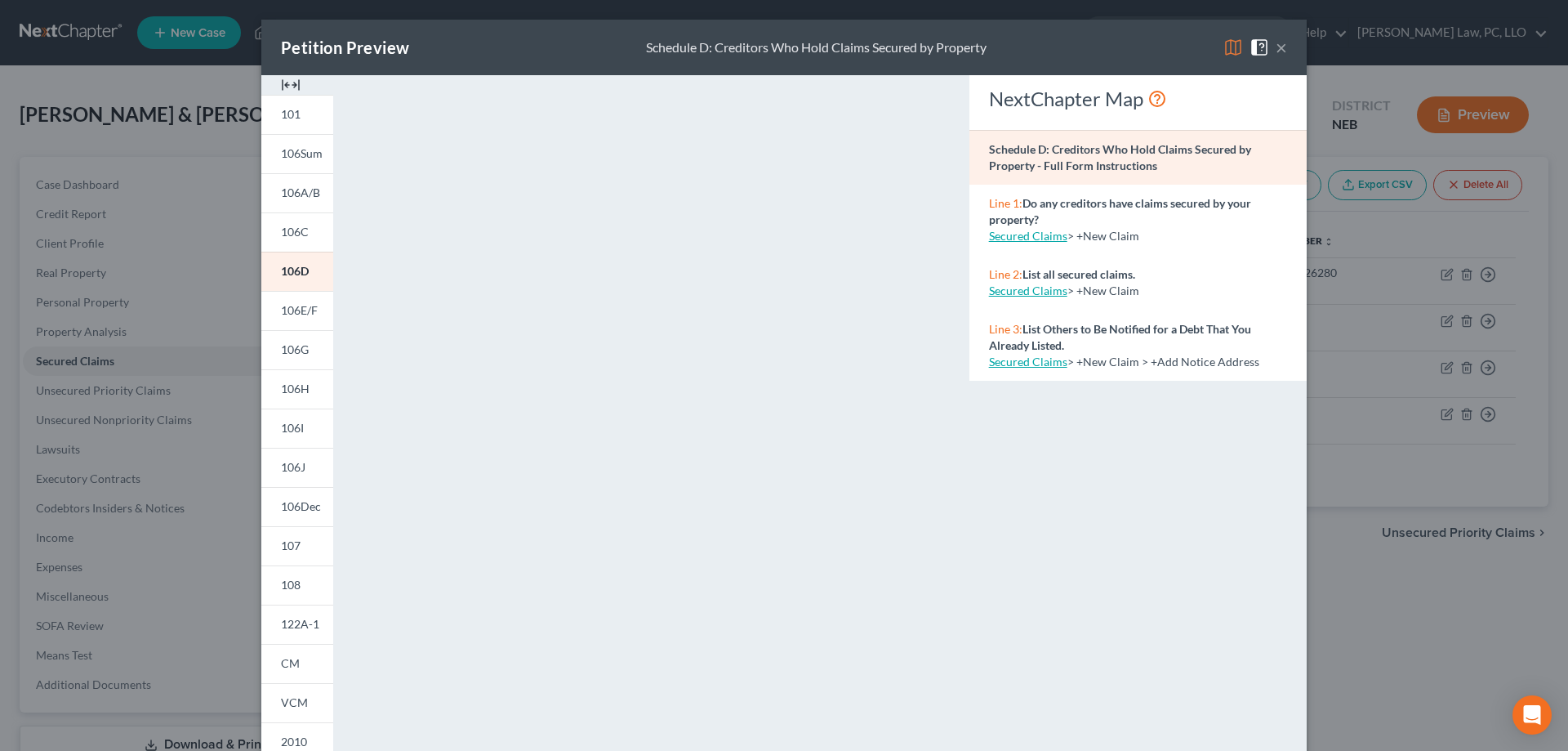
click at [1280, 51] on button "×" at bounding box center [1281, 48] width 12 height 19
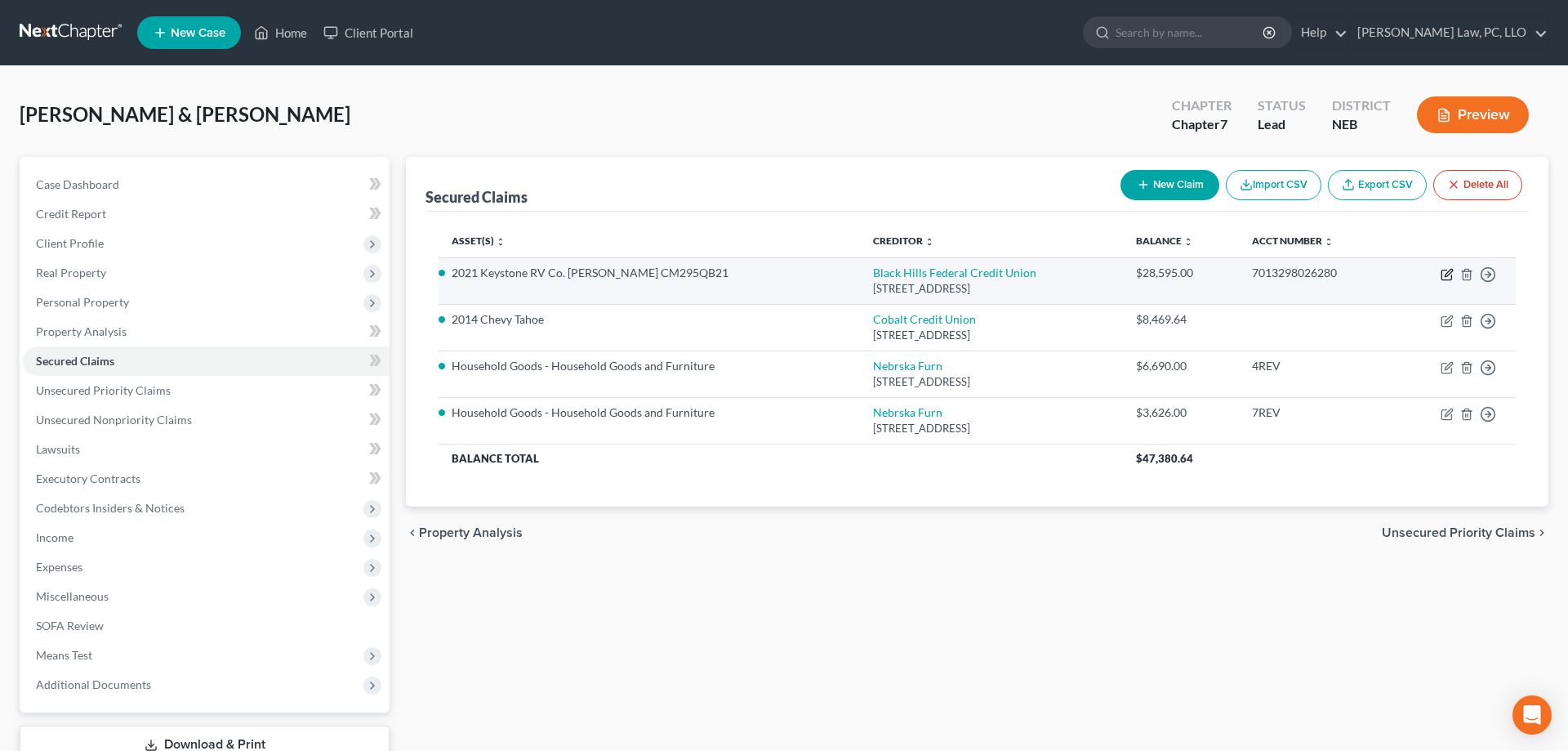
click at [1446, 273] on icon "button" at bounding box center [1446, 274] width 13 height 13
select select "43"
select select "17"
select select "0"
select select "2"
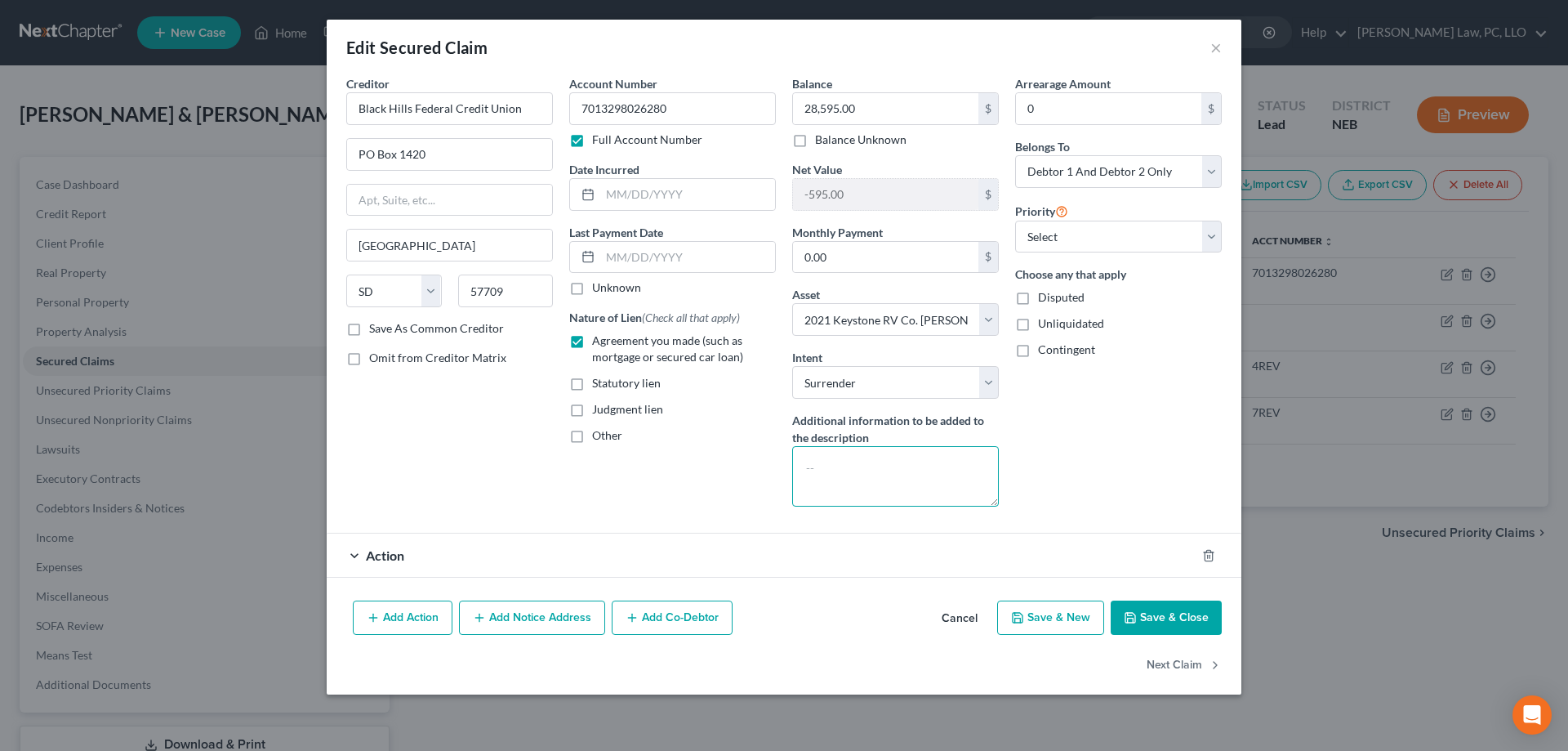
click at [906, 484] on textarea at bounding box center [895, 476] width 207 height 60
type textarea "REPOSSESSED"
click at [1141, 610] on button "Save & Close" at bounding box center [1166, 617] width 112 height 34
select select
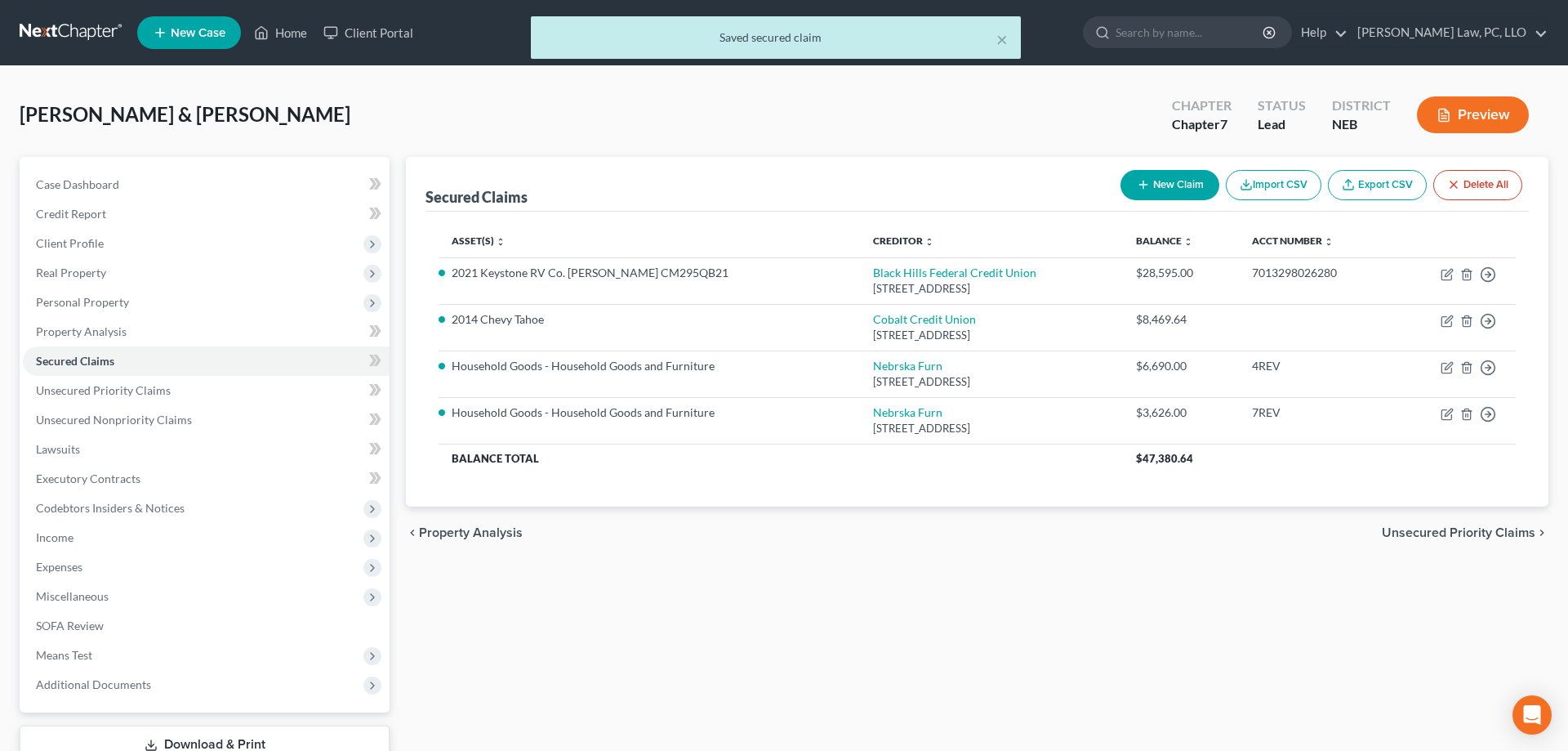
click at [1482, 118] on button "Preview" at bounding box center [1472, 114] width 112 height 37
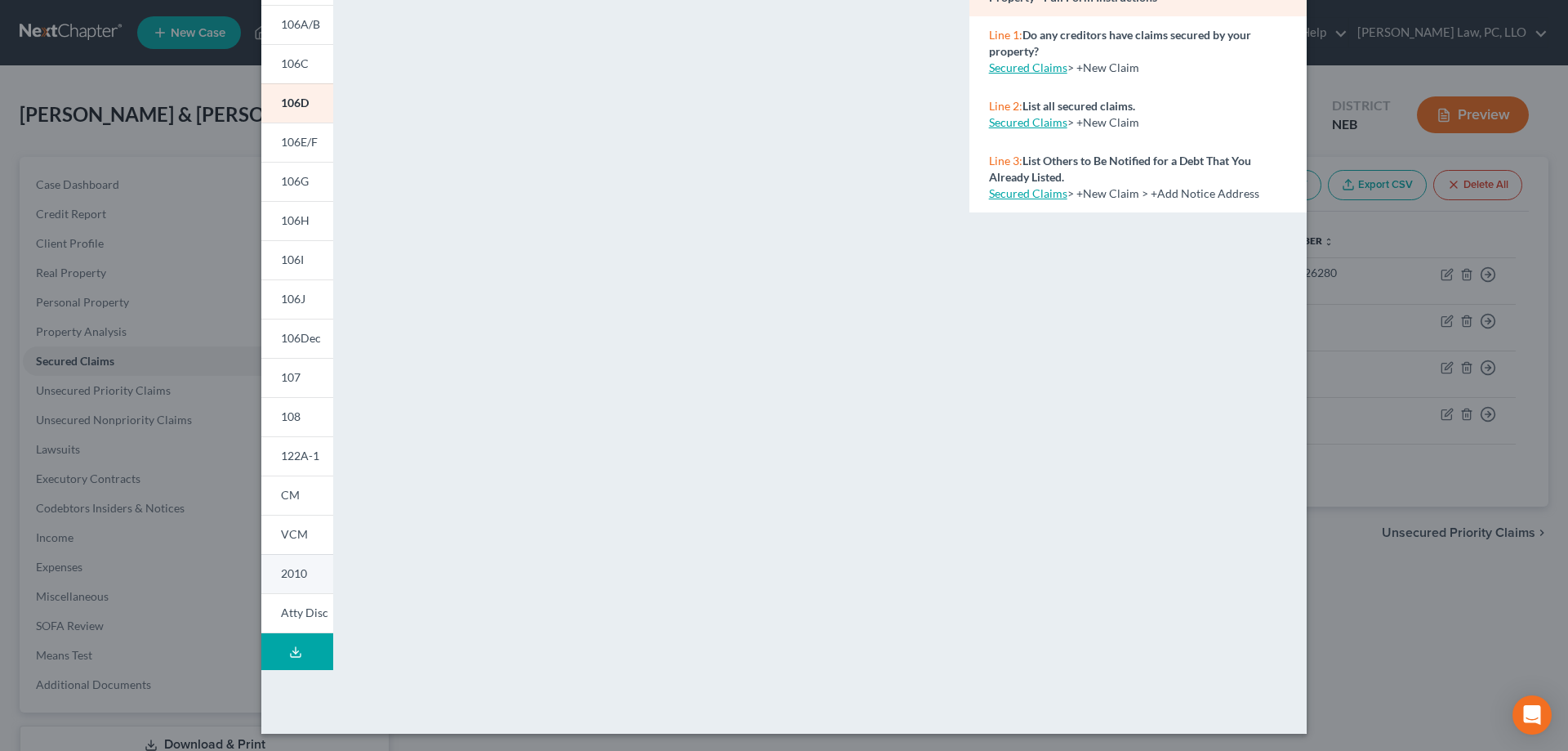
scroll to position [171, 0]
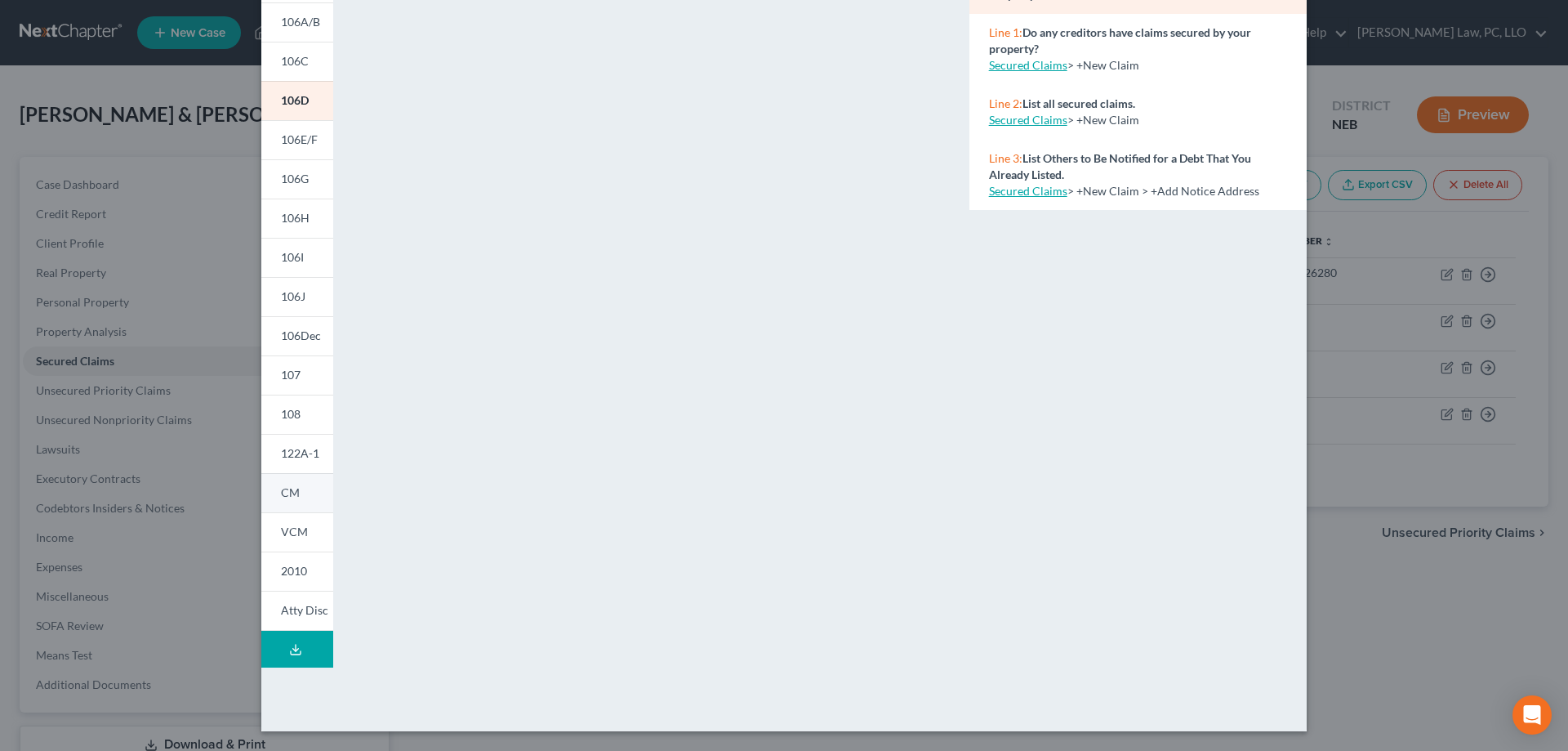
click at [291, 489] on span "CM" at bounding box center [290, 492] width 18 height 14
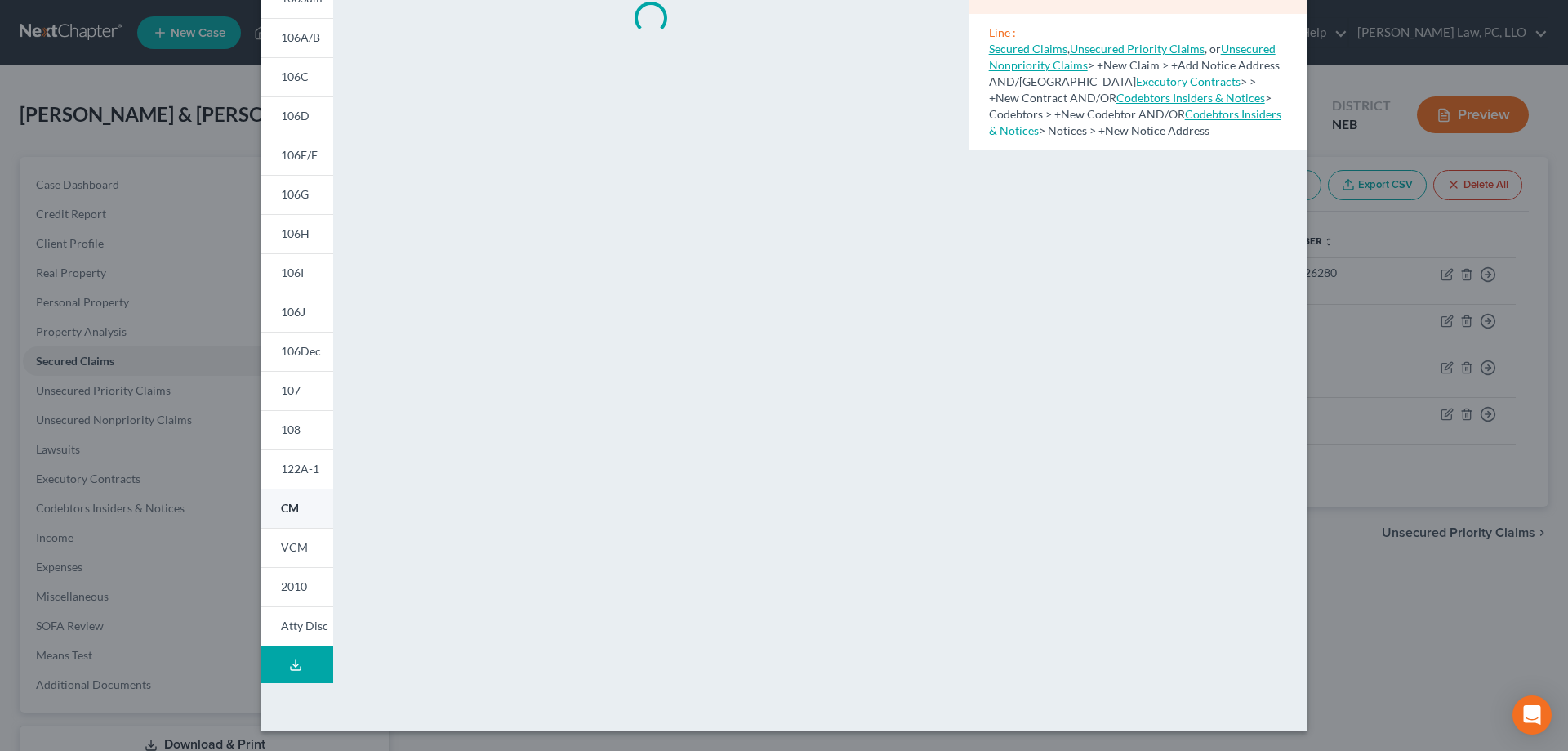
scroll to position [155, 0]
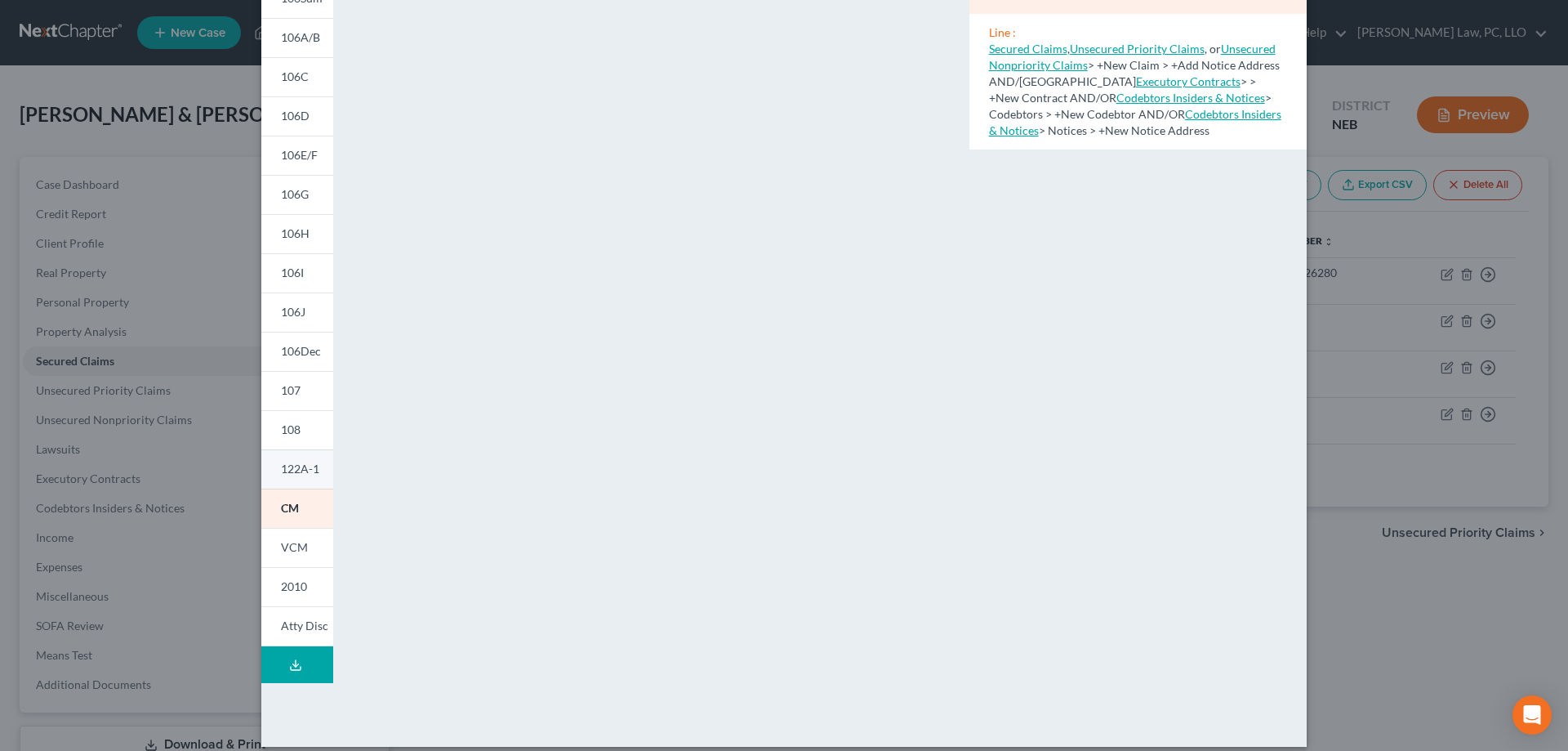
click at [306, 472] on span "122A-1" at bounding box center [301, 469] width 39 height 14
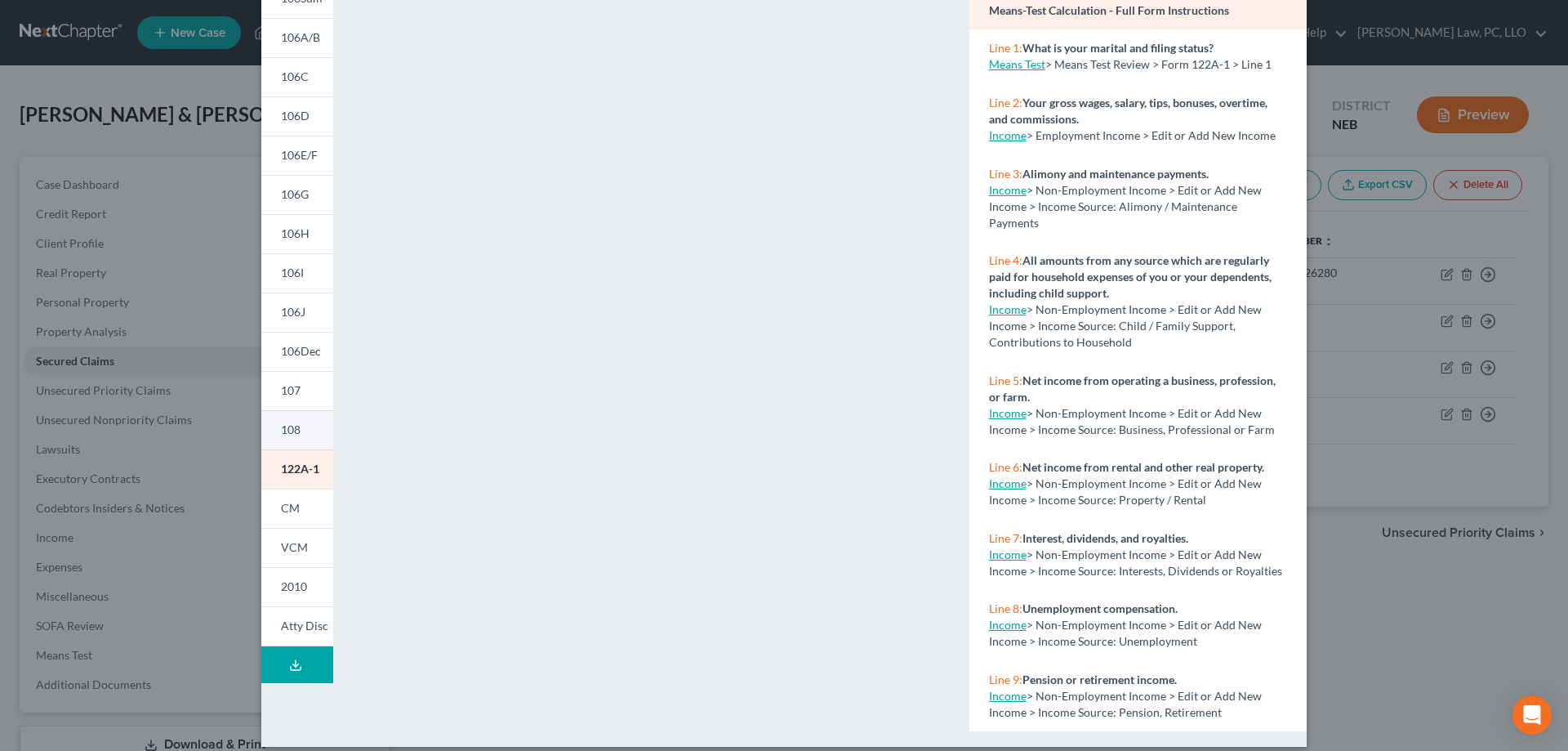
click at [292, 431] on span "108" at bounding box center [291, 429] width 19 height 14
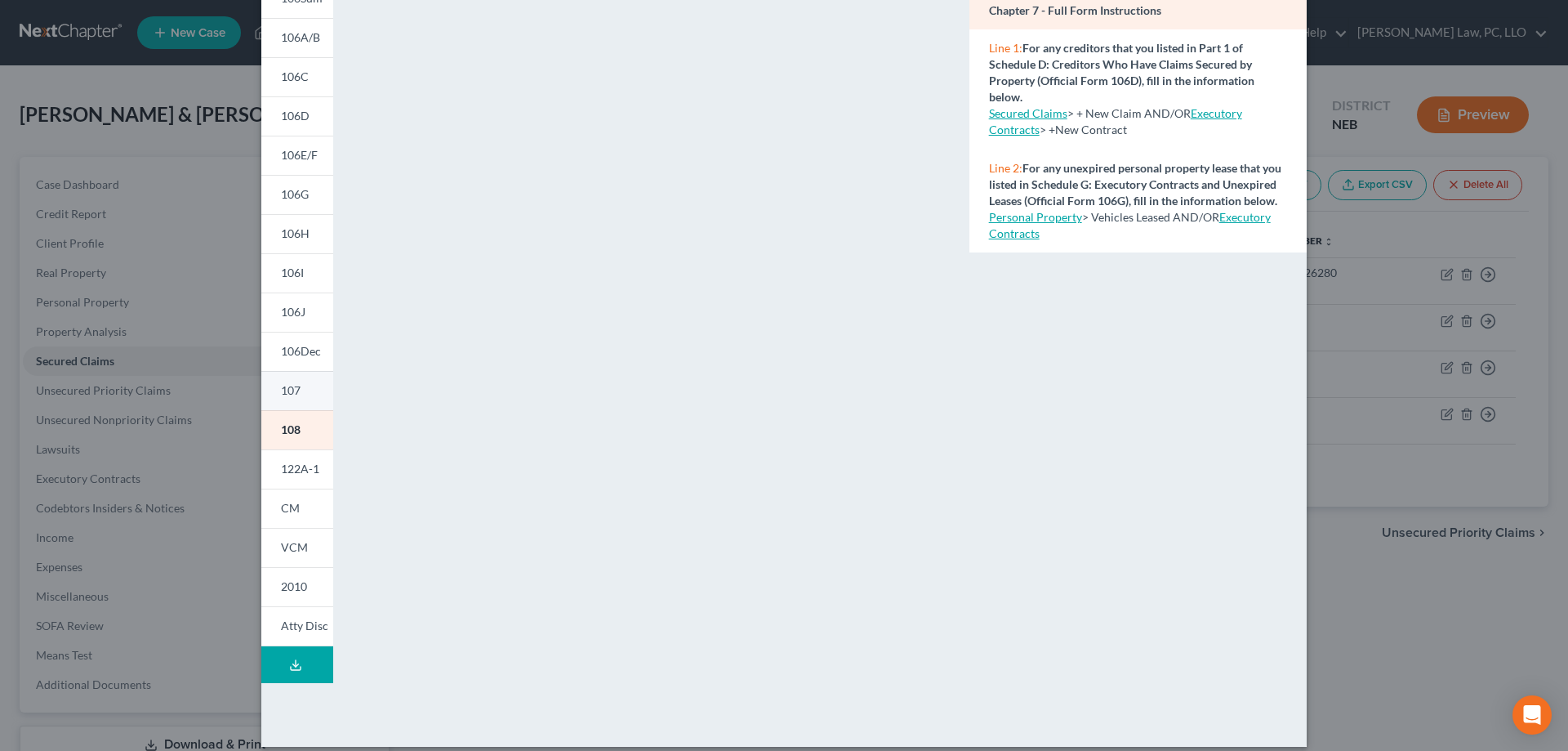
click at [302, 396] on link "107" at bounding box center [297, 390] width 72 height 39
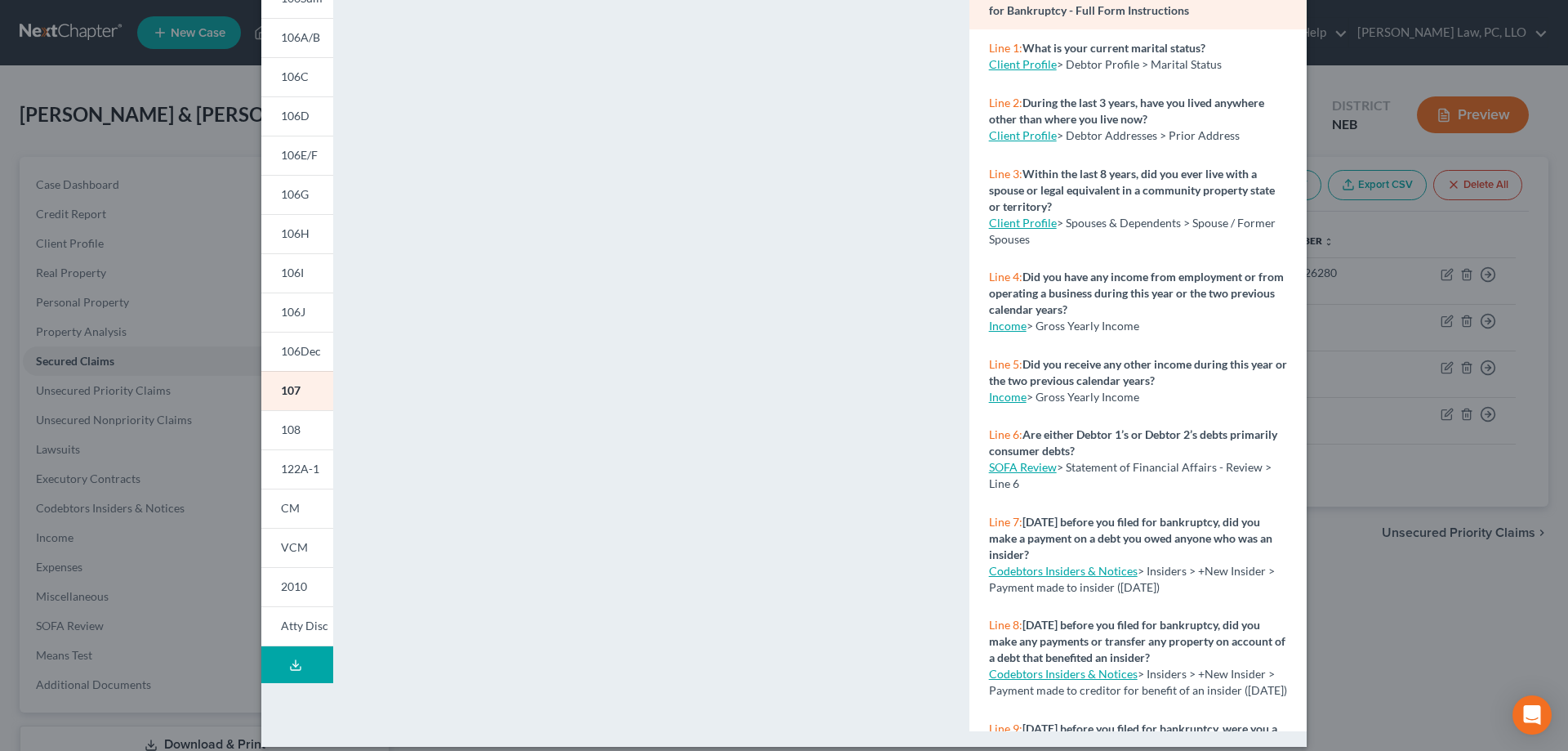
scroll to position [0, 0]
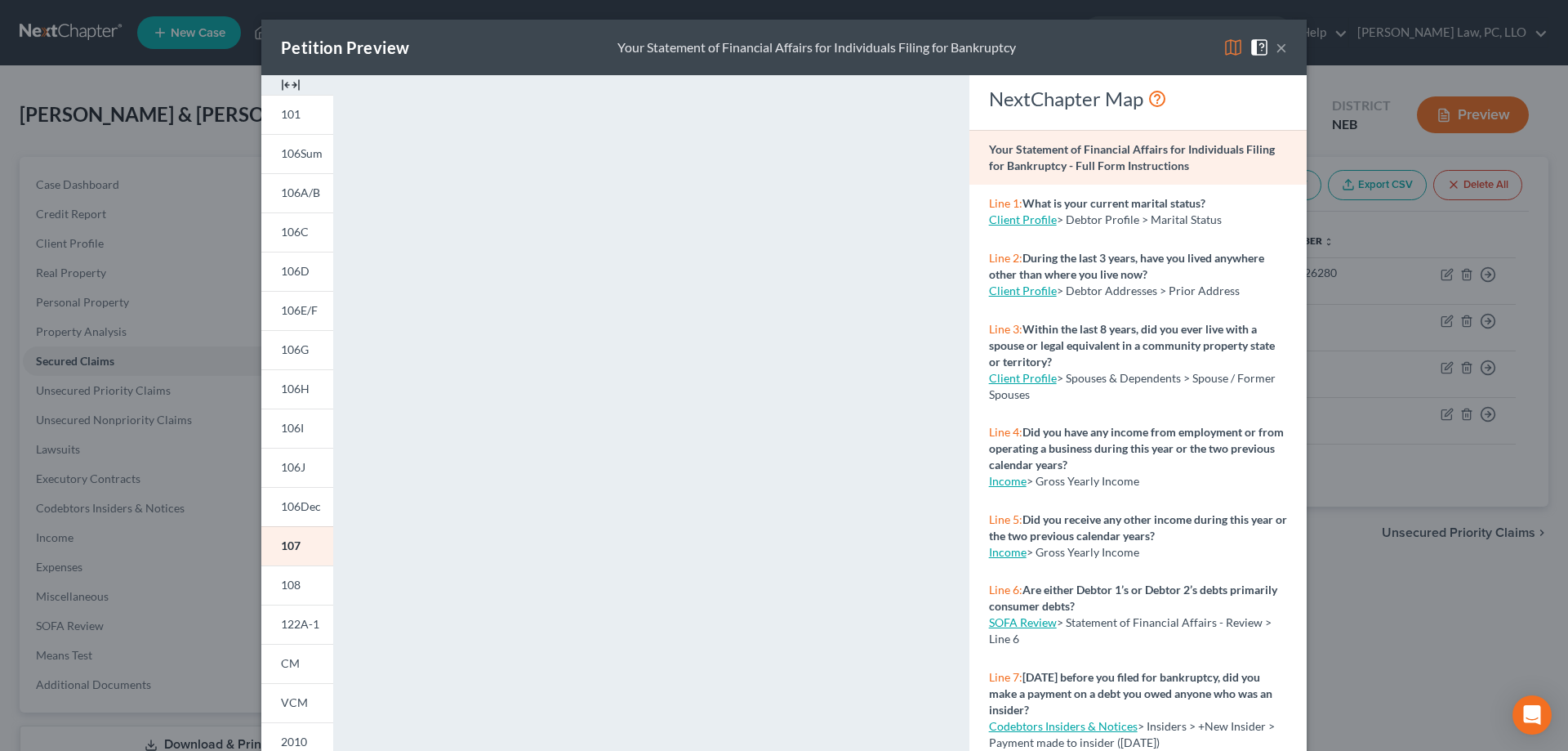
click at [1281, 54] on button "×" at bounding box center [1281, 48] width 12 height 19
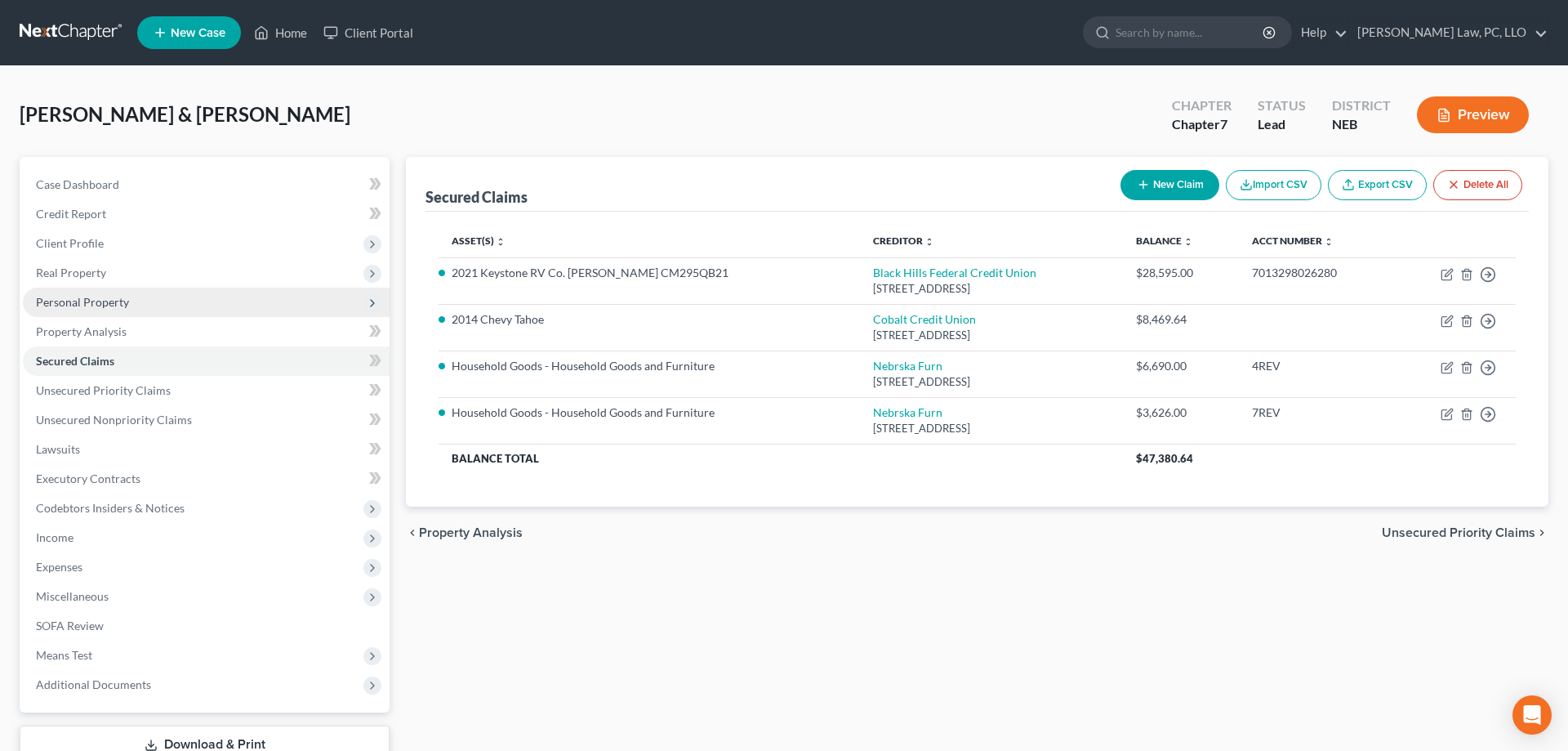
click at [128, 308] on span "Personal Property" at bounding box center [207, 302] width 367 height 29
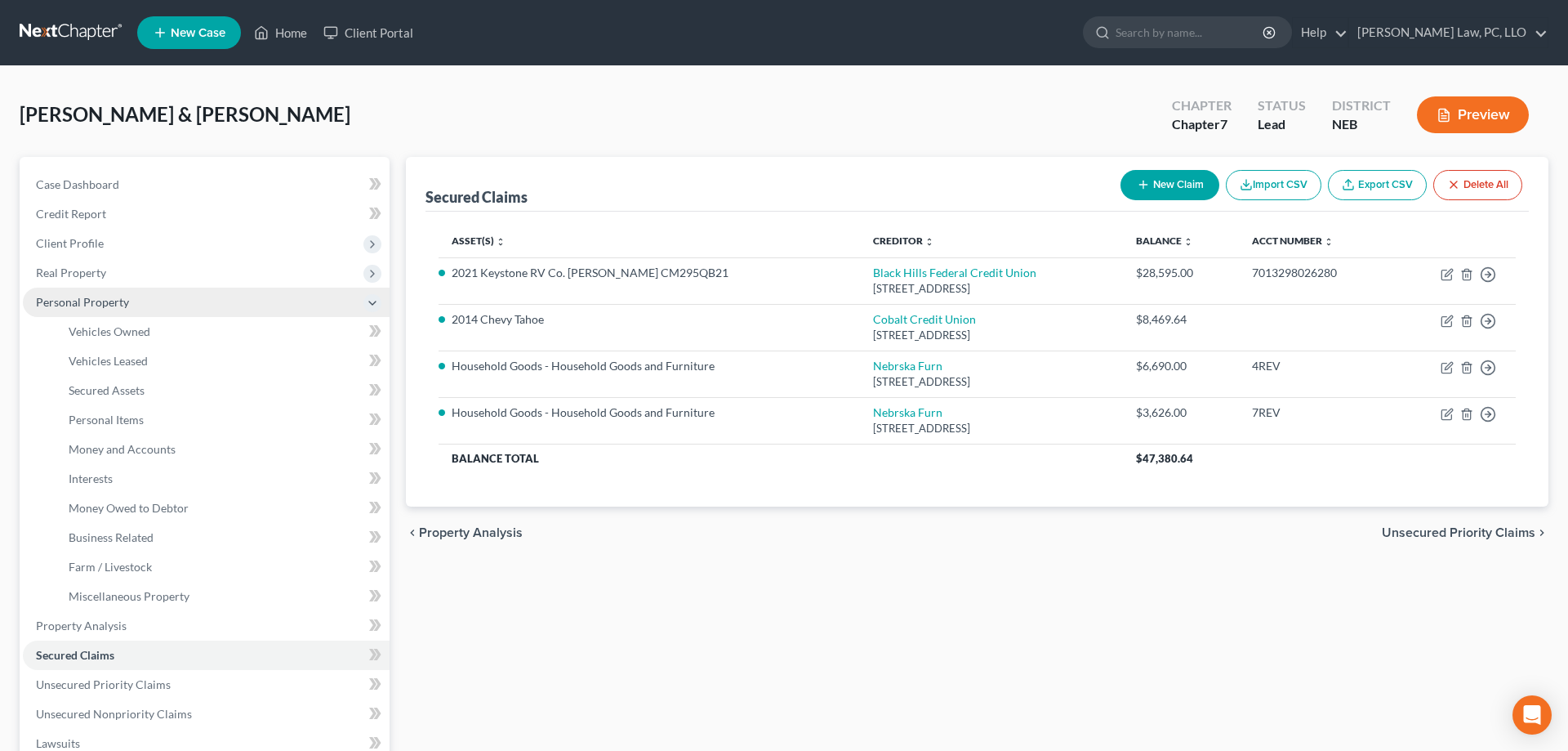
click at [128, 308] on span "Personal Property" at bounding box center [207, 302] width 367 height 29
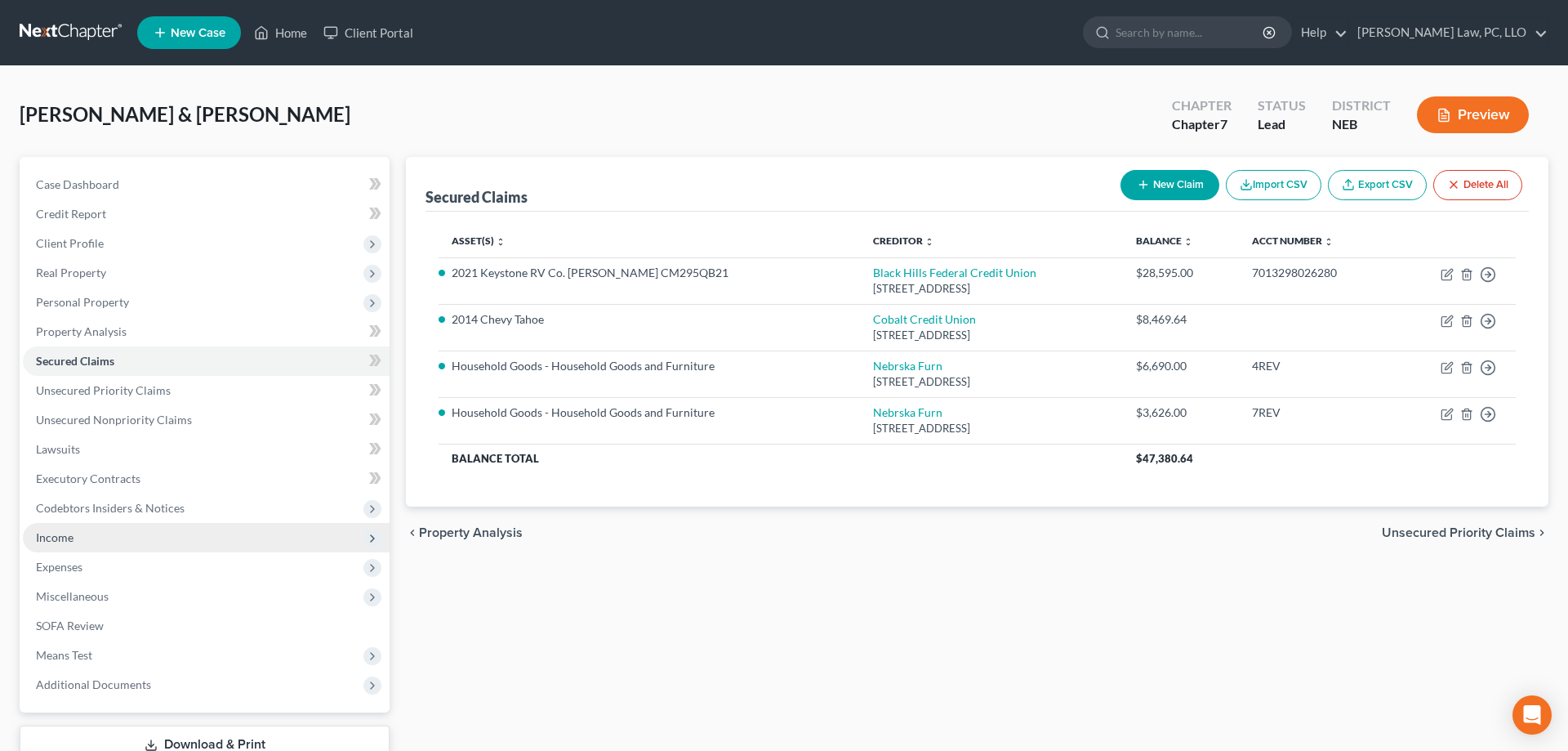
click at [79, 540] on span "Income" at bounding box center [207, 538] width 367 height 29
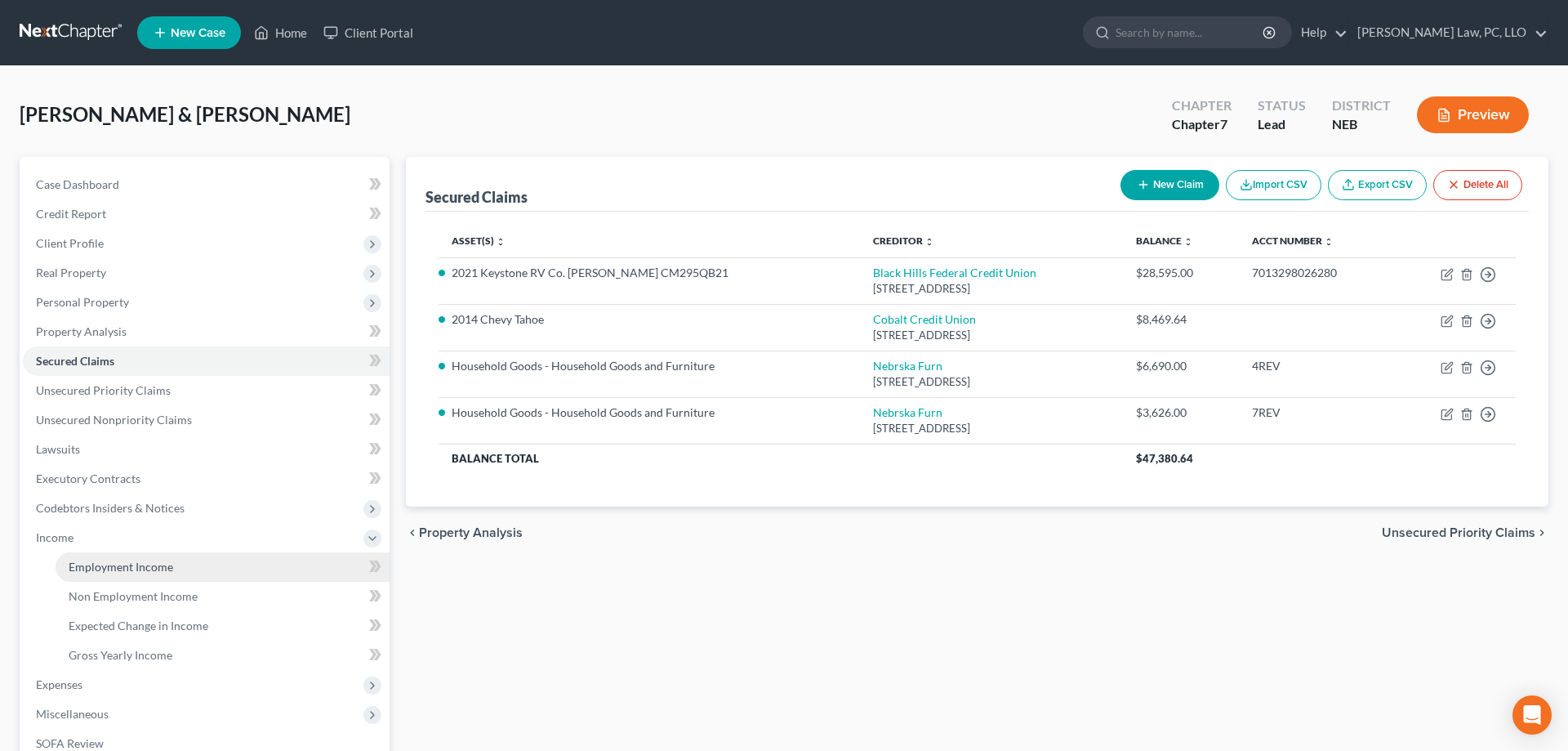
click at [111, 564] on span "Employment Income" at bounding box center [121, 567] width 105 height 14
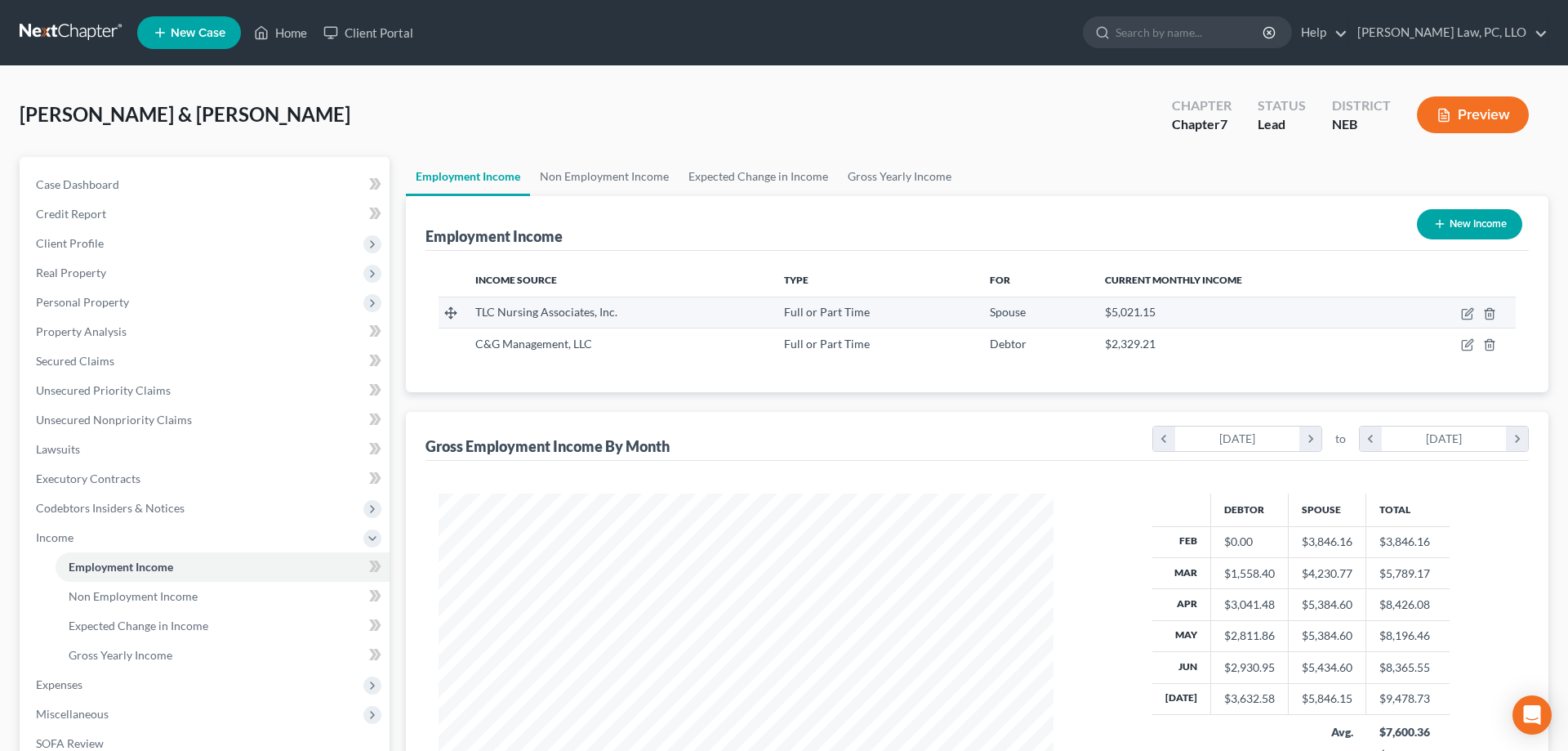
scroll to position [308, 648]
click at [265, 31] on icon at bounding box center [261, 33] width 15 height 19
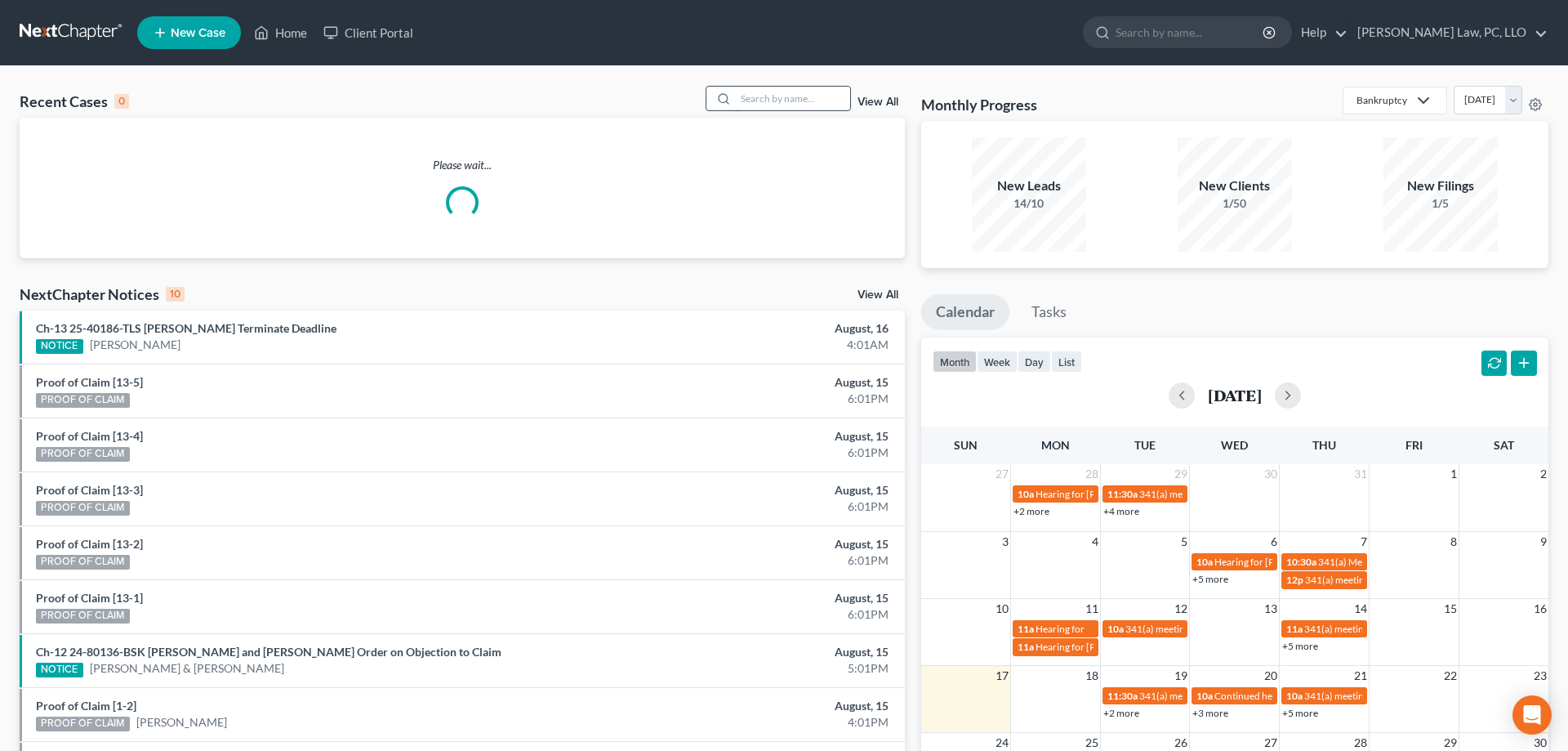
click at [789, 99] on input "search" at bounding box center [793, 98] width 114 height 23
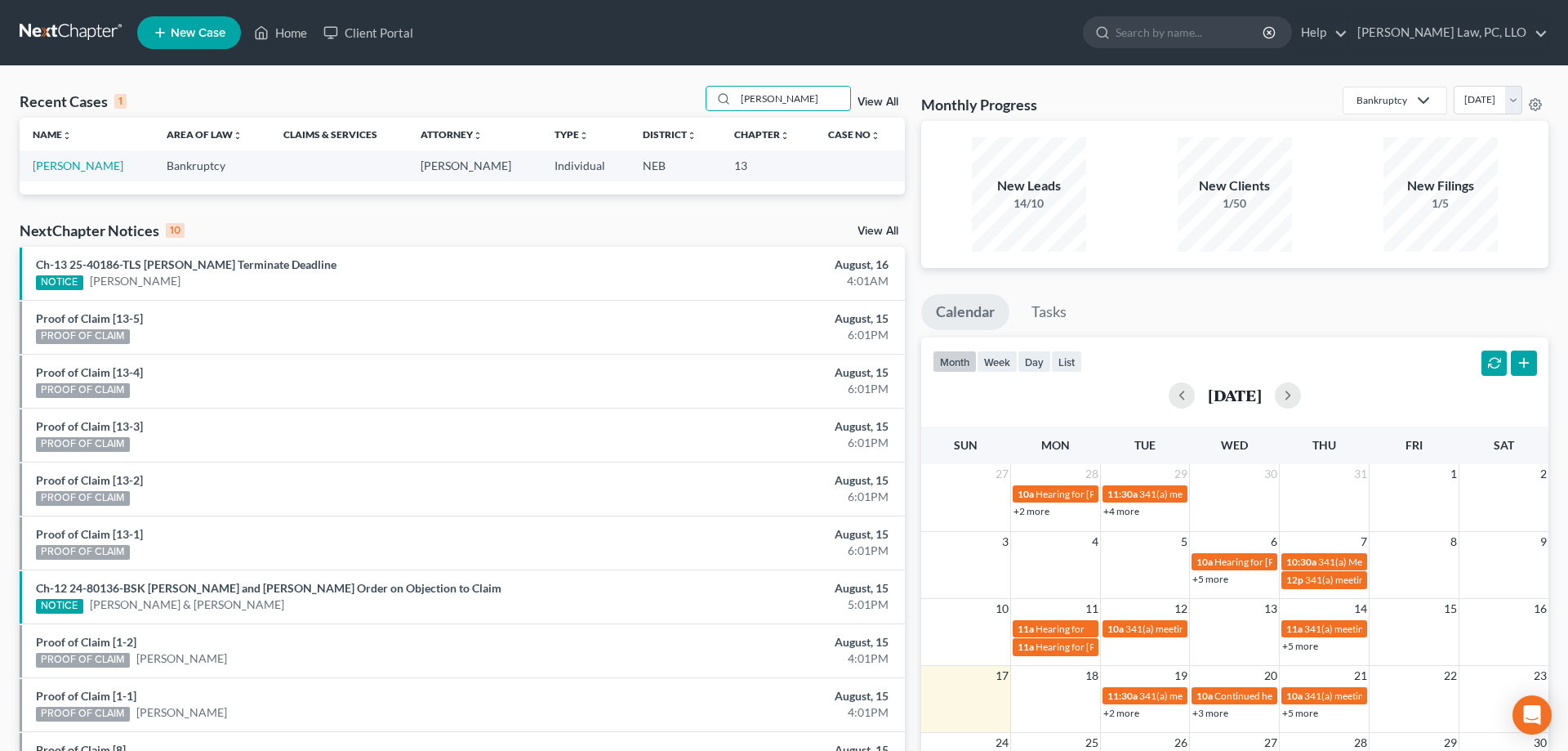
type input "[PERSON_NAME]"
click at [185, 36] on span "New Case" at bounding box center [198, 33] width 54 height 13
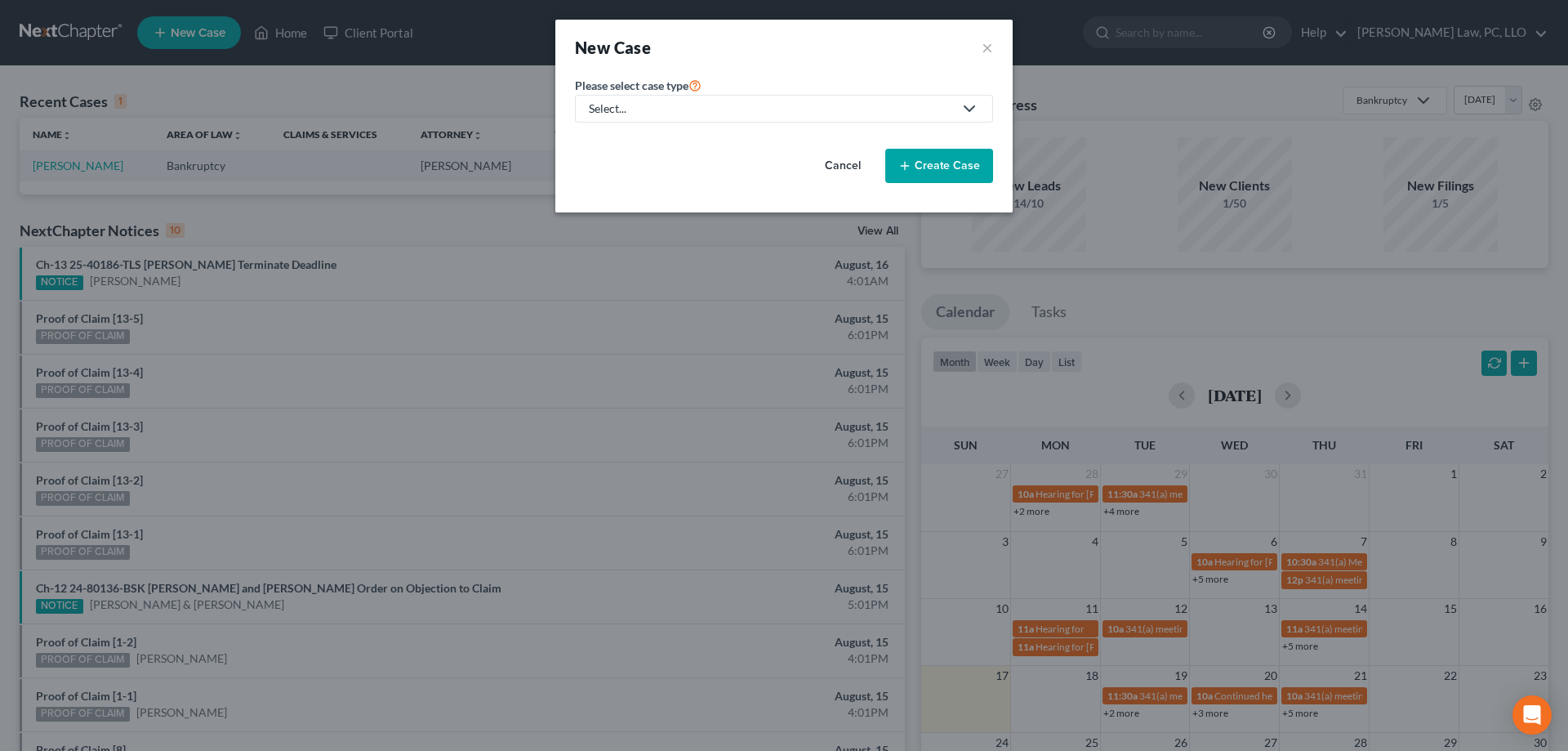
click at [630, 114] on div "Select..." at bounding box center [771, 109] width 365 height 16
click at [633, 140] on div "Bankruptcy" at bounding box center [668, 141] width 156 height 16
select select "48"
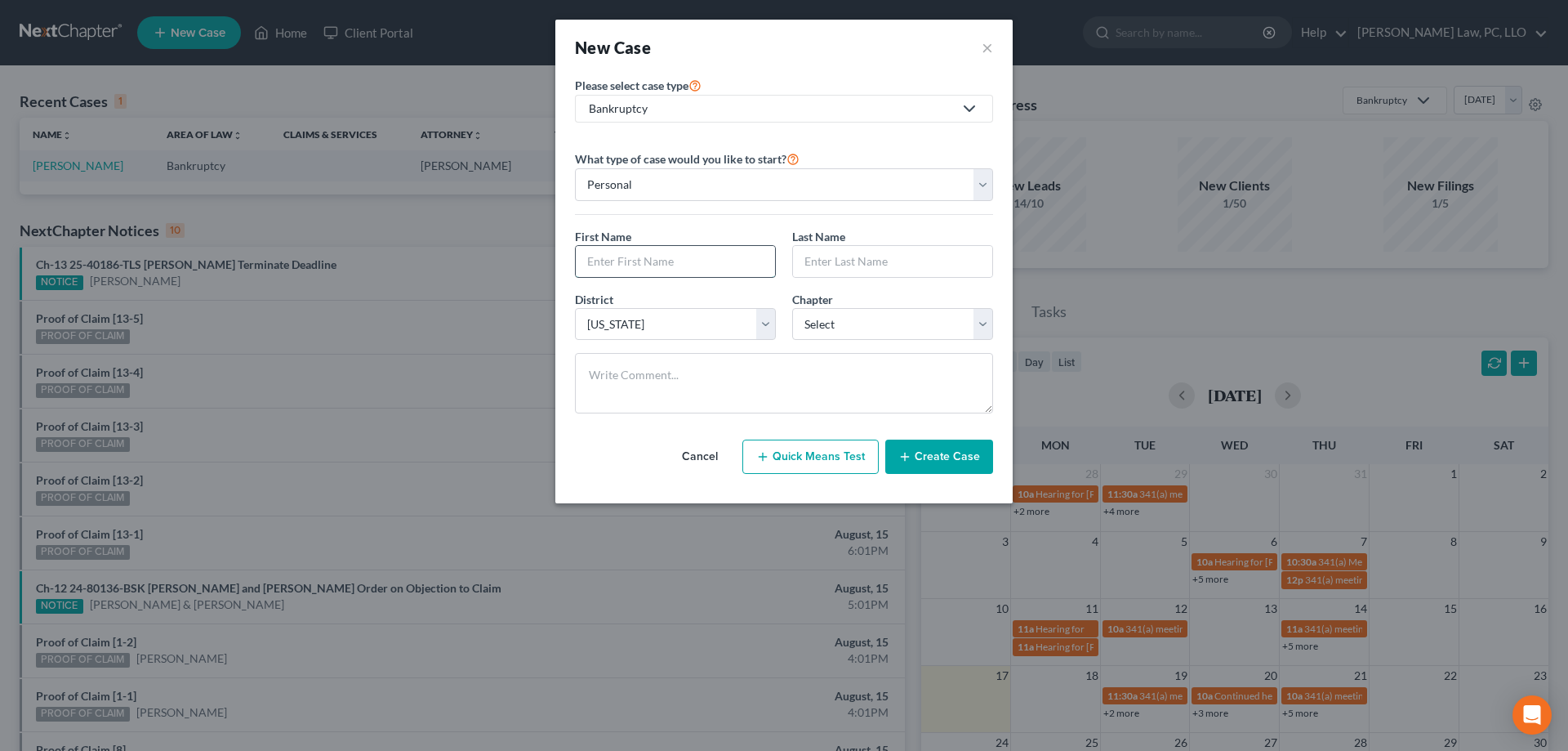
click at [699, 267] on input "text" at bounding box center [675, 261] width 199 height 31
type input "[PERSON_NAME]"
type input "Starman"
click at [792, 308] on select "Select 7 11 12 13" at bounding box center [892, 324] width 201 height 33
select select "0"
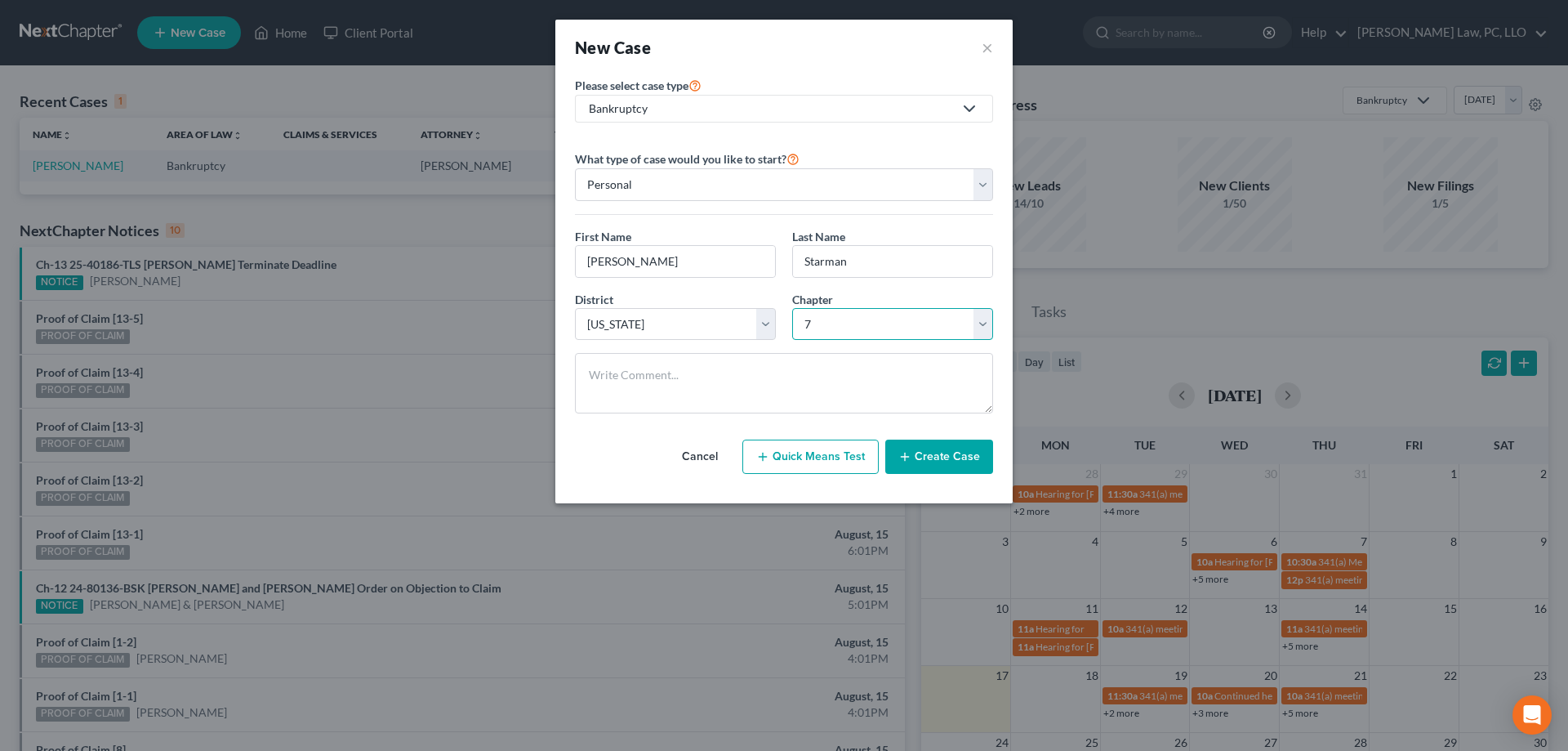
click option "7" at bounding box center [0, 0] width 0 height 0
click at [950, 466] on button "Create Case" at bounding box center [939, 456] width 108 height 34
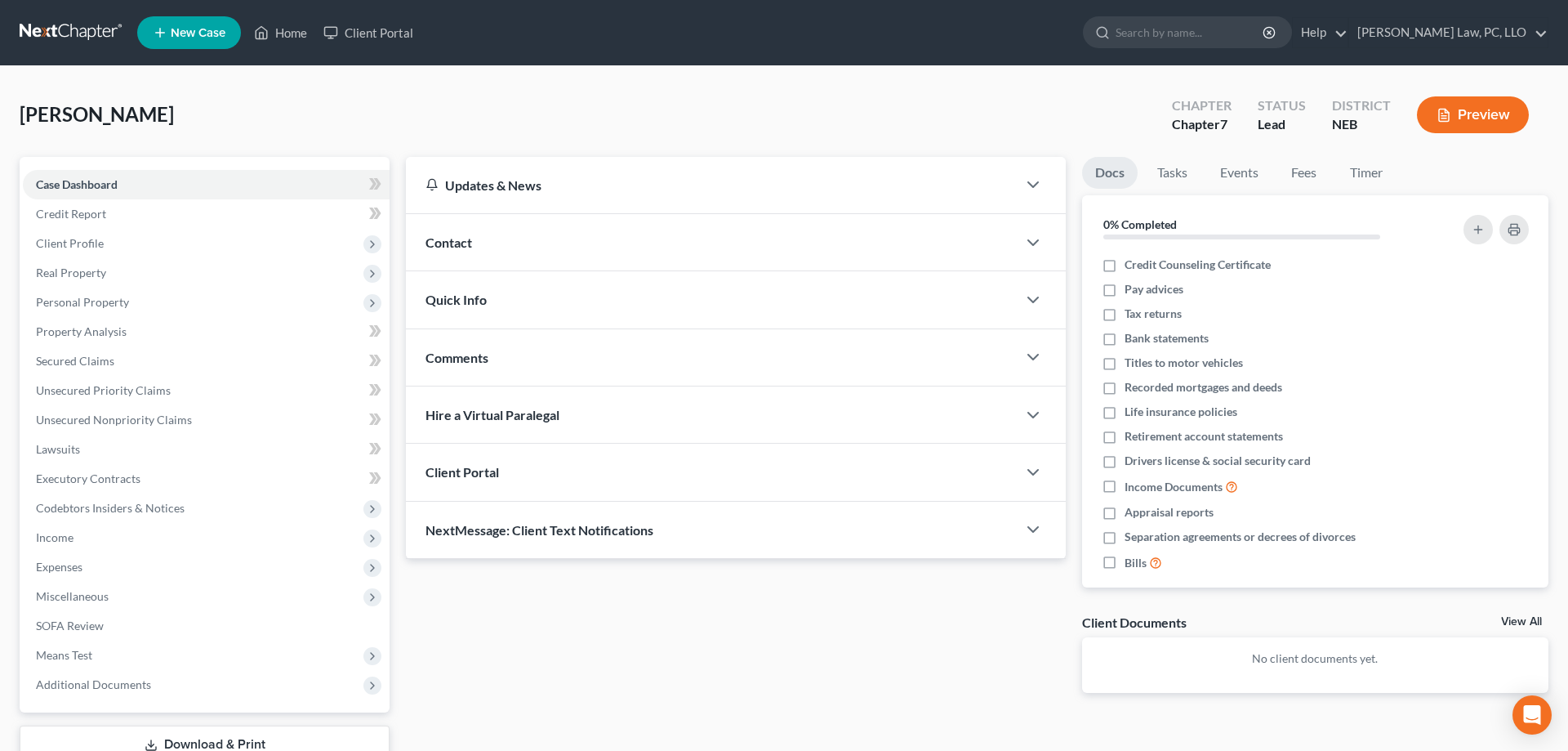
click at [609, 471] on div "Client Portal" at bounding box center [712, 472] width 611 height 56
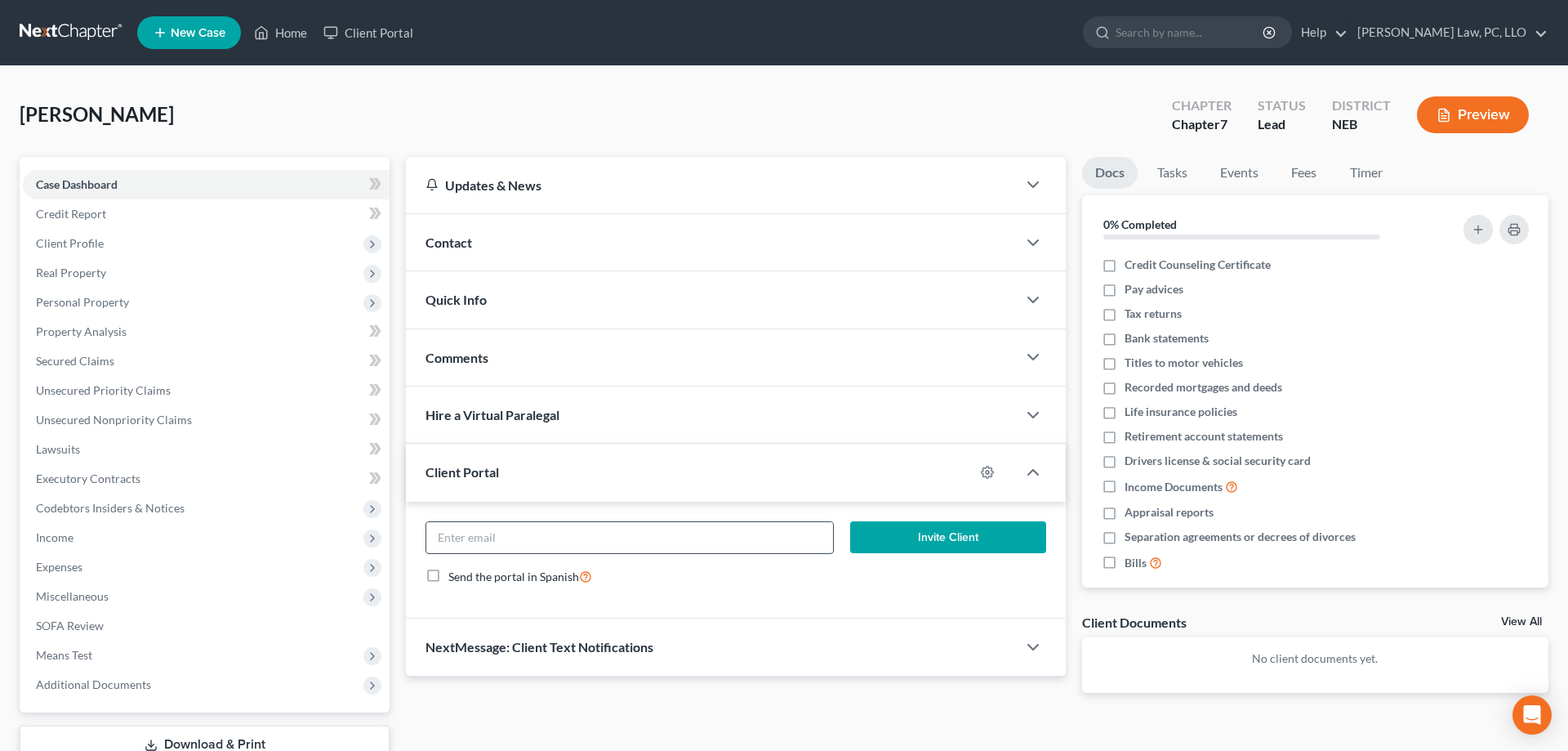
click at [652, 533] on input "email" at bounding box center [629, 538] width 406 height 31
paste input "[PERSON_NAME] <[EMAIL_ADDRESS][DOMAIN_NAME]>"
type input "[EMAIL_ADDRESS][DOMAIN_NAME]"
drag, startPoint x: 999, startPoint y: 531, endPoint x: 990, endPoint y: 533, distance: 9.2
click at [998, 531] on button "Invite Client" at bounding box center [948, 538] width 196 height 33
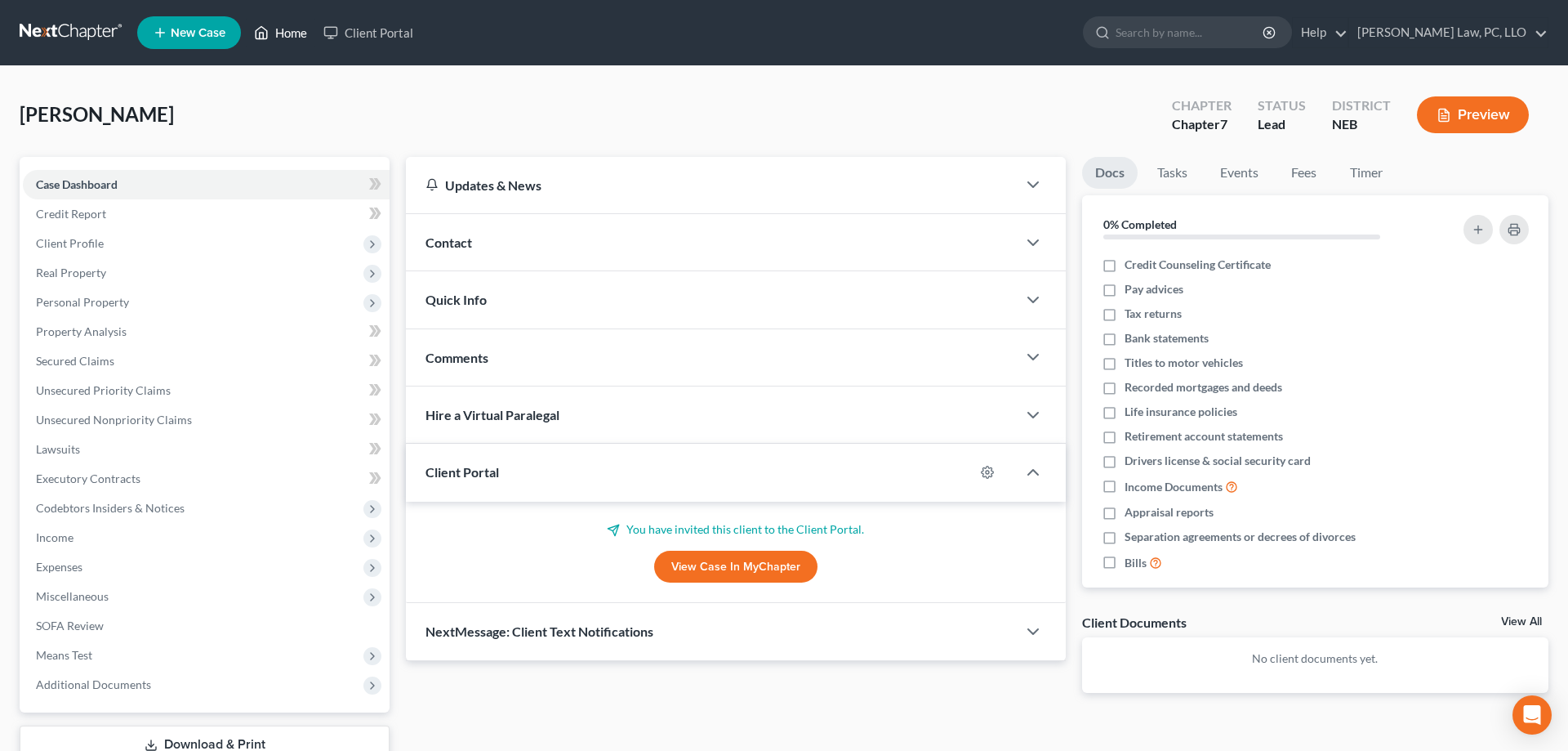
click at [281, 32] on link "Home" at bounding box center [280, 33] width 70 height 29
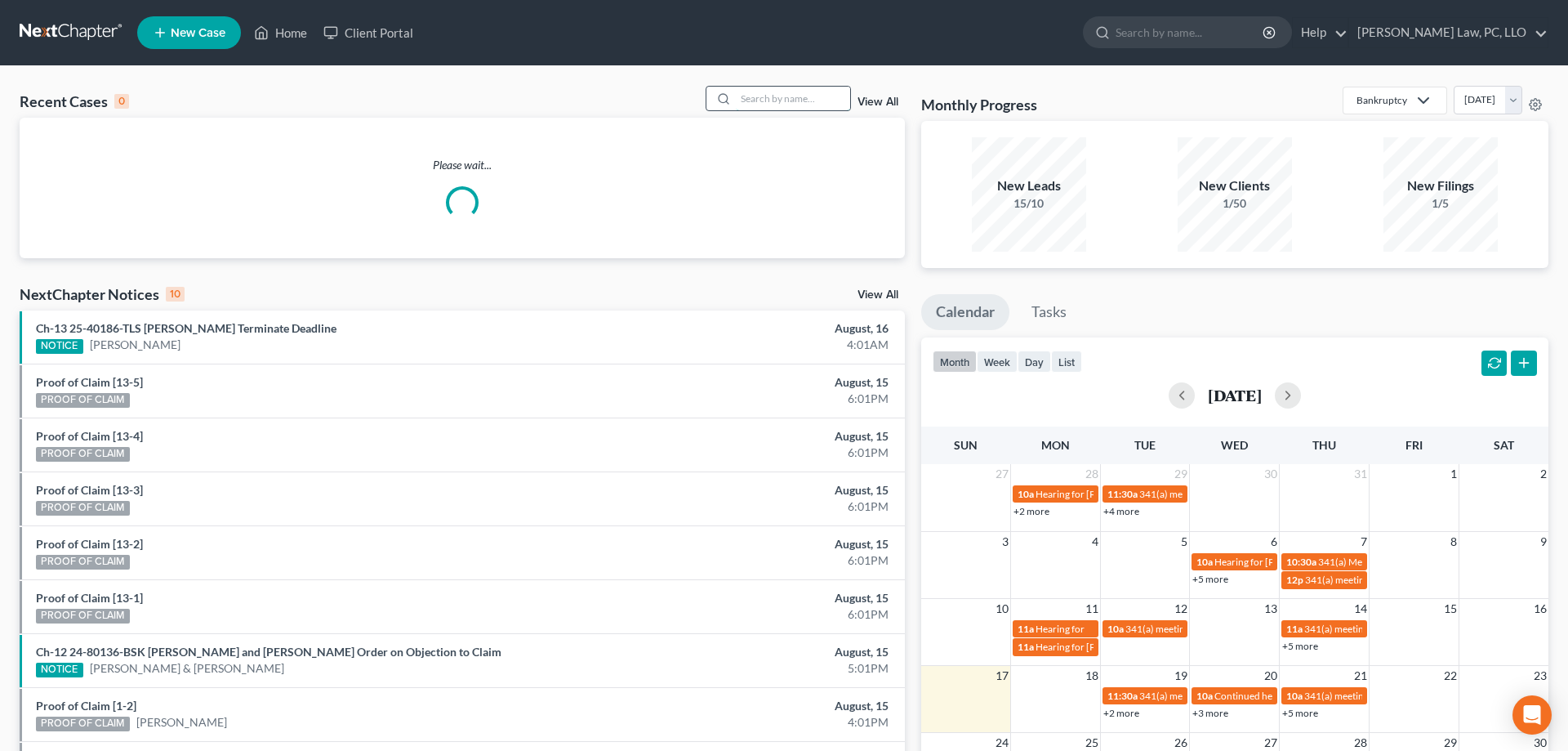
click at [757, 96] on input "search" at bounding box center [793, 98] width 114 height 23
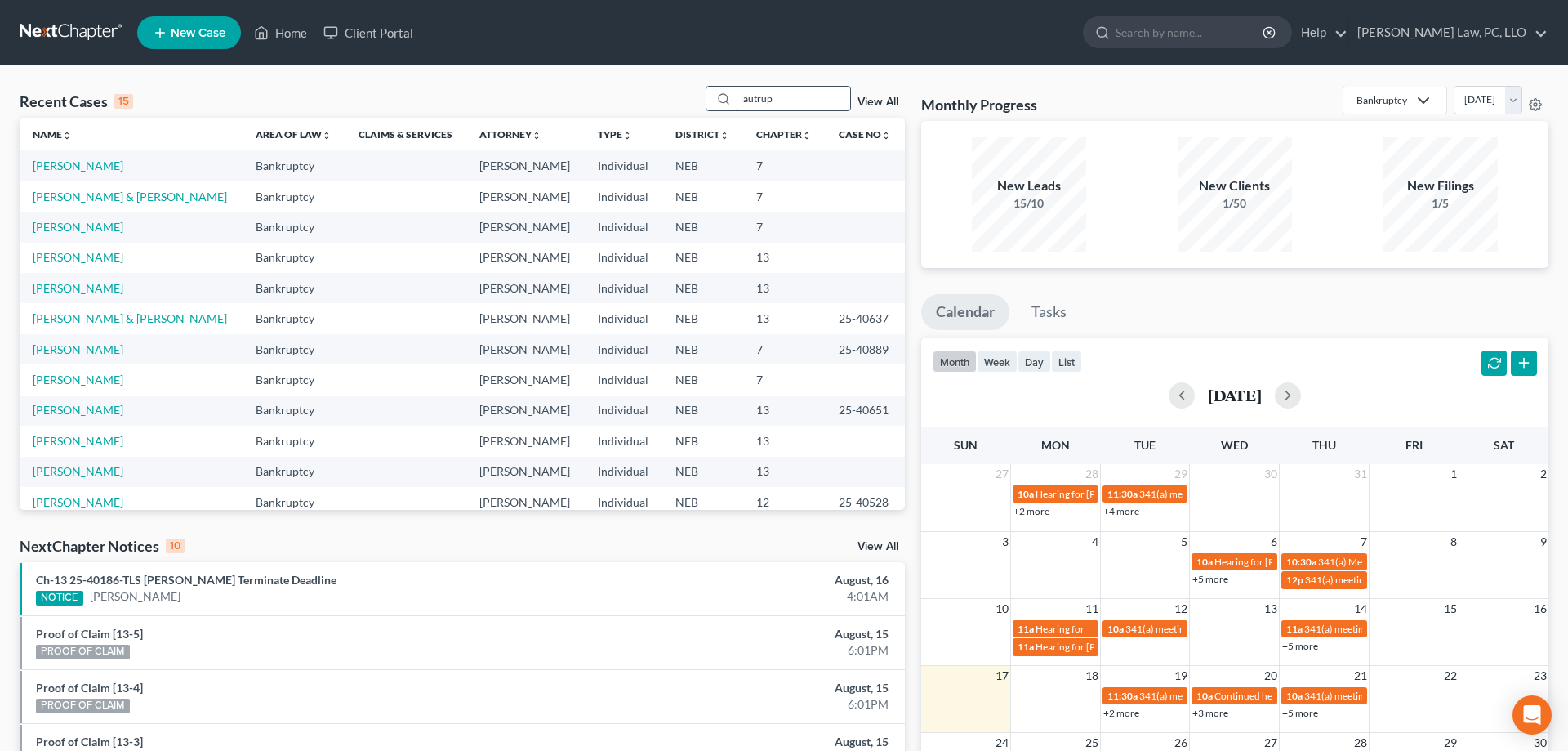
type input "lautrup"
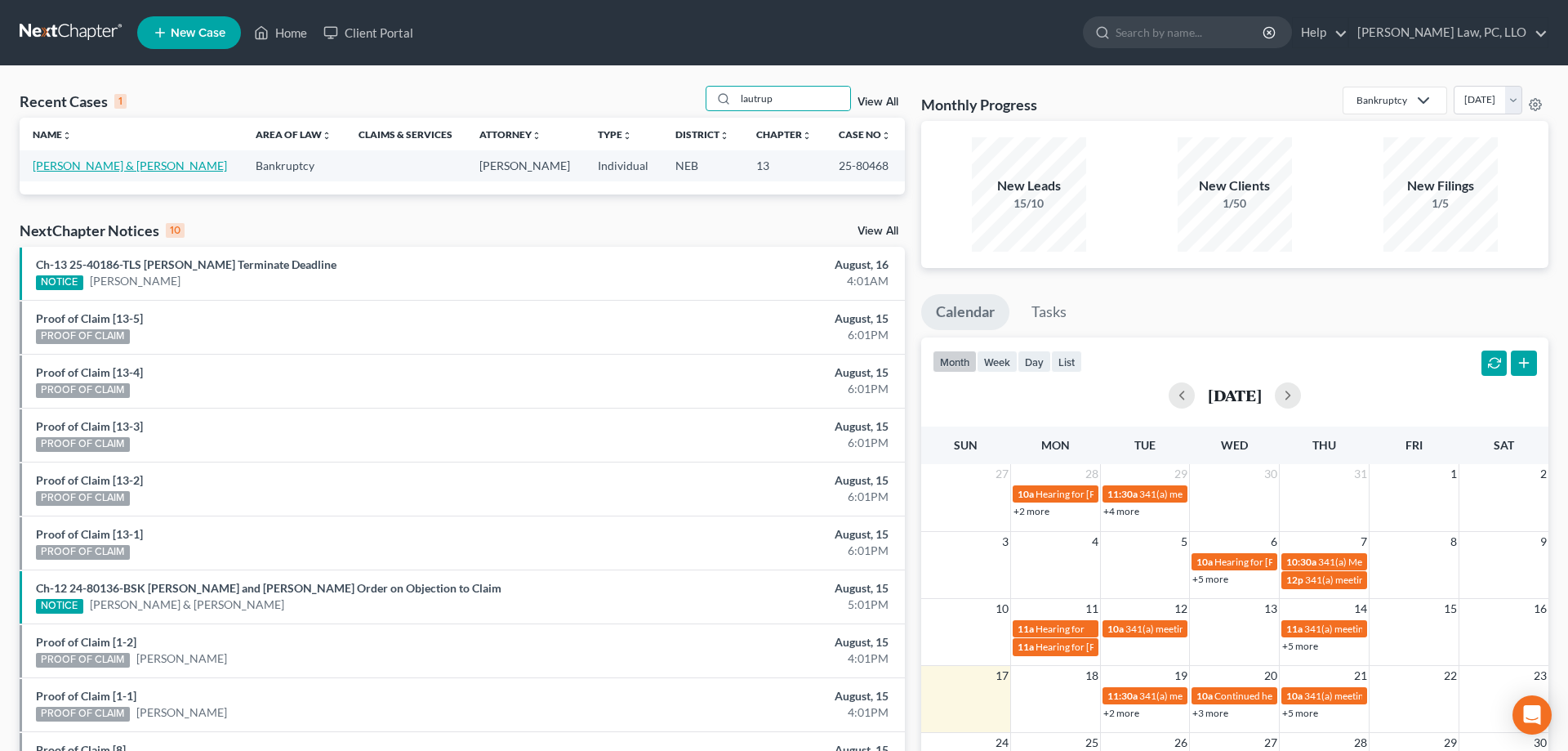
click at [84, 163] on link "[PERSON_NAME] & [PERSON_NAME]" at bounding box center [130, 165] width 194 height 14
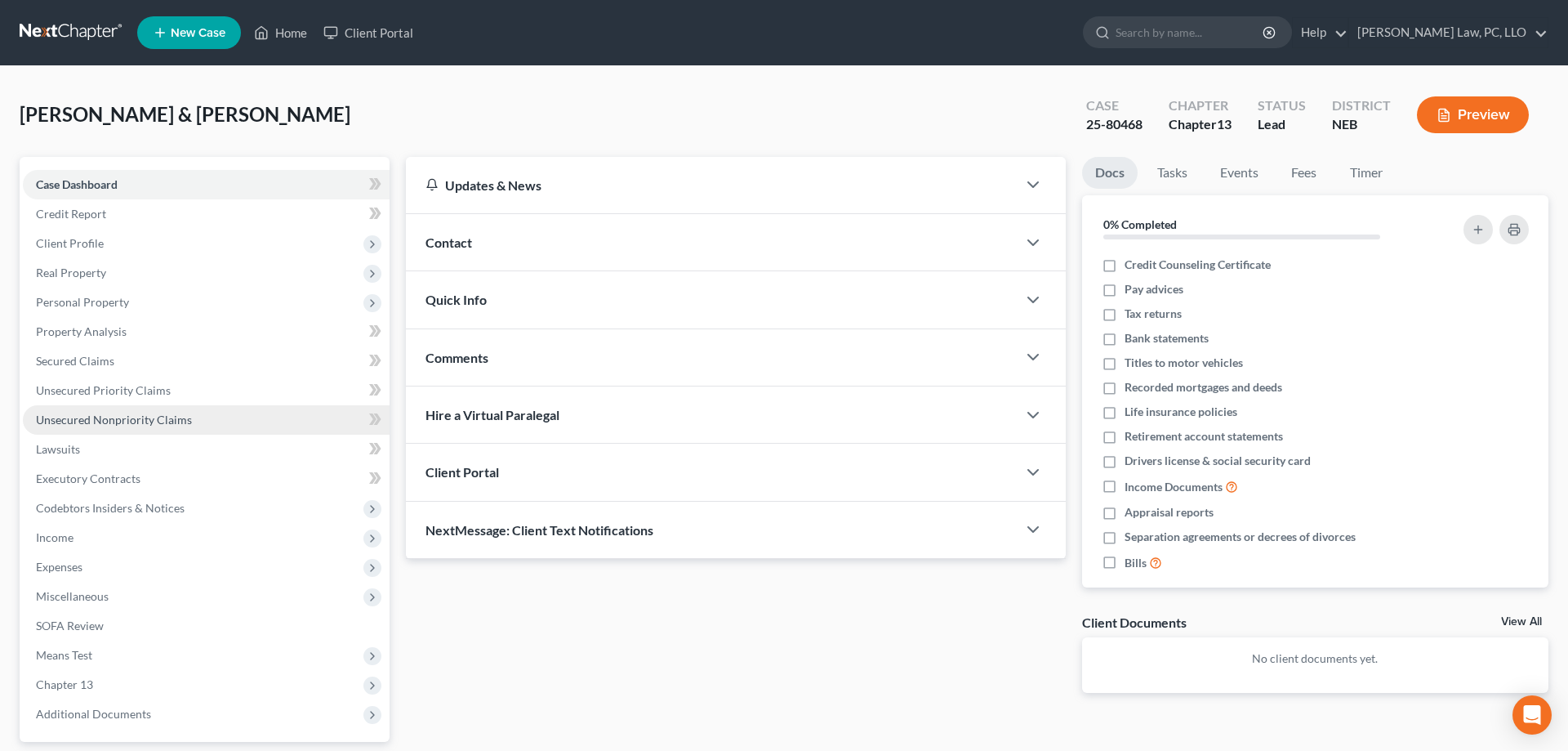
click at [110, 419] on span "Unsecured Nonpriority Claims" at bounding box center [113, 419] width 156 height 14
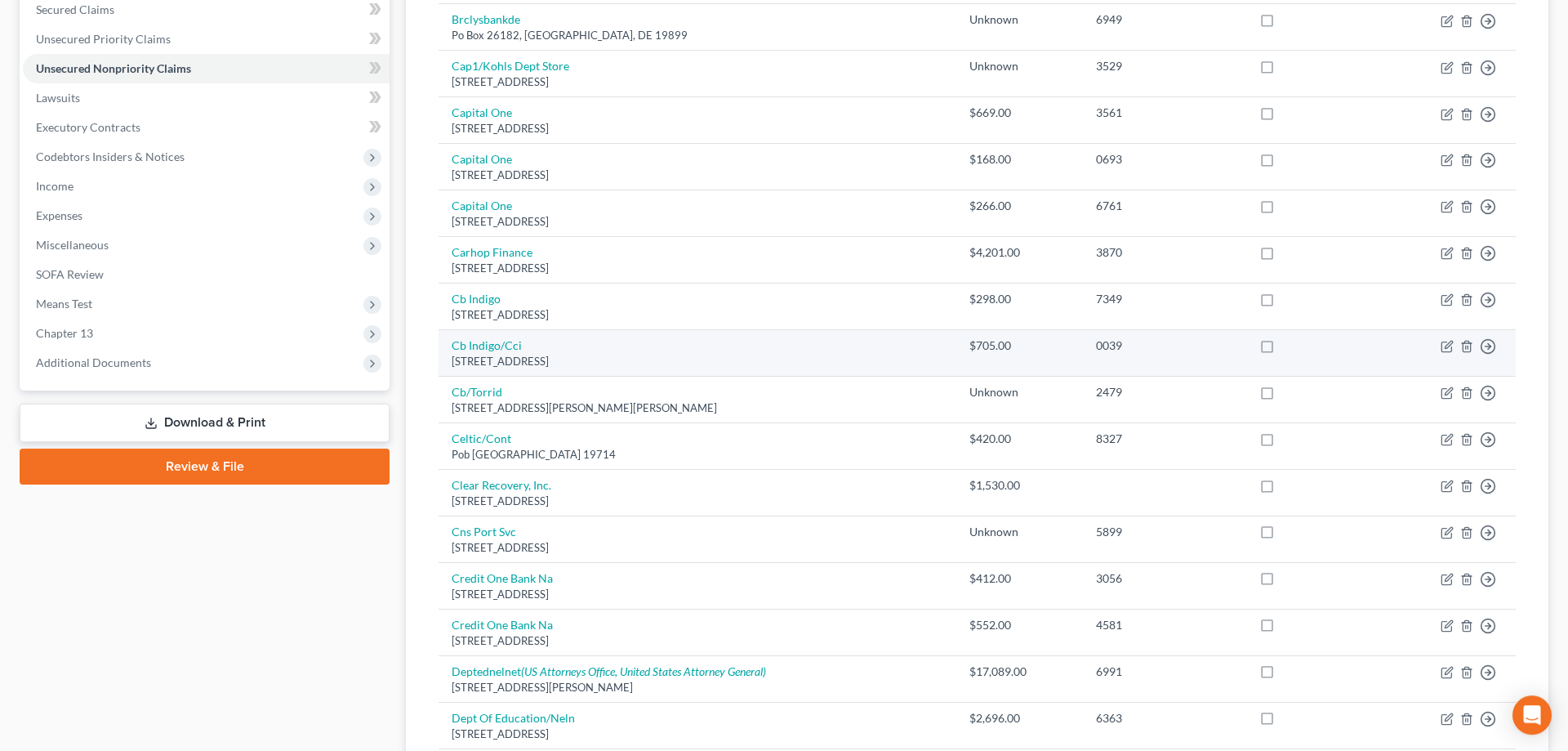
scroll to position [500, 0]
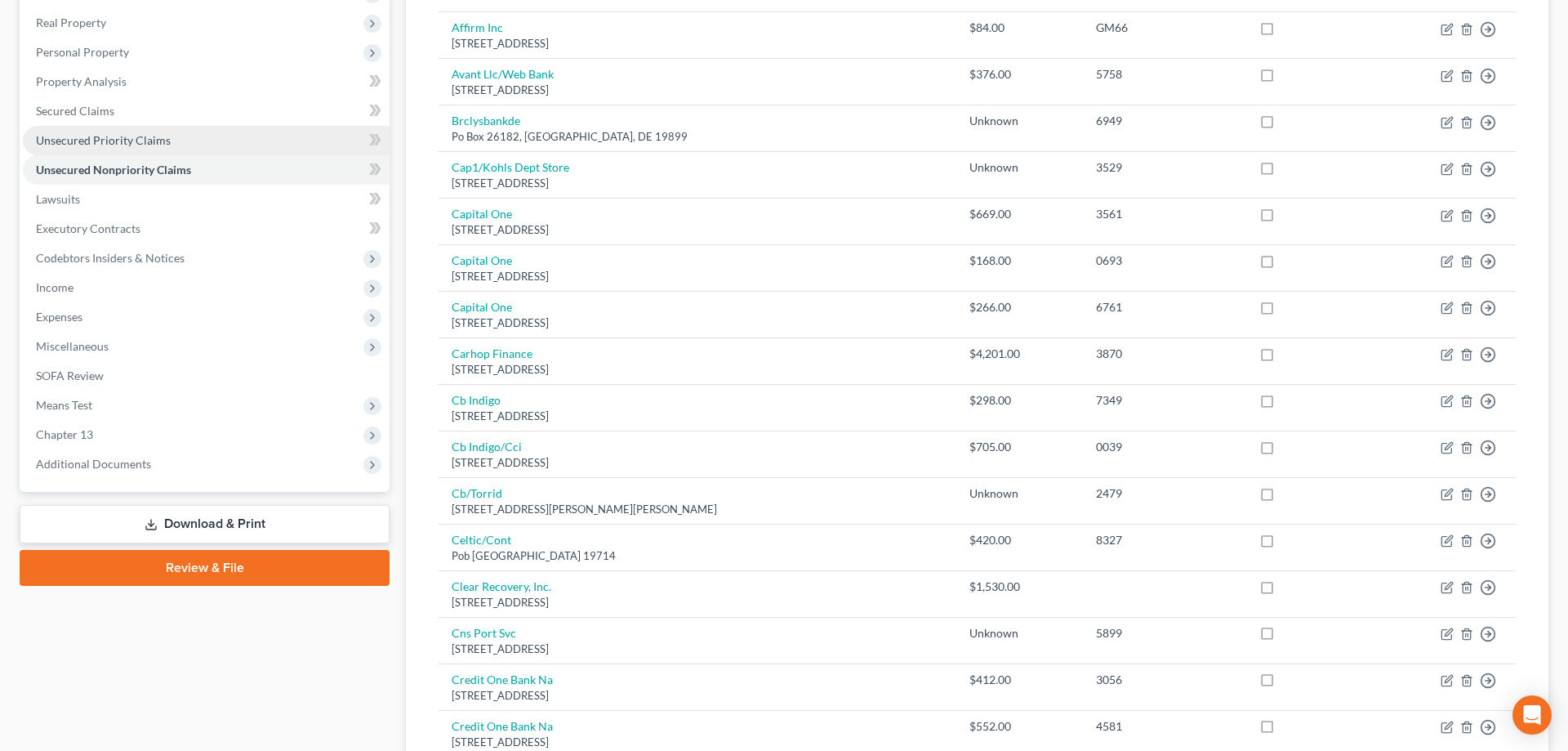
click at [161, 147] on link "Unsecured Priority Claims" at bounding box center [207, 141] width 367 height 29
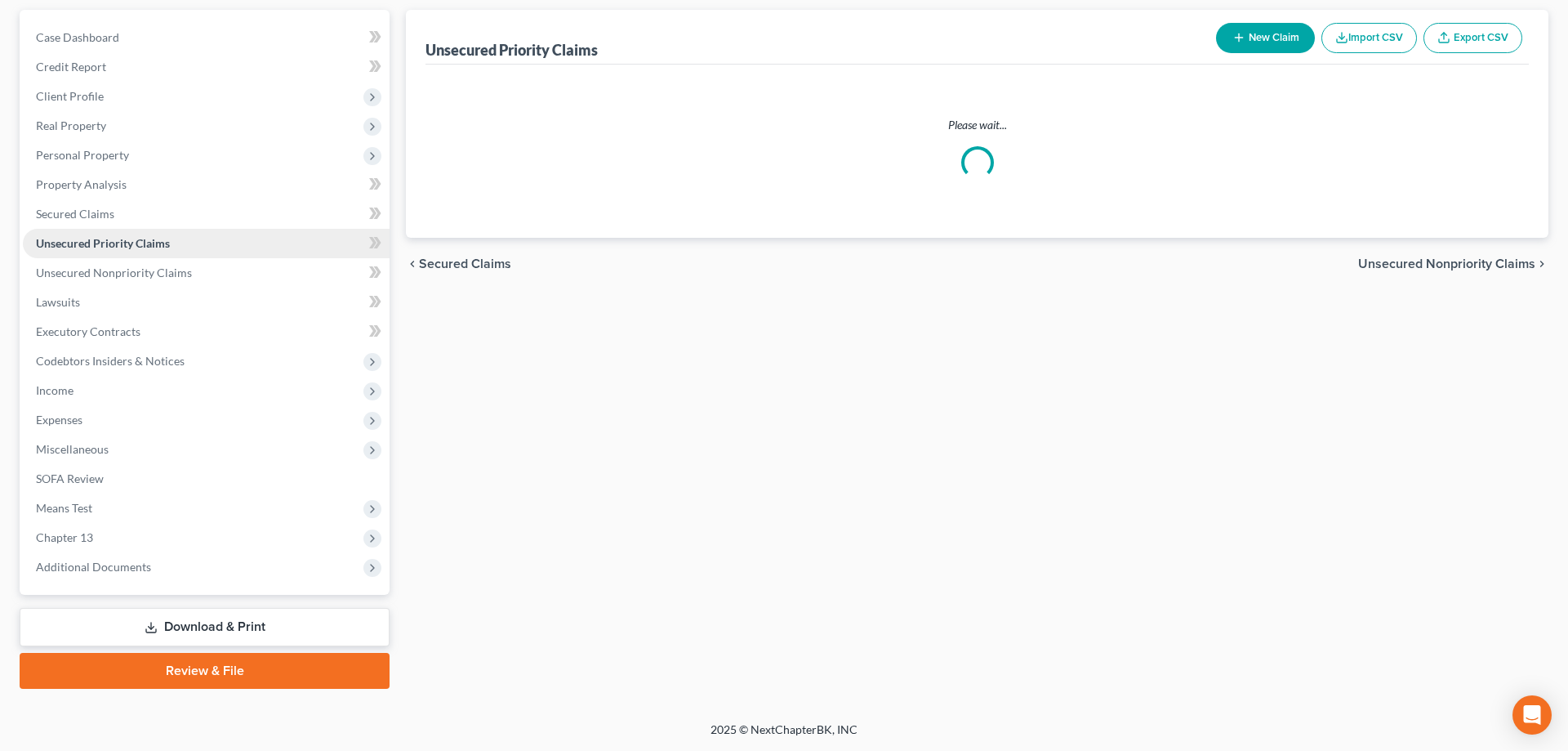
scroll to position [146, 0]
